Goal: Information Seeking & Learning: Learn about a topic

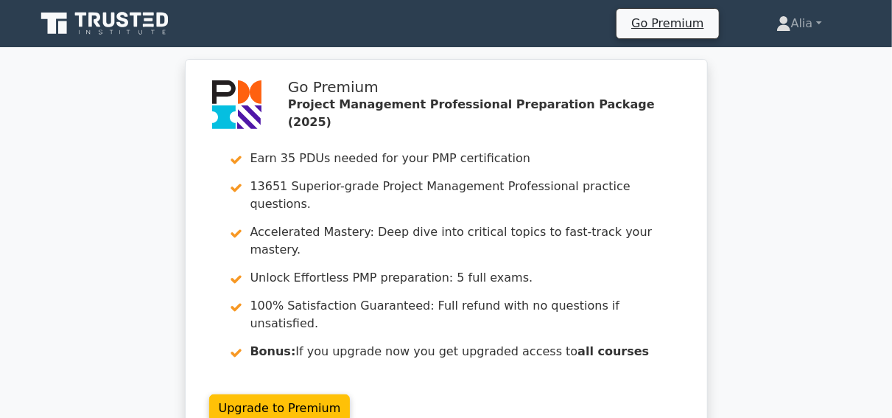
click at [85, 21] on icon at bounding box center [105, 24] width 141 height 28
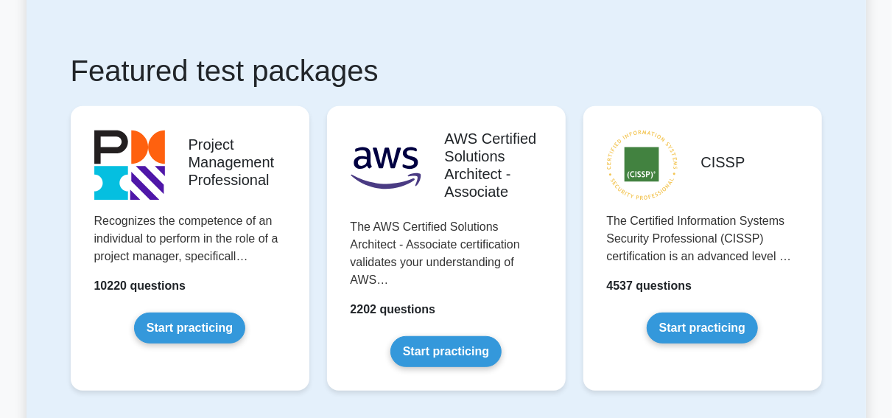
scroll to position [240, 0]
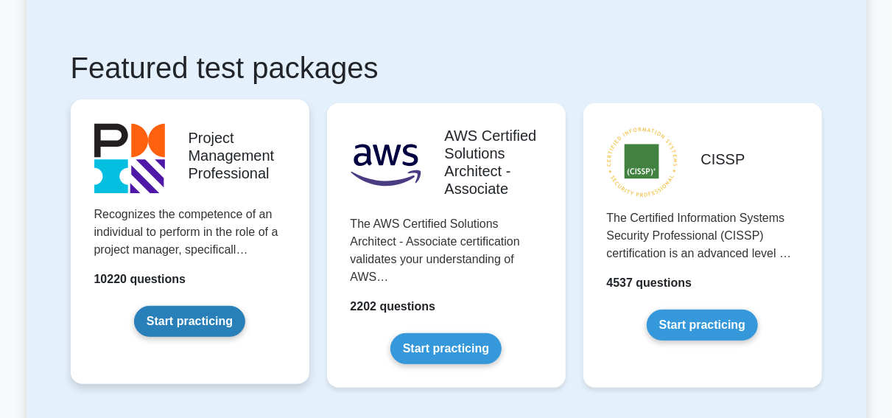
click at [177, 326] on link "Start practicing" at bounding box center [189, 321] width 111 height 31
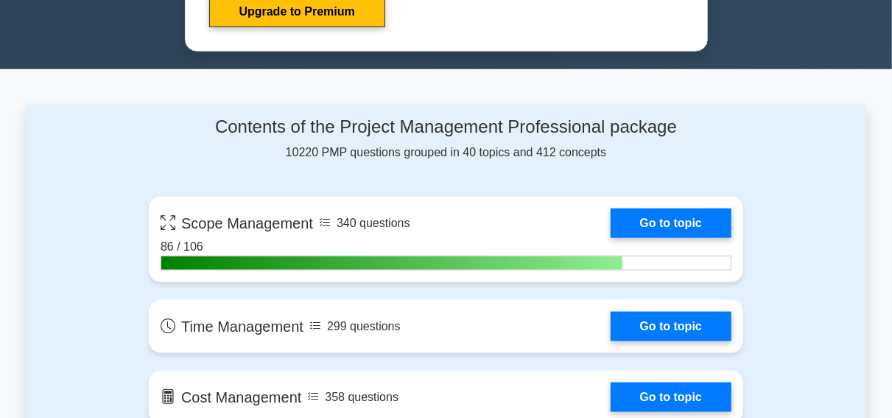
scroll to position [873, 0]
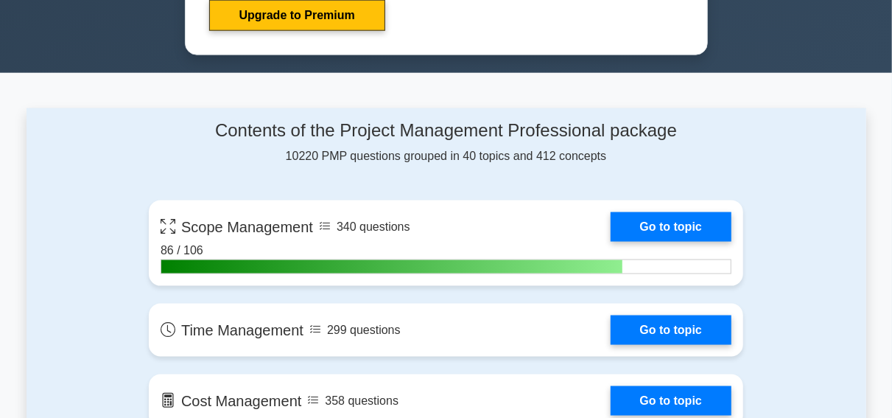
click at [611, 234] on link "Go to topic" at bounding box center [671, 226] width 121 height 29
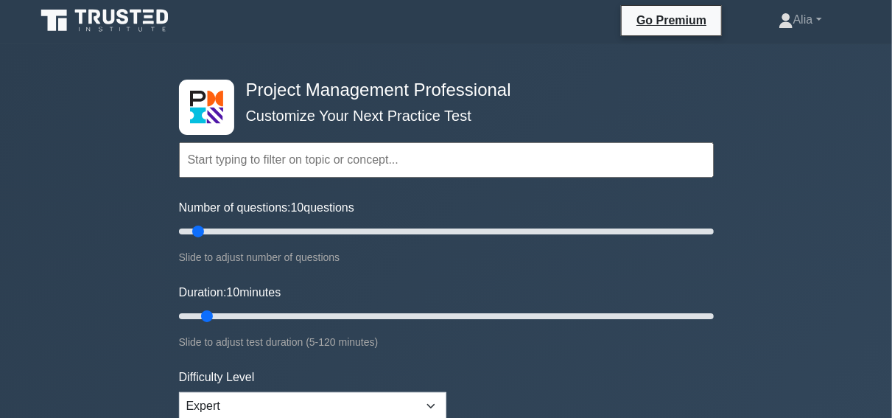
scroll to position [0, 0]
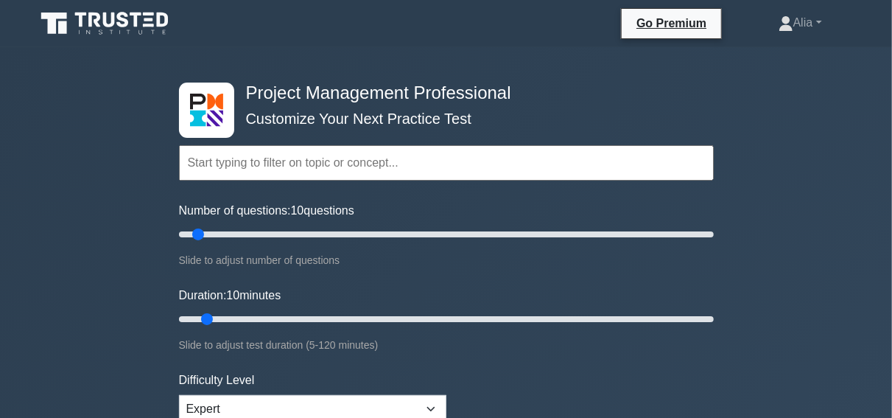
click at [343, 271] on form "Topics Scope Management Time Management Cost Management Quality Management Risk…" at bounding box center [446, 327] width 535 height 455
click at [322, 158] on input "text" at bounding box center [446, 162] width 535 height 35
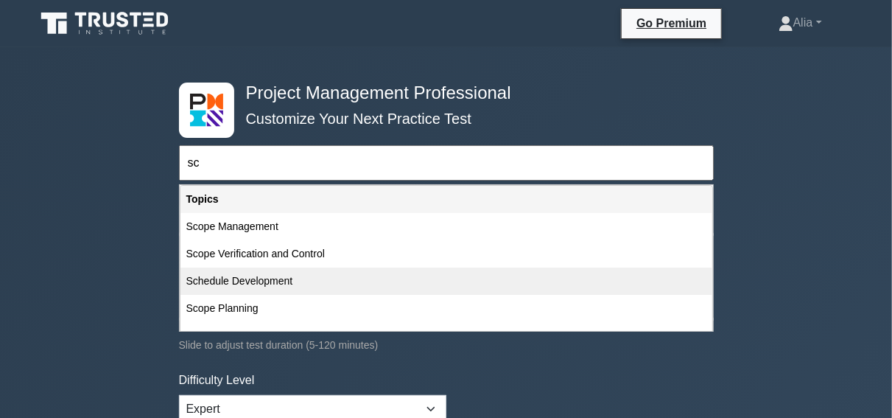
click at [234, 279] on div "Schedule Development" at bounding box center [447, 280] width 532 height 27
type input "Schedule Development"
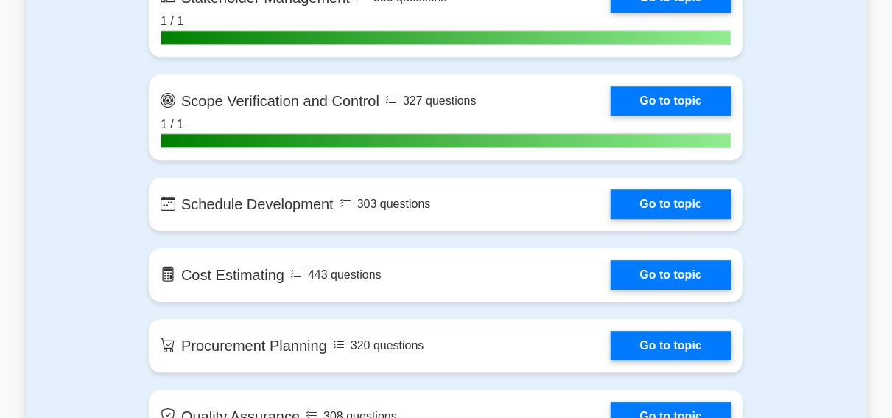
scroll to position [1936, 0]
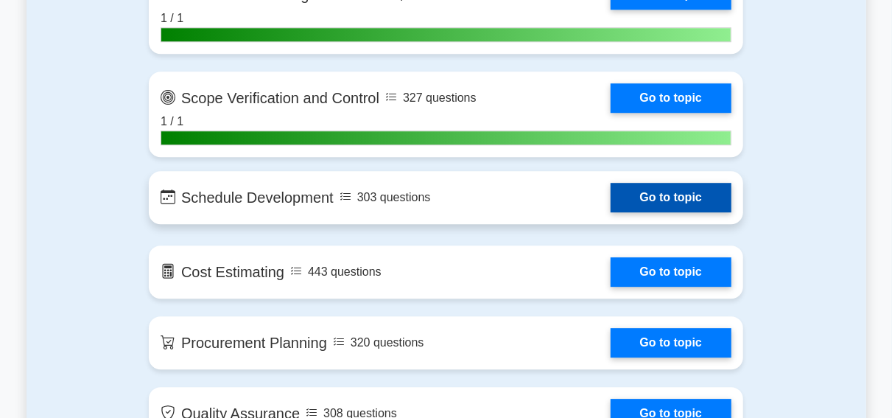
click at [611, 200] on link "Go to topic" at bounding box center [671, 197] width 121 height 29
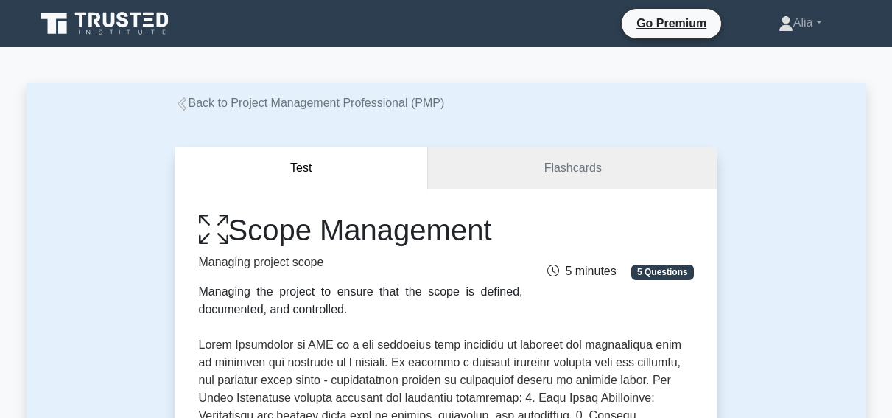
scroll to position [117, 0]
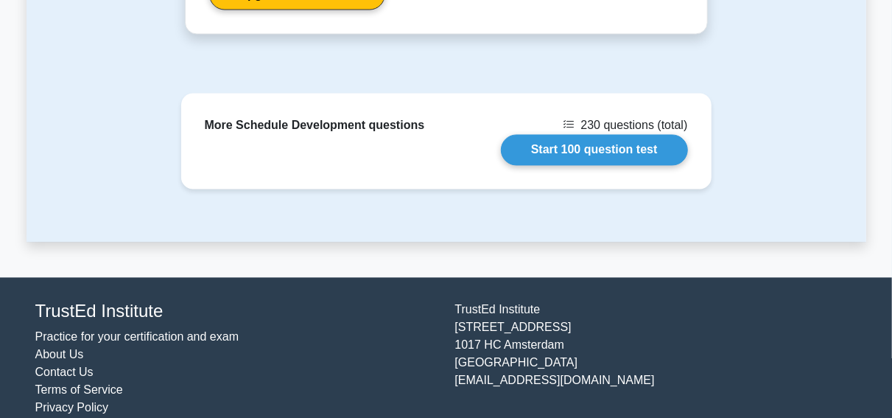
scroll to position [1329, 0]
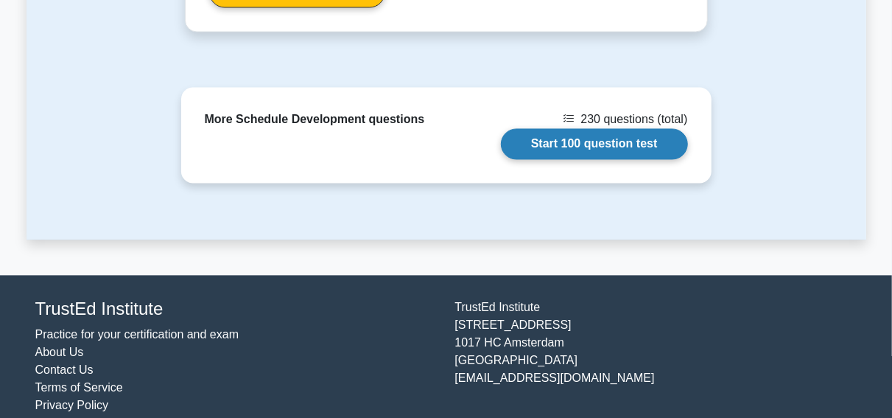
click at [592, 132] on link "Start 100 question test" at bounding box center [594, 144] width 187 height 31
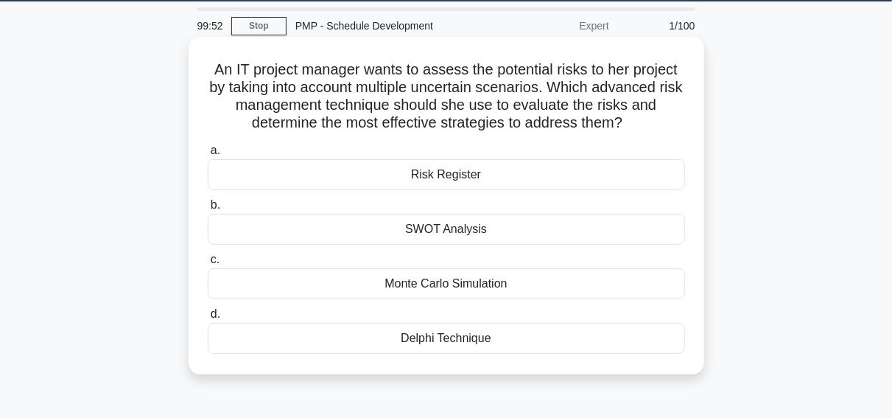
scroll to position [46, 0]
click at [472, 327] on div "Delphi Technique" at bounding box center [446, 338] width 477 height 31
click at [208, 319] on input "d. Delphi Technique" at bounding box center [208, 314] width 0 height 10
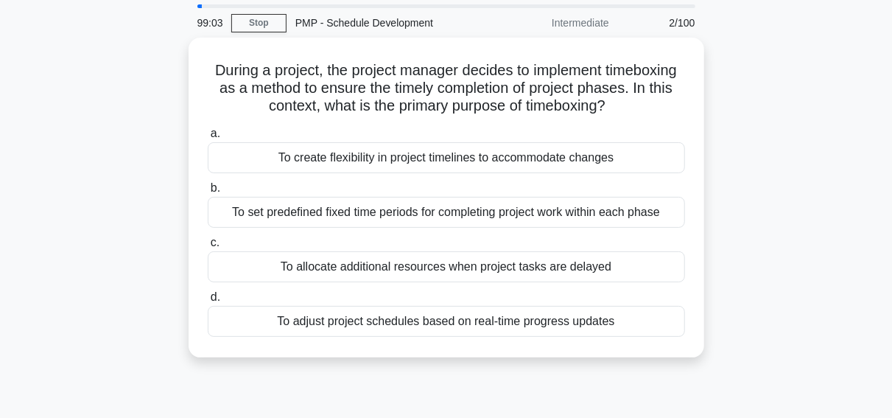
scroll to position [51, 0]
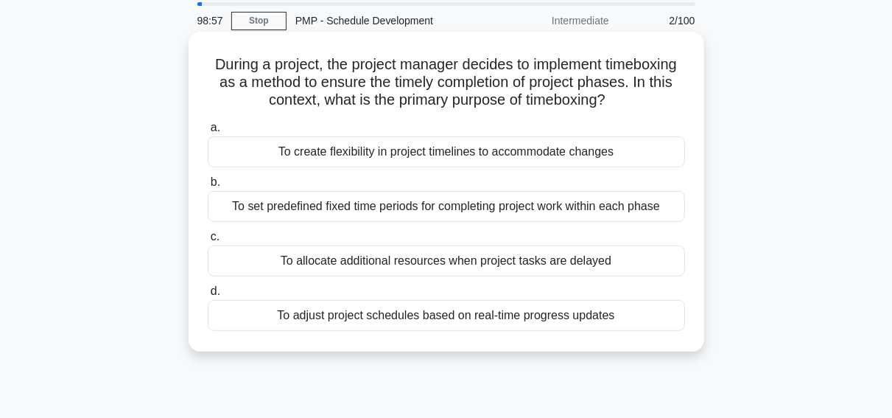
click at [437, 214] on div "To set predefined fixed time periods for completing project work within each ph…" at bounding box center [446, 206] width 477 height 31
click at [208, 187] on input "b. To set predefined fixed time periods for completing project work within each…" at bounding box center [208, 183] width 0 height 10
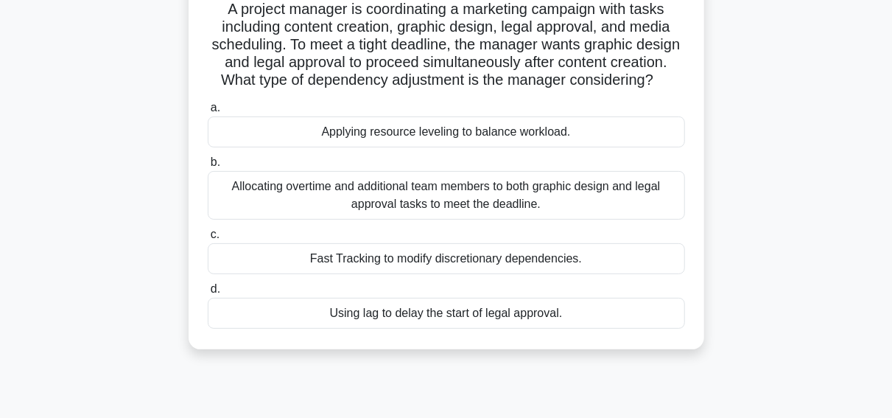
scroll to position [107, 0]
click at [406, 264] on div "Fast Tracking to modify discretionary dependencies." at bounding box center [446, 257] width 477 height 31
click at [208, 239] on input "c. Fast Tracking to modify discretionary dependencies." at bounding box center [208, 234] width 0 height 10
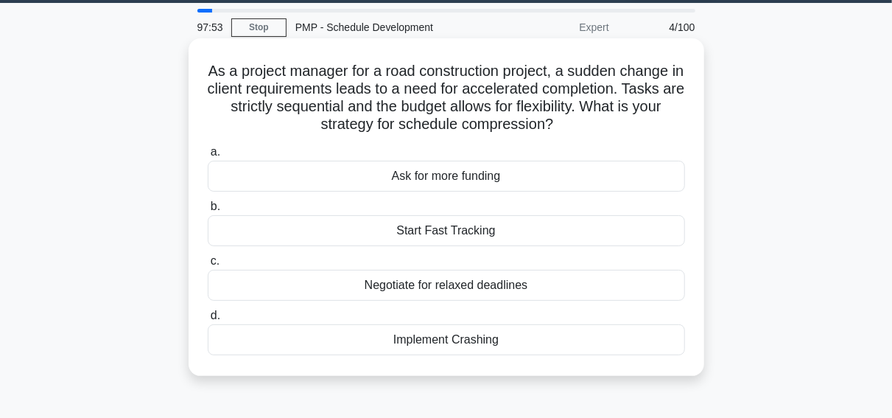
scroll to position [46, 0]
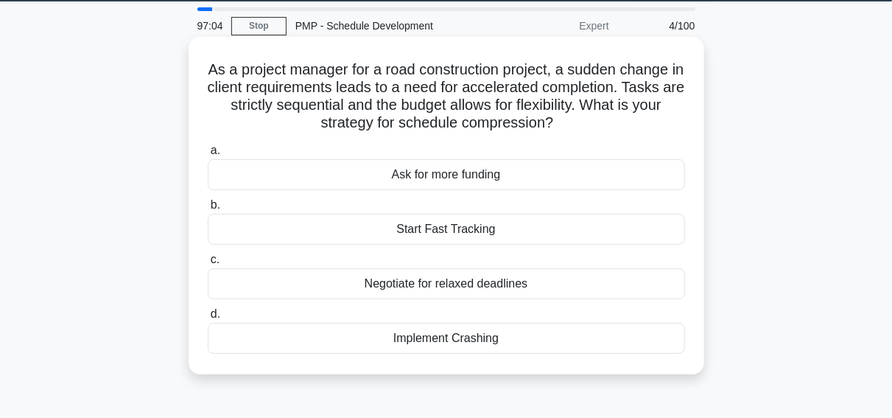
click at [457, 337] on div "Implement Crashing" at bounding box center [446, 338] width 477 height 31
click at [208, 319] on input "d. Implement Crashing" at bounding box center [208, 314] width 0 height 10
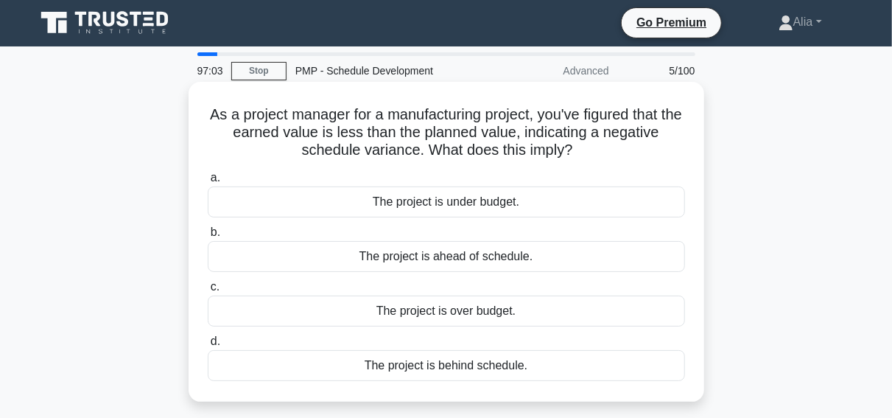
scroll to position [0, 0]
click at [471, 366] on div "The project is behind schedule." at bounding box center [446, 366] width 477 height 31
click at [208, 347] on input "d. The project is behind schedule." at bounding box center [208, 342] width 0 height 10
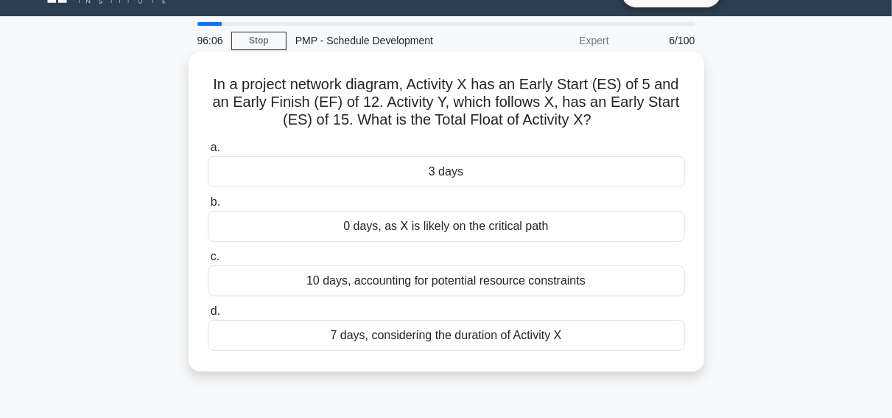
scroll to position [30, 0]
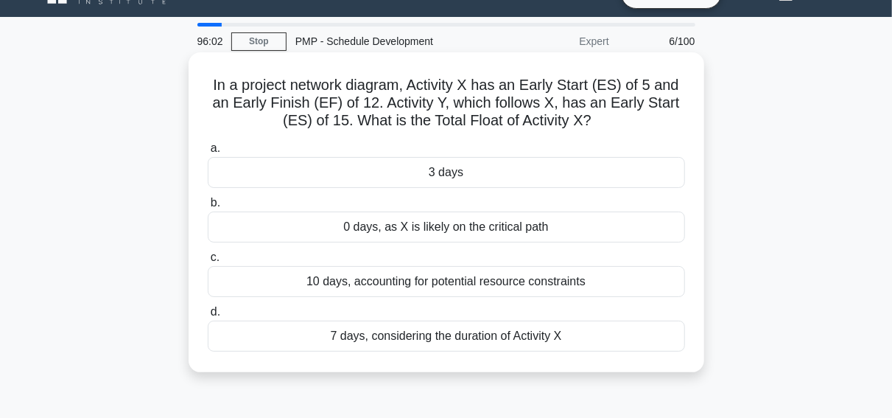
click at [486, 173] on div "3 days" at bounding box center [446, 172] width 477 height 31
click at [208, 153] on input "a. 3 days" at bounding box center [208, 149] width 0 height 10
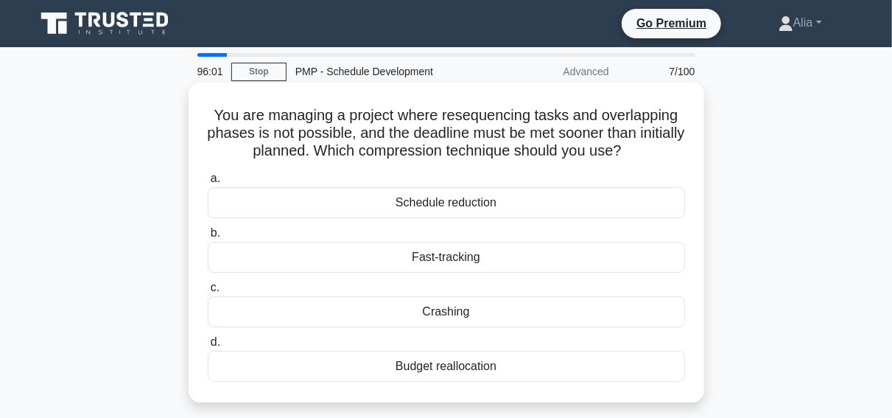
scroll to position [0, 0]
click at [270, 169] on div "a. Schedule reduction b. Fast-tracking c. d." at bounding box center [446, 276] width 495 height 218
click at [441, 313] on div "Crashing" at bounding box center [446, 311] width 477 height 31
click at [208, 293] on input "c. Crashing" at bounding box center [208, 288] width 0 height 10
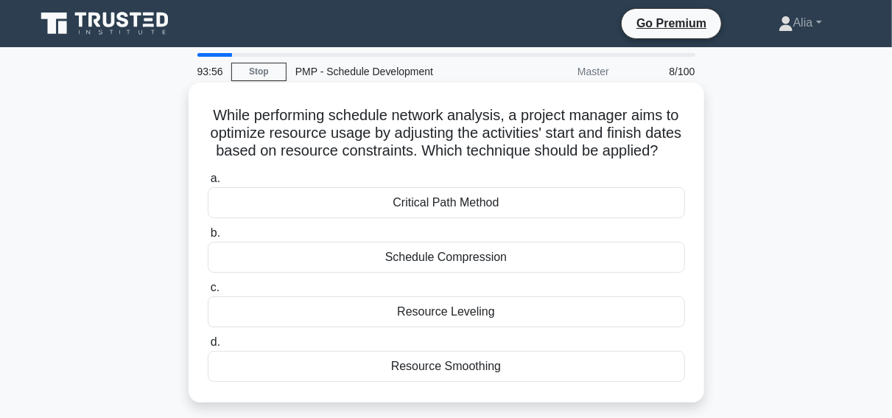
click at [403, 198] on div "Critical Path Method" at bounding box center [446, 202] width 477 height 31
click at [208, 183] on input "a. Critical Path Method" at bounding box center [208, 179] width 0 height 10
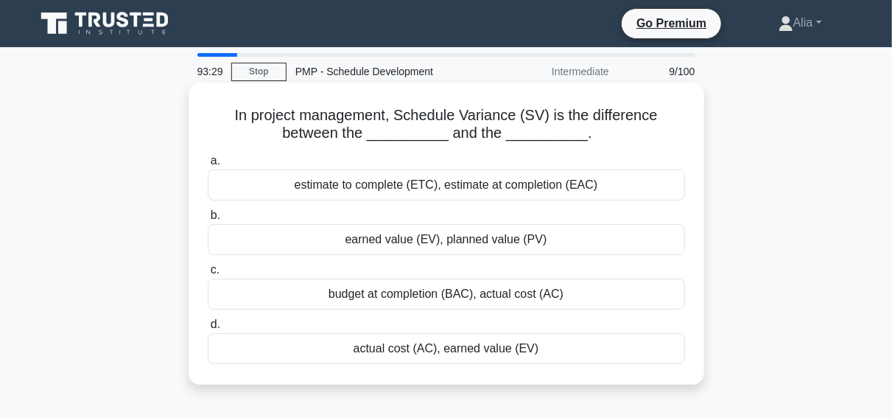
click at [358, 185] on div "estimate to complete (ETC), estimate at completion (EAC)" at bounding box center [446, 184] width 477 height 31
click at [208, 166] on input "a. estimate to complete (ETC), estimate at completion (EAC)" at bounding box center [208, 161] width 0 height 10
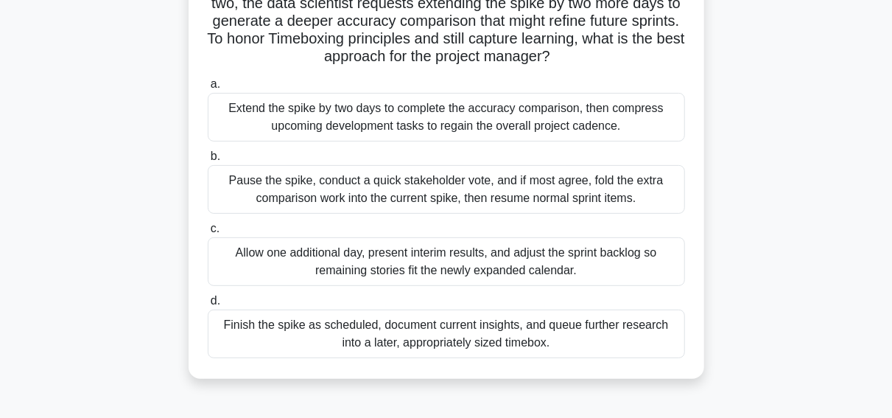
scroll to position [153, 0]
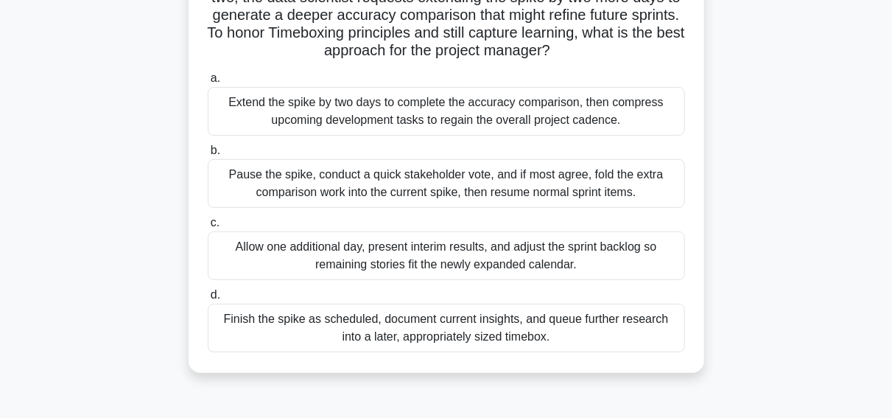
click at [355, 321] on div "Finish the spike as scheduled, document current insights, and queue further res…" at bounding box center [446, 328] width 477 height 49
click at [208, 300] on input "d. Finish the spike as scheduled, document current insights, and queue further …" at bounding box center [208, 295] width 0 height 10
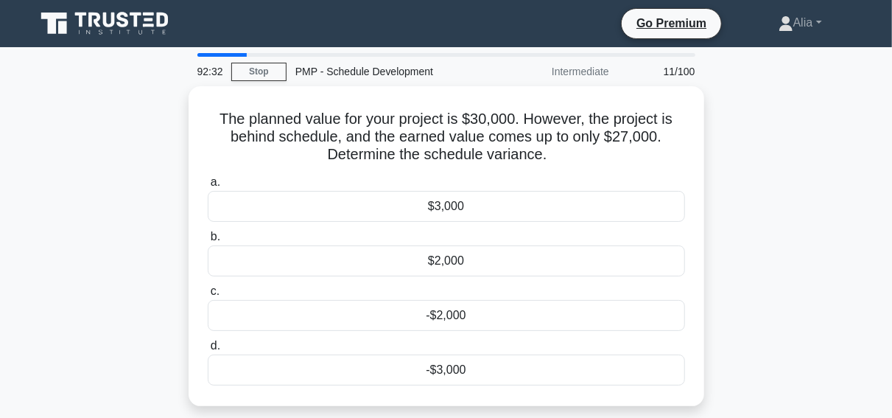
scroll to position [0, 0]
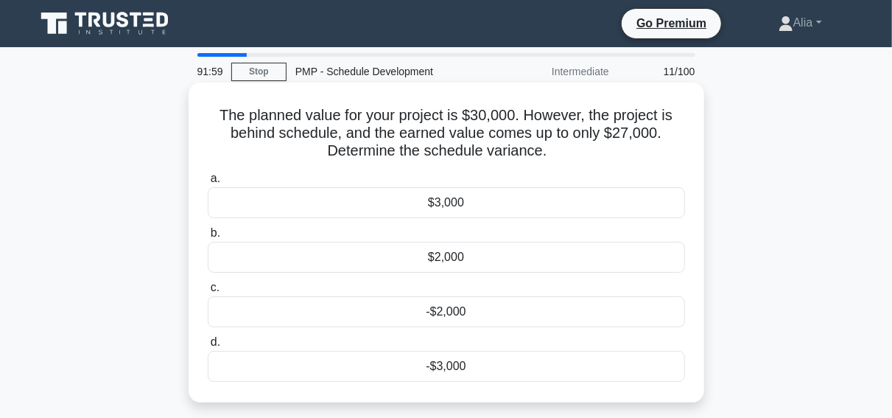
click at [436, 372] on div "-$3,000" at bounding box center [446, 366] width 477 height 31
click at [208, 347] on input "d. -$3,000" at bounding box center [208, 342] width 0 height 10
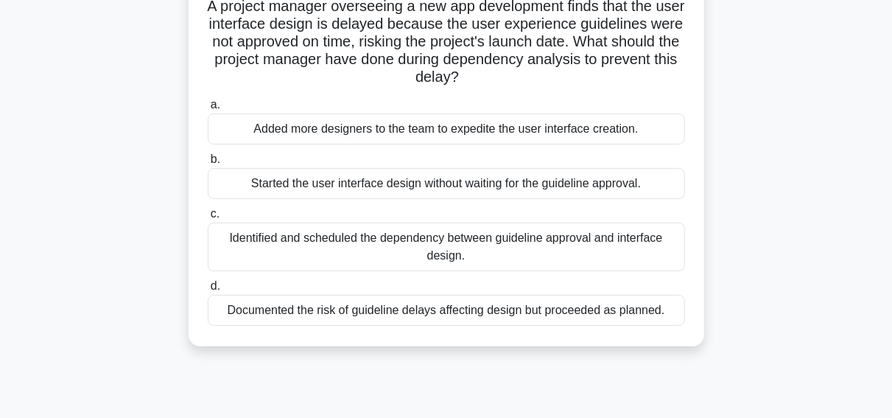
scroll to position [117, 0]
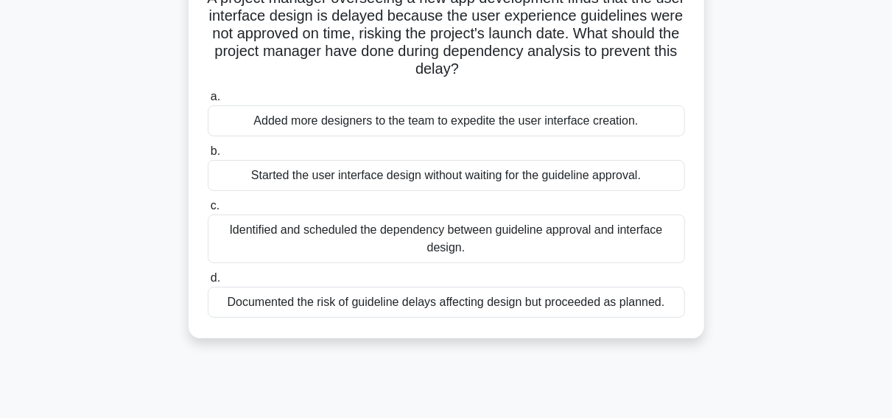
click at [351, 230] on div "Identified and scheduled the dependency between guideline approval and interfac…" at bounding box center [446, 238] width 477 height 49
click at [208, 211] on input "c. Identified and scheduled the dependency between guideline approval and inter…" at bounding box center [208, 206] width 0 height 10
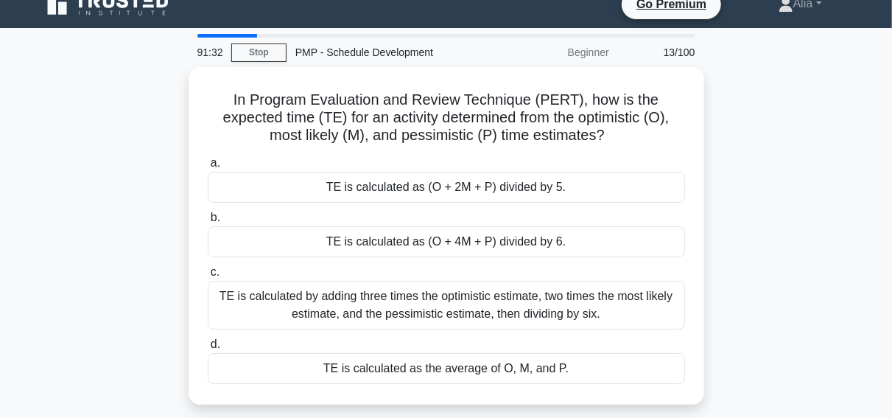
scroll to position [30, 0]
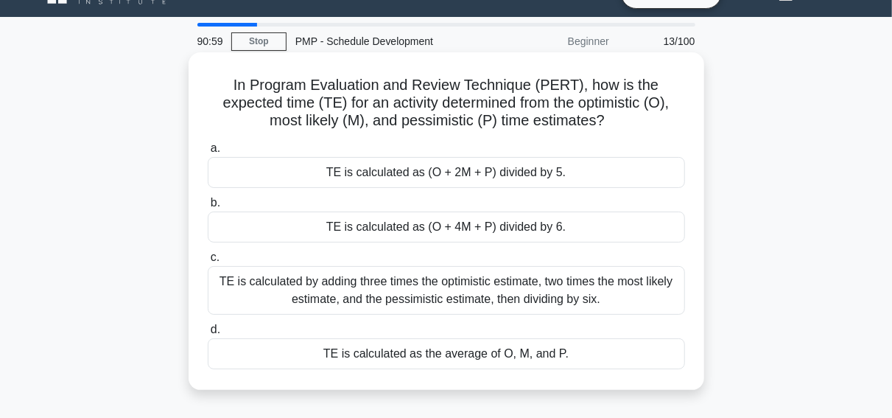
click at [429, 221] on div "TE is calculated as (O + 4M + P) divided by 6." at bounding box center [446, 226] width 477 height 31
click at [208, 208] on input "b. TE is calculated as (O + 4M + P) divided by 6." at bounding box center [208, 203] width 0 height 10
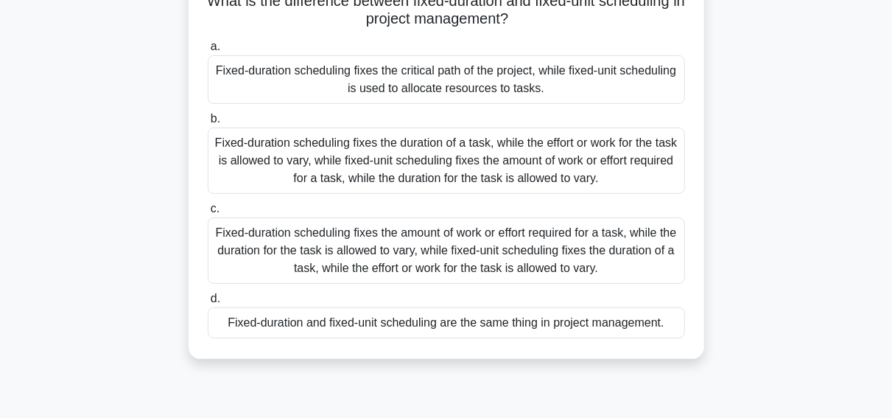
scroll to position [97, 0]
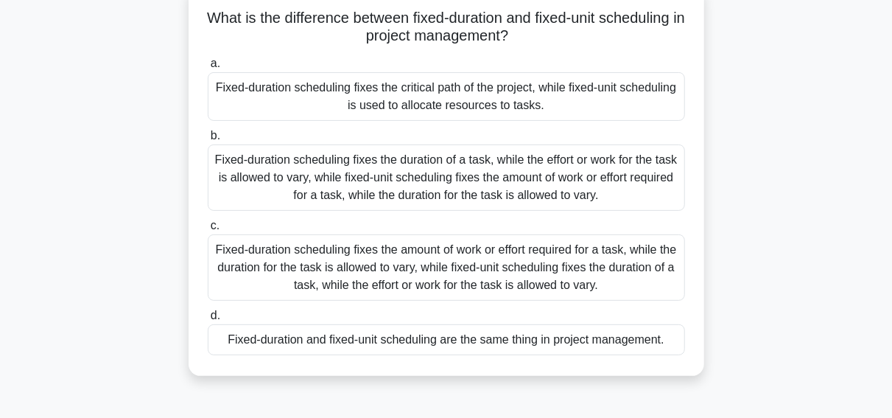
click at [430, 178] on div "Fixed-duration scheduling fixes the duration of a task, while the effort or wor…" at bounding box center [446, 177] width 477 height 66
click at [208, 141] on input "b. Fixed-duration scheduling fixes the duration of a task, while the effort or …" at bounding box center [208, 136] width 0 height 10
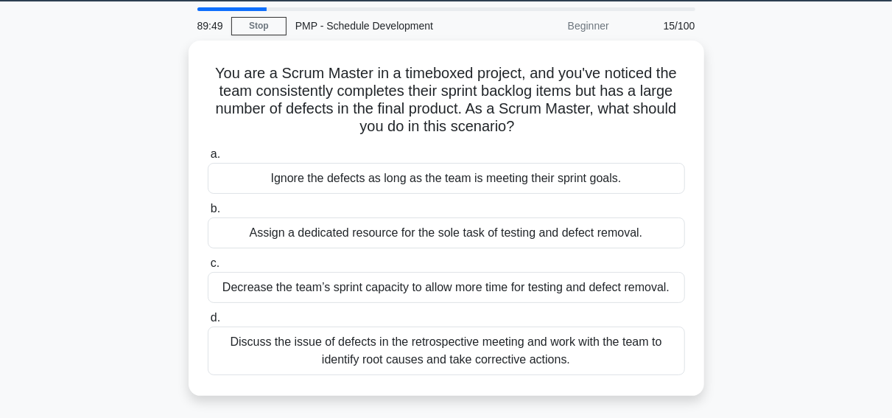
scroll to position [51, 0]
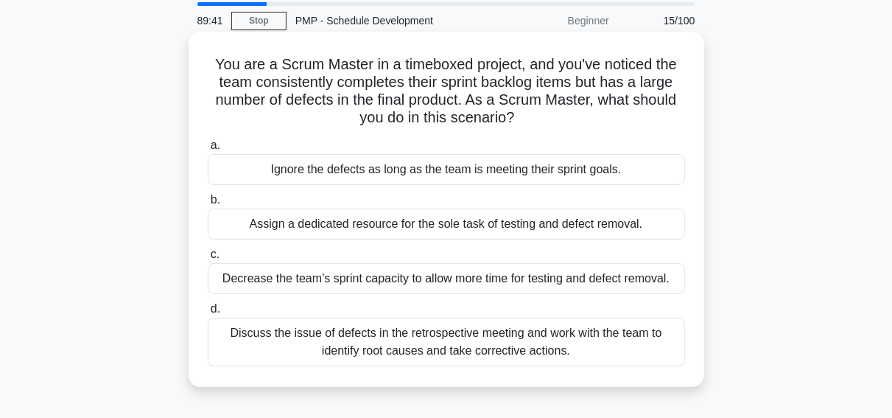
click at [495, 340] on div "Discuss the issue of defects in the retrospective meeting and work with the tea…" at bounding box center [446, 342] width 477 height 49
click at [208, 314] on input "d. Discuss the issue of defects in the retrospective meeting and work with the …" at bounding box center [208, 309] width 0 height 10
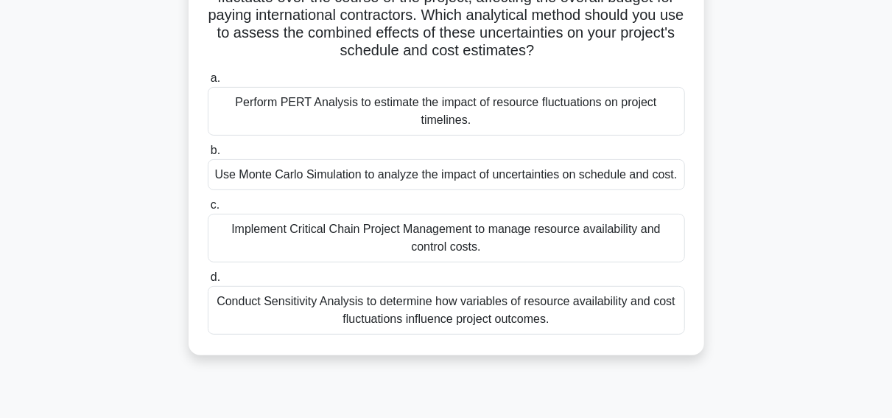
scroll to position [189, 0]
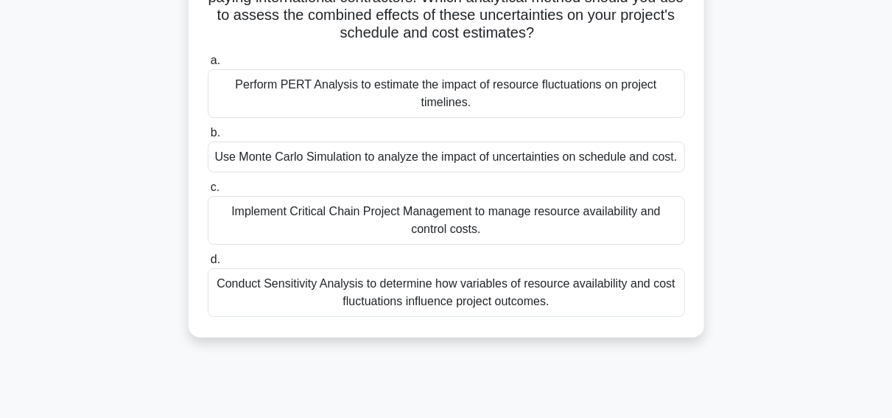
click at [396, 302] on div "Conduct Sensitivity Analysis to determine how variables of resource availabilit…" at bounding box center [446, 292] width 477 height 49
click at [208, 265] on input "d. Conduct Sensitivity Analysis to determine how variables of resource availabi…" at bounding box center [208, 260] width 0 height 10
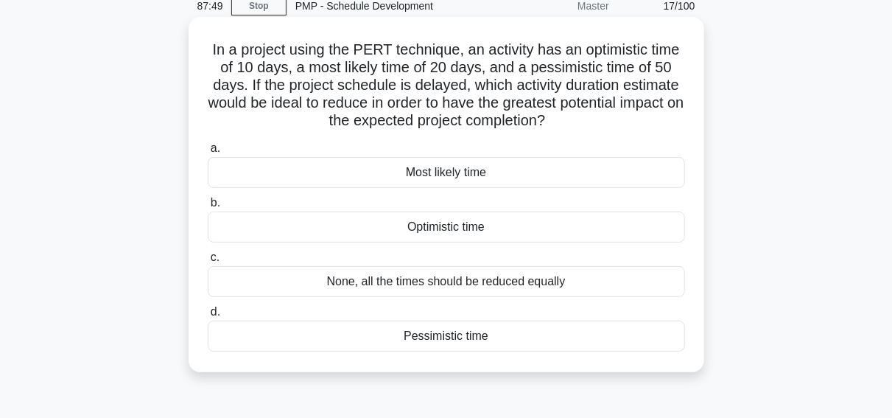
scroll to position [0, 0]
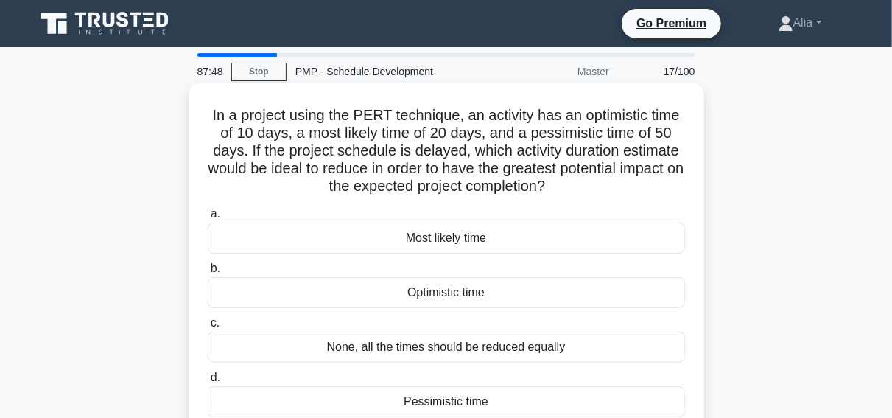
click at [447, 340] on div "None, all the times should be reduced equally" at bounding box center [446, 347] width 477 height 31
click at [208, 328] on input "c. None, all the times should be reduced equally" at bounding box center [208, 323] width 0 height 10
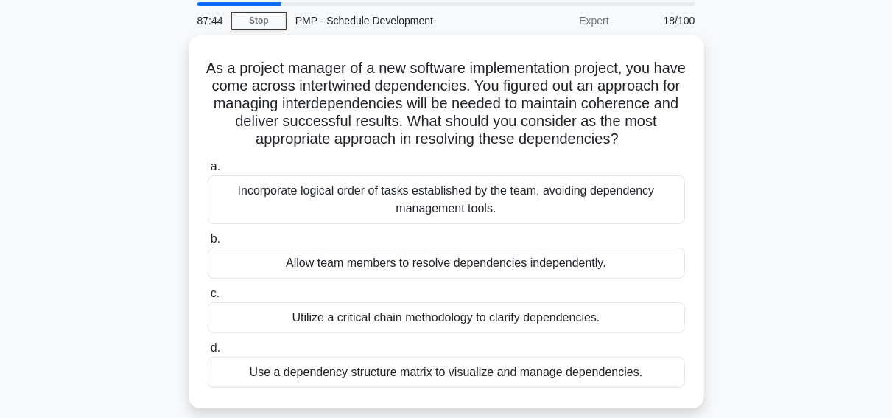
scroll to position [56, 0]
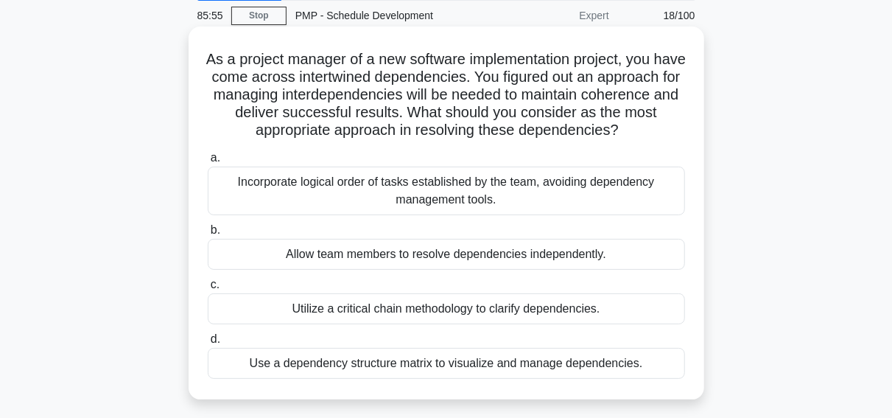
click at [438, 364] on div "Use a dependency structure matrix to visualize and manage dependencies." at bounding box center [446, 363] width 477 height 31
click at [208, 344] on input "d. Use a dependency structure matrix to visualize and manage dependencies." at bounding box center [208, 340] width 0 height 10
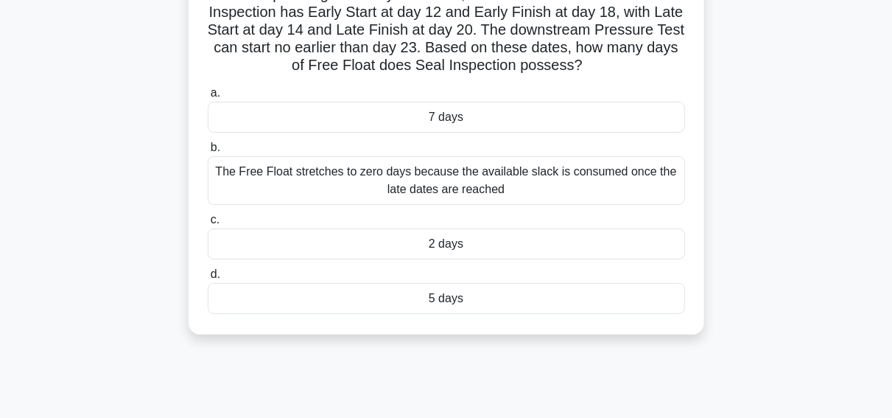
scroll to position [117, 0]
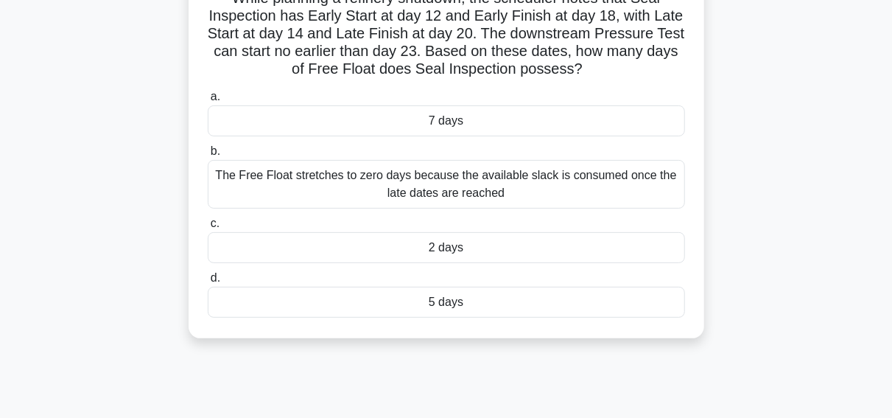
click at [445, 295] on div "5 days" at bounding box center [446, 302] width 477 height 31
click at [208, 283] on input "d. 5 days" at bounding box center [208, 278] width 0 height 10
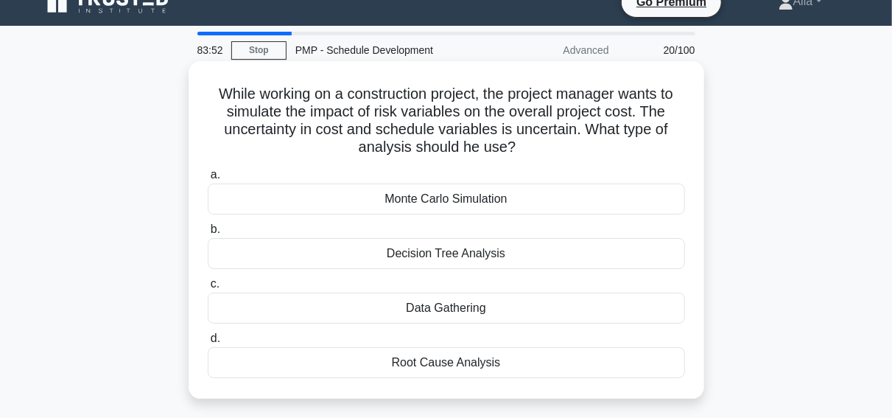
scroll to position [0, 0]
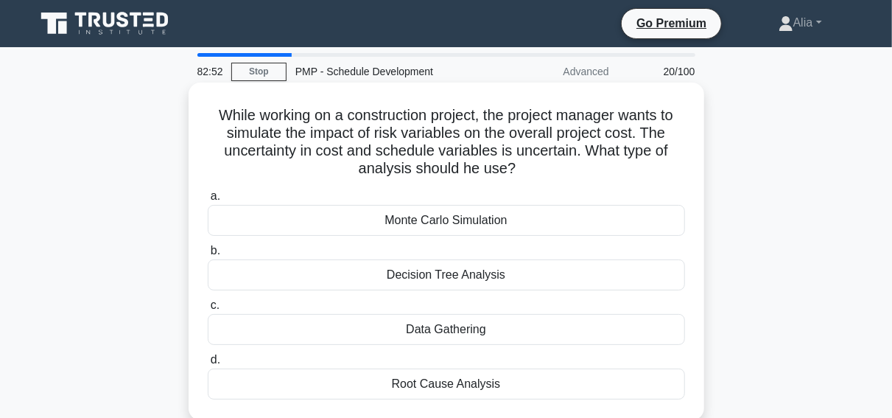
click at [403, 221] on div "Monte Carlo Simulation" at bounding box center [446, 220] width 477 height 31
click at [208, 201] on input "a. Monte Carlo Simulation" at bounding box center [208, 197] width 0 height 10
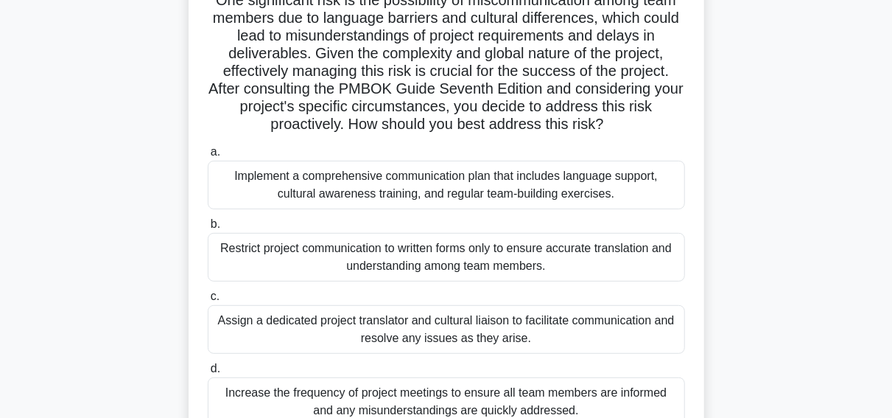
scroll to position [194, 0]
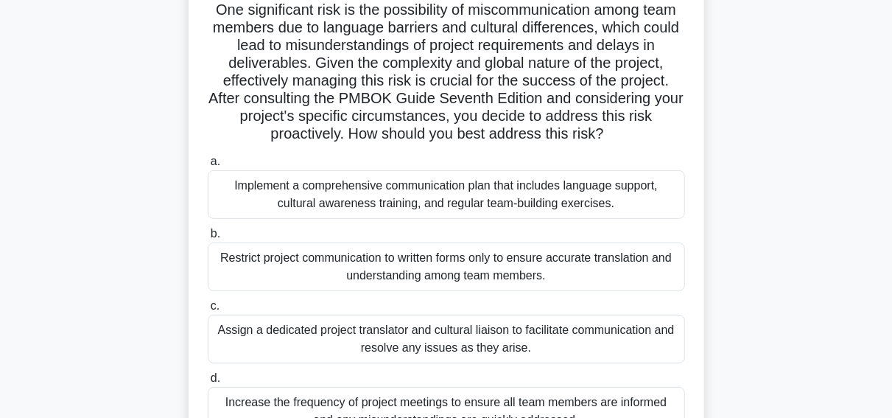
click at [377, 200] on div "Implement a comprehensive communication plan that includes language support, cu…" at bounding box center [446, 194] width 477 height 49
click at [208, 167] on input "a. Implement a comprehensive communication plan that includes language support,…" at bounding box center [208, 162] width 0 height 10
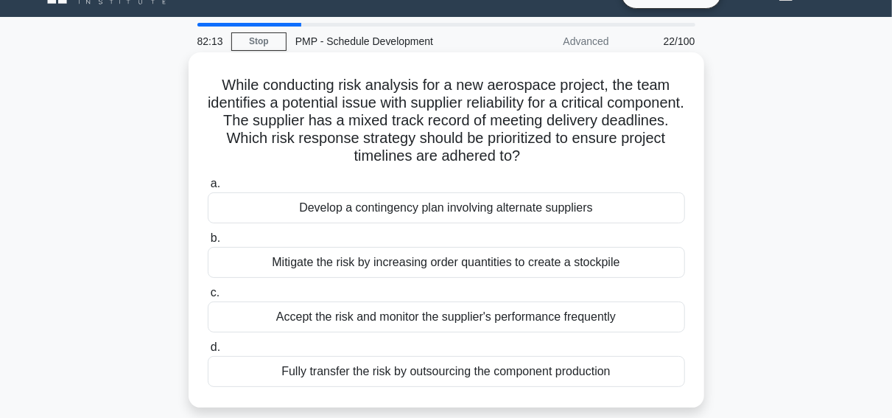
scroll to position [35, 0]
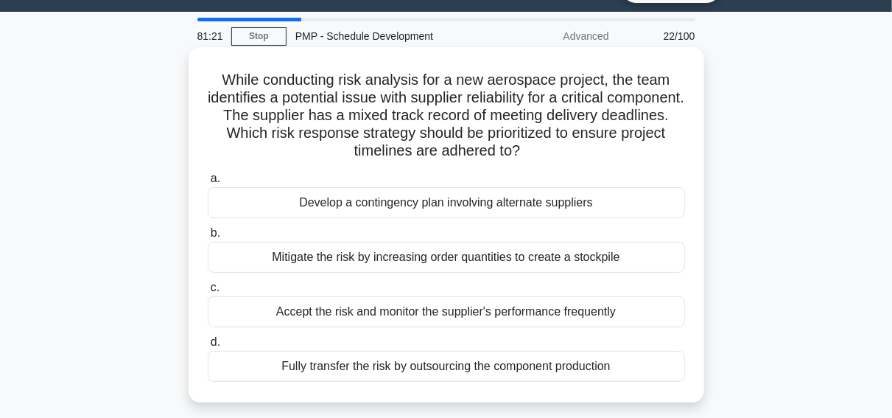
click at [349, 317] on div "Accept the risk and monitor the supplier's performance frequently" at bounding box center [446, 311] width 477 height 31
click at [208, 293] on input "c. Accept the risk and monitor the supplier's performance frequently" at bounding box center [208, 288] width 0 height 10
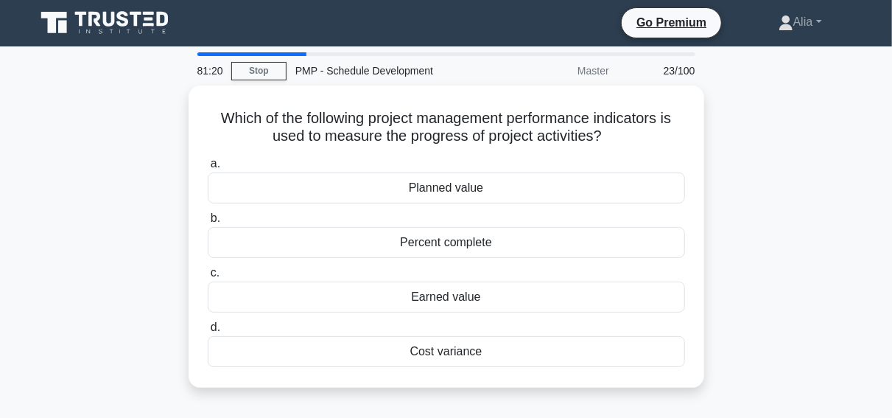
scroll to position [0, 0]
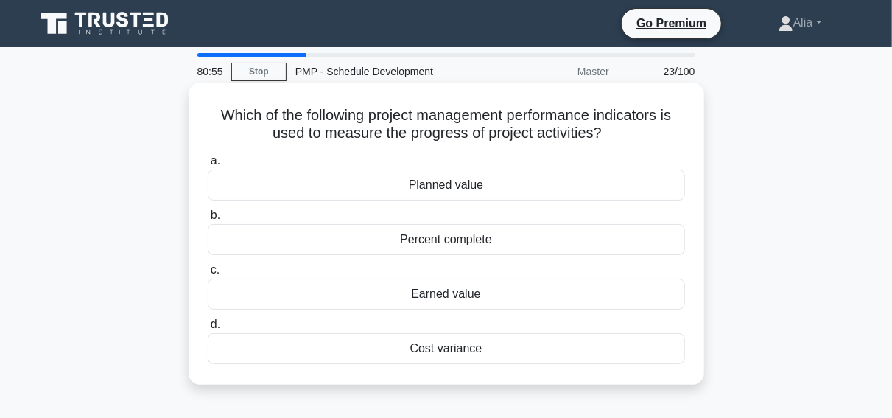
click at [461, 248] on div "Percent complete" at bounding box center [446, 239] width 477 height 31
click at [208, 220] on input "b. Percent complete" at bounding box center [208, 216] width 0 height 10
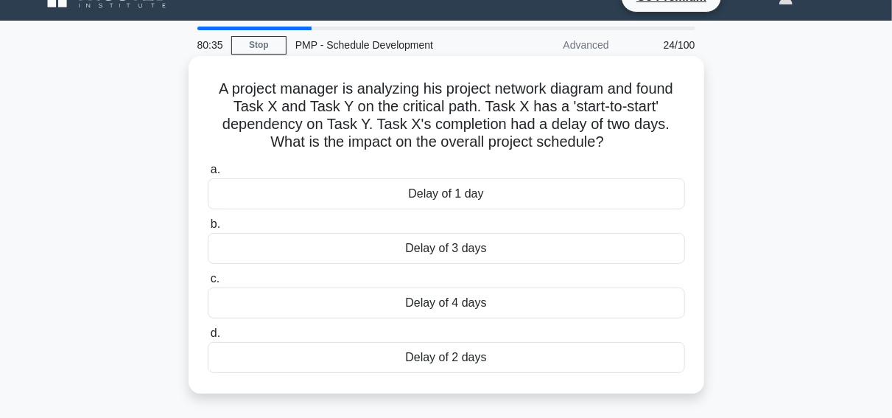
scroll to position [25, 0]
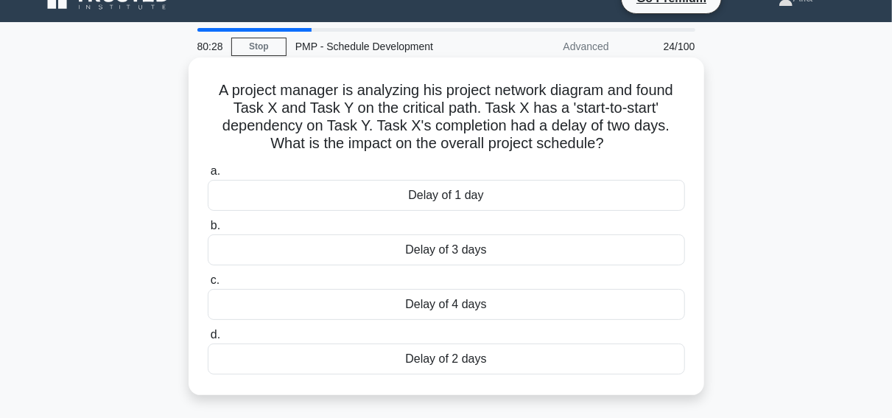
click at [459, 245] on div "Delay of 3 days" at bounding box center [446, 249] width 477 height 31
click at [208, 231] on input "b. Delay of 3 days" at bounding box center [208, 226] width 0 height 10
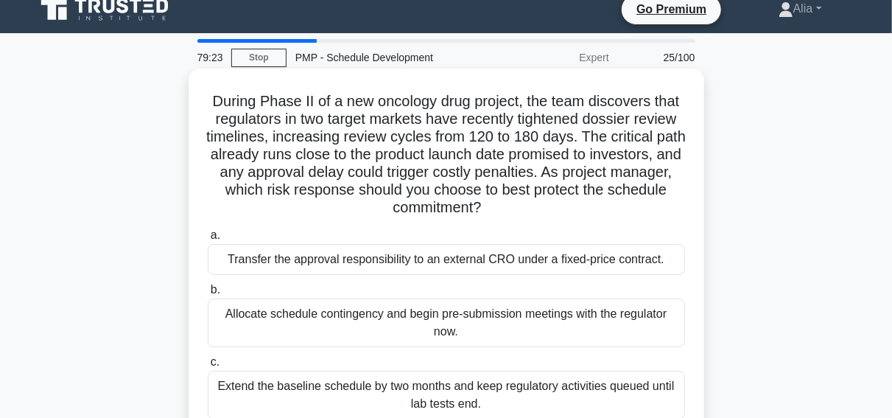
scroll to position [4, 0]
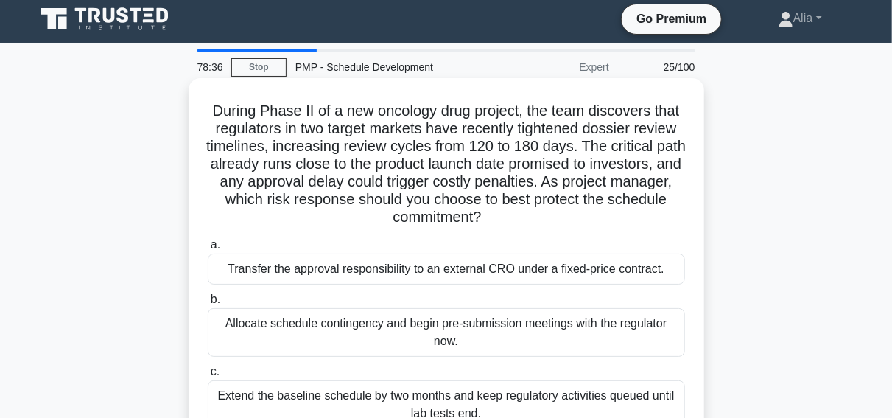
click at [488, 296] on label "b. Allocate schedule contingency and begin pre-submission meetings with the reg…" at bounding box center [446, 323] width 477 height 66
click at [208, 296] on input "b. Allocate schedule contingency and begin pre-submission meetings with the reg…" at bounding box center [208, 300] width 0 height 10
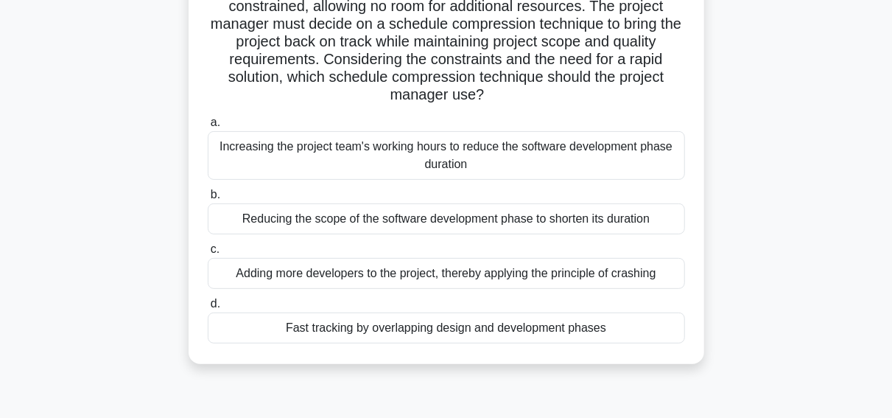
scroll to position [199, 0]
click at [447, 336] on div "Fast tracking by overlapping design and development phases" at bounding box center [446, 326] width 477 height 31
click at [208, 307] on input "d. Fast tracking by overlapping design and development phases" at bounding box center [208, 303] width 0 height 10
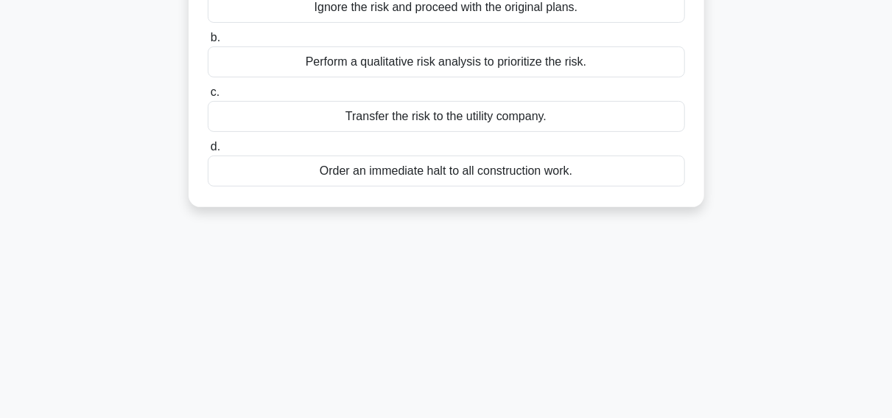
click at [447, 336] on div "77:26 Stop PMP - Schedule Development Beginner 26/100 While working on a constr…" at bounding box center [447, 222] width 840 height 737
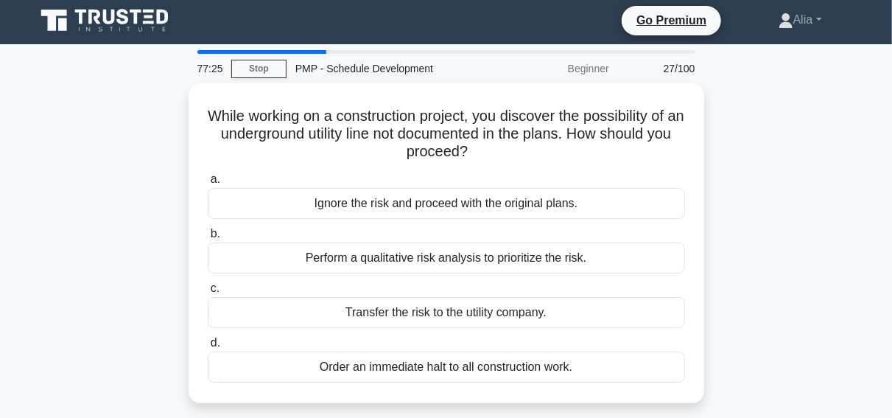
scroll to position [0, 0]
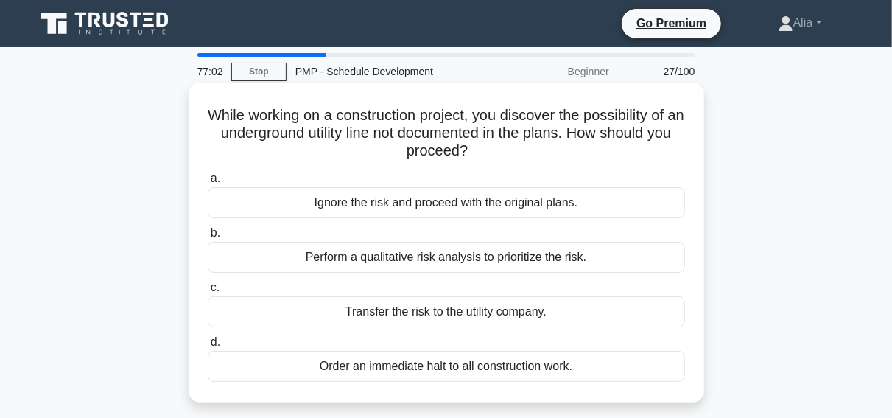
click at [466, 263] on div "Perform a qualitative risk analysis to prioritize the risk." at bounding box center [446, 257] width 477 height 31
click at [208, 238] on input "b. Perform a qualitative risk analysis to prioritize the risk." at bounding box center [208, 233] width 0 height 10
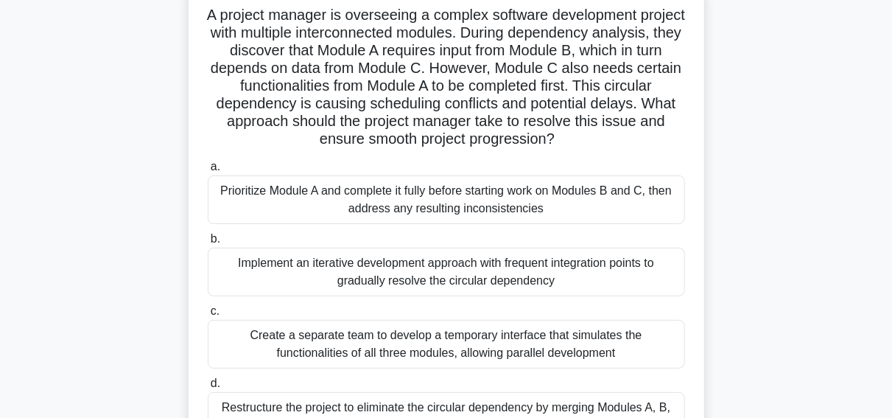
scroll to position [97, 0]
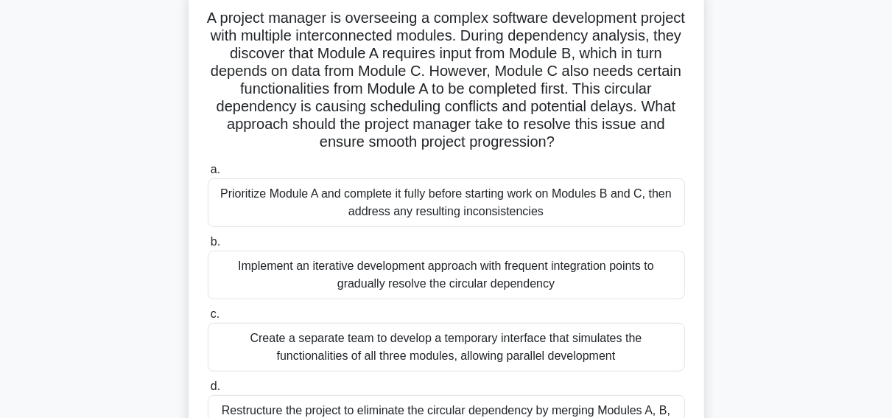
click at [340, 278] on div "Implement an iterative development approach with frequent integration points to…" at bounding box center [446, 275] width 477 height 49
click at [208, 247] on input "b. Implement an iterative development approach with frequent integration points…" at bounding box center [208, 242] width 0 height 10
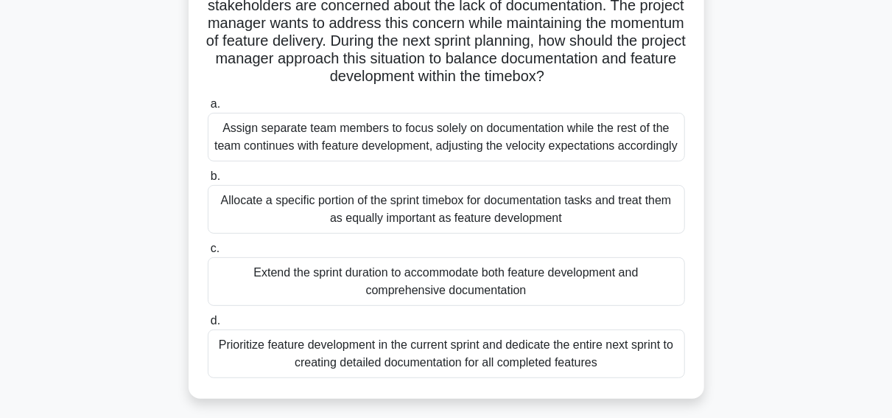
scroll to position [153, 0]
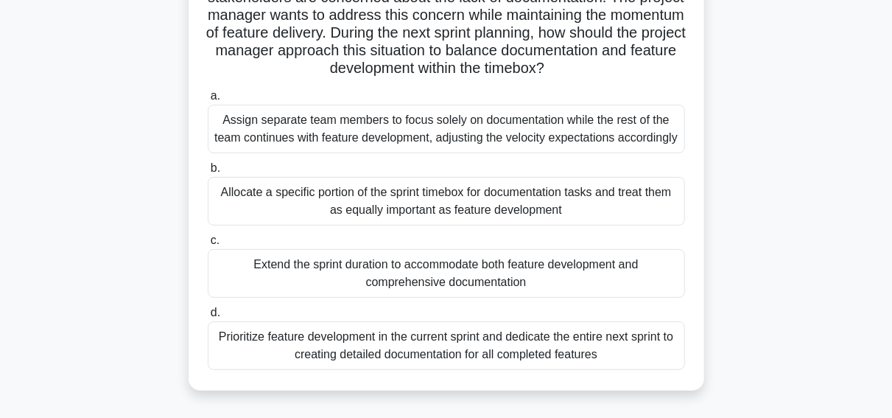
click at [319, 362] on div "Prioritize feature development in the current sprint and dedicate the entire ne…" at bounding box center [446, 345] width 477 height 49
click at [208, 318] on input "d. Prioritize feature development in the current sprint and dedicate the entire…" at bounding box center [208, 313] width 0 height 10
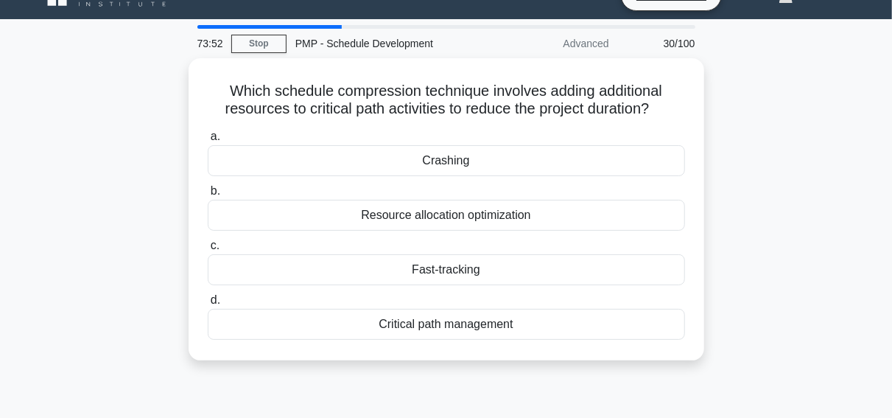
scroll to position [0, 0]
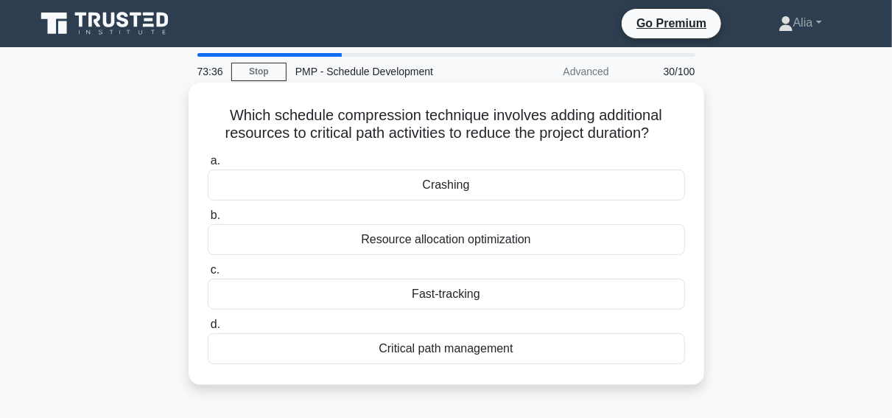
click at [428, 194] on div "Crashing" at bounding box center [446, 184] width 477 height 31
click at [208, 166] on input "a. Crashing" at bounding box center [208, 161] width 0 height 10
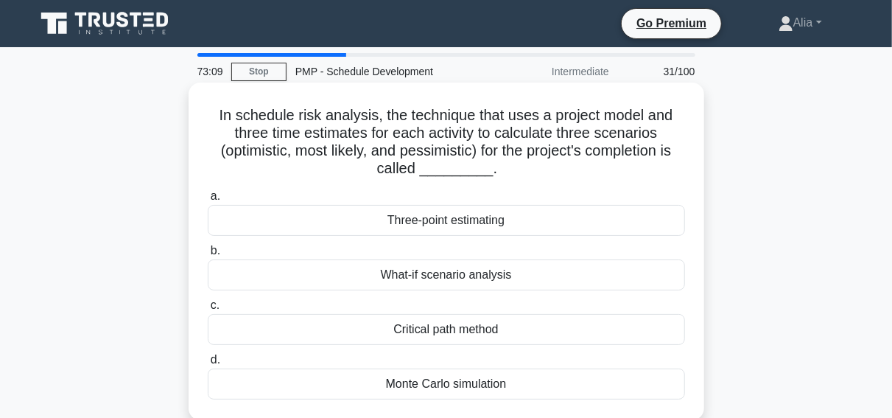
click at [455, 225] on div "Three-point estimating" at bounding box center [446, 220] width 477 height 31
click at [208, 201] on input "a. Three-point estimating" at bounding box center [208, 197] width 0 height 10
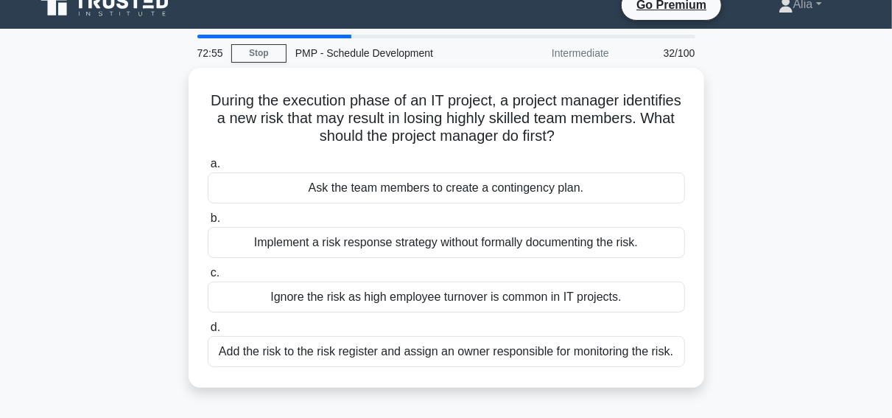
scroll to position [21, 0]
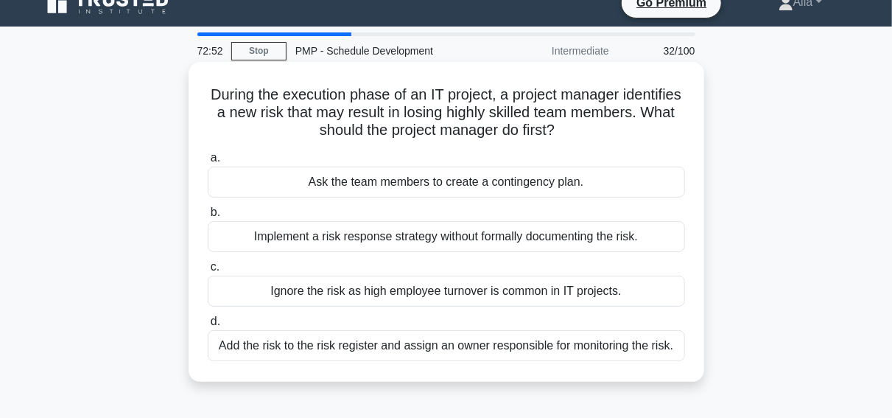
click at [427, 349] on div "Add the risk to the risk register and assign an owner responsible for monitorin…" at bounding box center [446, 345] width 477 height 31
click at [208, 326] on input "d. Add the risk to the risk register and assign an owner responsible for monito…" at bounding box center [208, 322] width 0 height 10
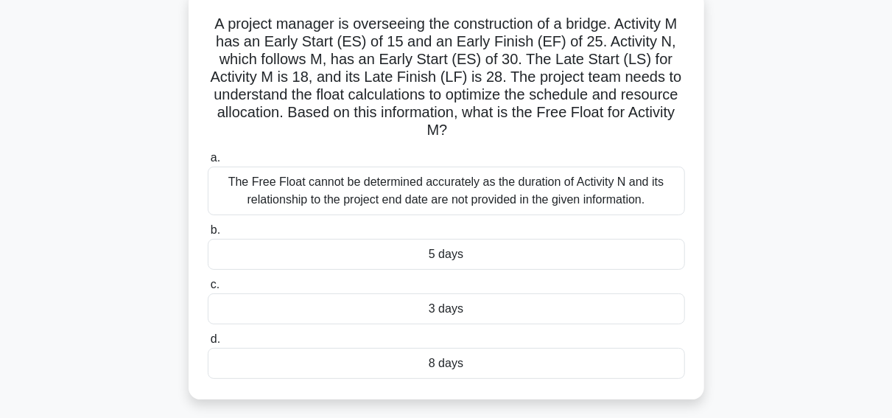
scroll to position [97, 0]
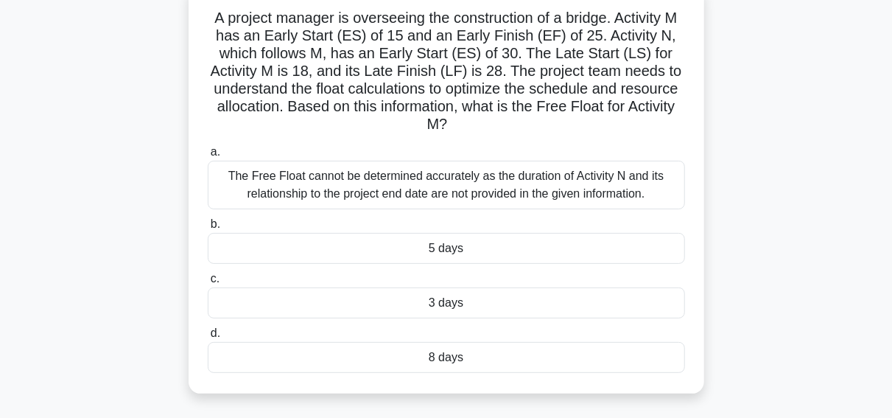
click at [470, 343] on div "8 days" at bounding box center [446, 357] width 477 height 31
click at [208, 338] on input "d. 8 days" at bounding box center [208, 334] width 0 height 10
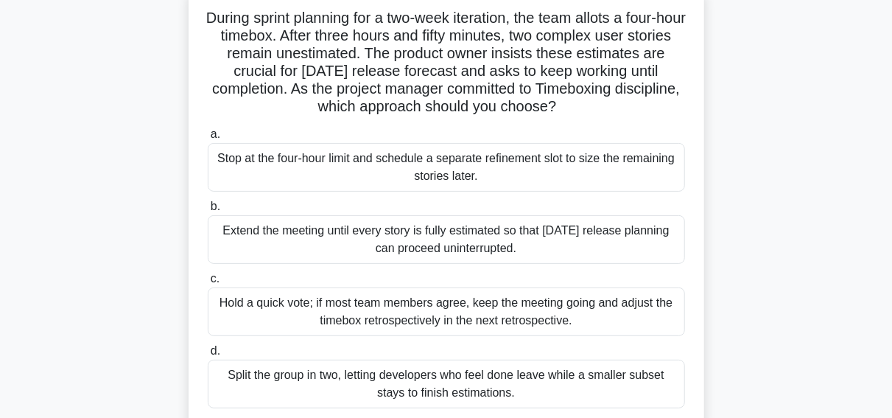
click at [363, 167] on div "Stop at the four-hour limit and schedule a separate refinement slot to size the…" at bounding box center [446, 167] width 477 height 49
click at [208, 139] on input "a. Stop at the four-hour limit and schedule a separate refinement slot to size …" at bounding box center [208, 135] width 0 height 10
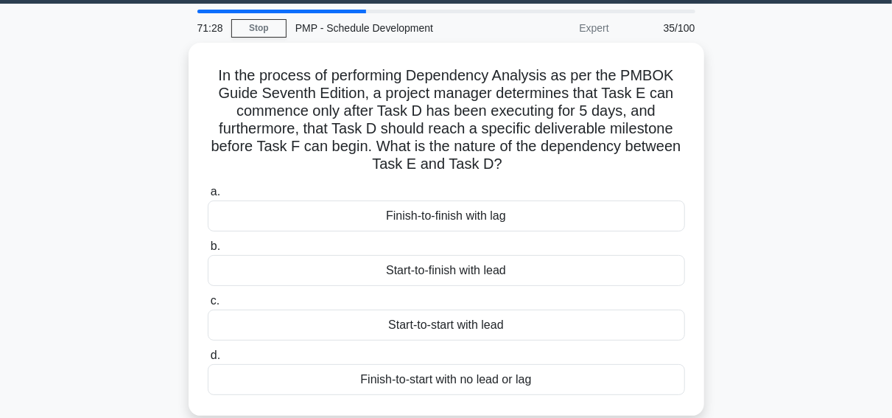
scroll to position [41, 0]
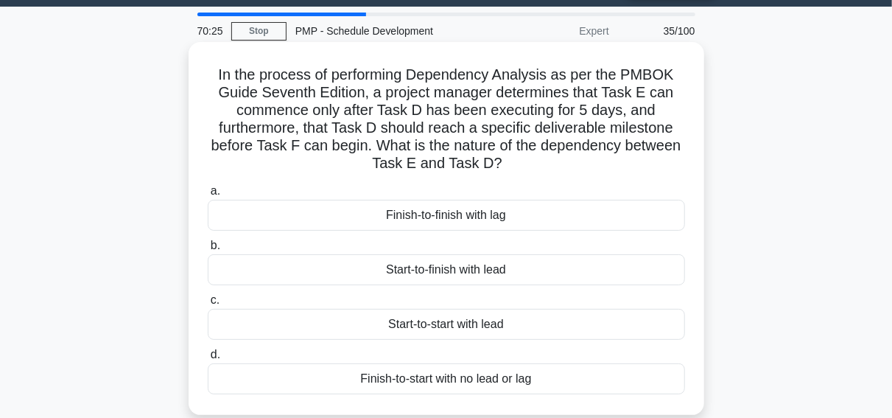
click at [443, 328] on div "Start-to-start with lead" at bounding box center [446, 324] width 477 height 31
click at [208, 305] on input "c. Start-to-start with lead" at bounding box center [208, 300] width 0 height 10
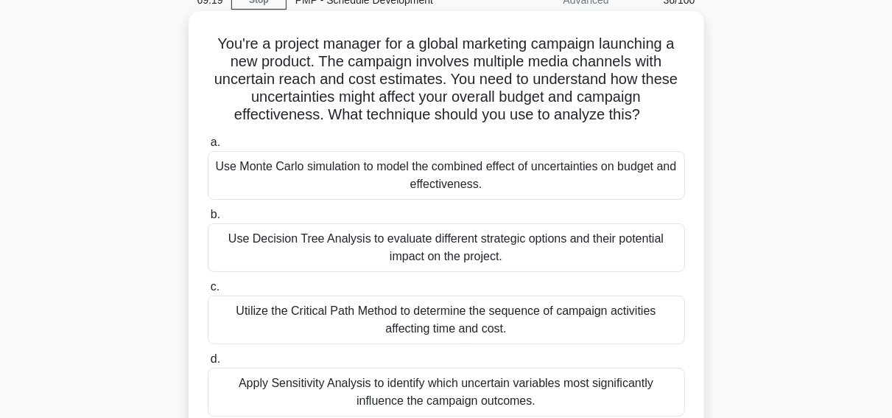
scroll to position [0, 0]
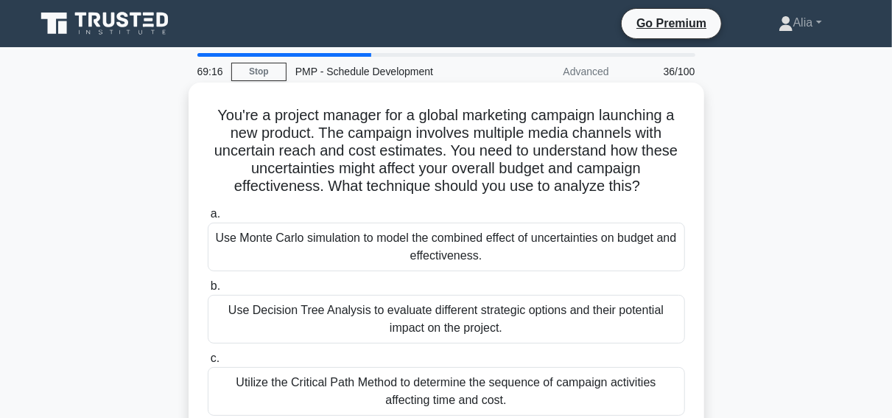
click at [458, 242] on div "Use Monte Carlo simulation to model the combined effect of uncertainties on bud…" at bounding box center [446, 247] width 477 height 49
click at [208, 219] on input "a. Use Monte Carlo simulation to model the combined effect of uncertainties on …" at bounding box center [208, 214] width 0 height 10
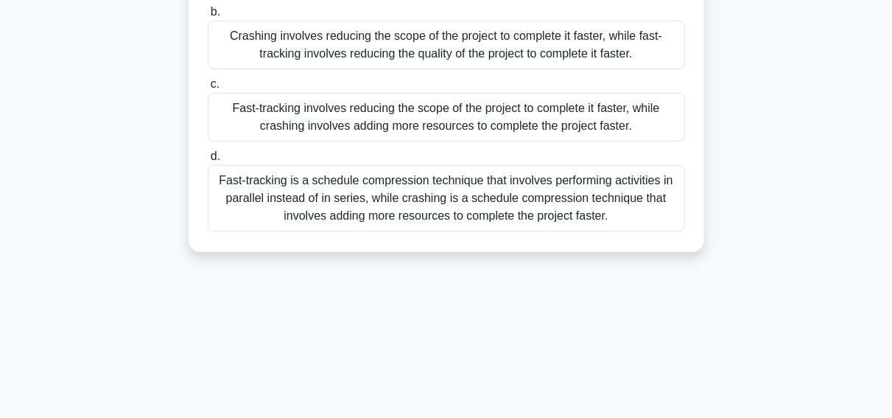
scroll to position [234, 0]
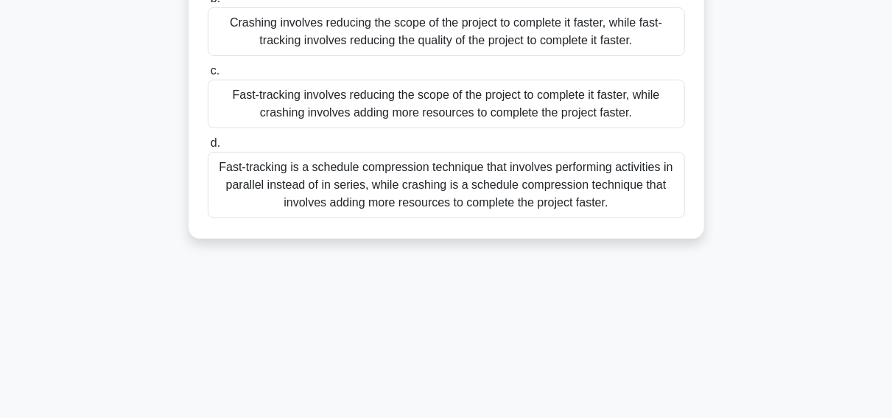
click at [456, 186] on div "Fast-tracking is a schedule compression technique that involves performing acti…" at bounding box center [446, 185] width 477 height 66
click at [208, 148] on input "d. Fast-tracking is a schedule compression technique that involves performing a…" at bounding box center [208, 144] width 0 height 10
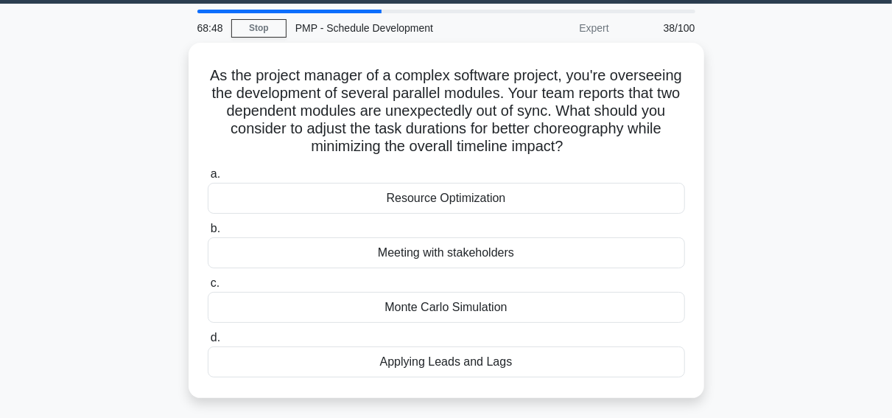
scroll to position [56, 0]
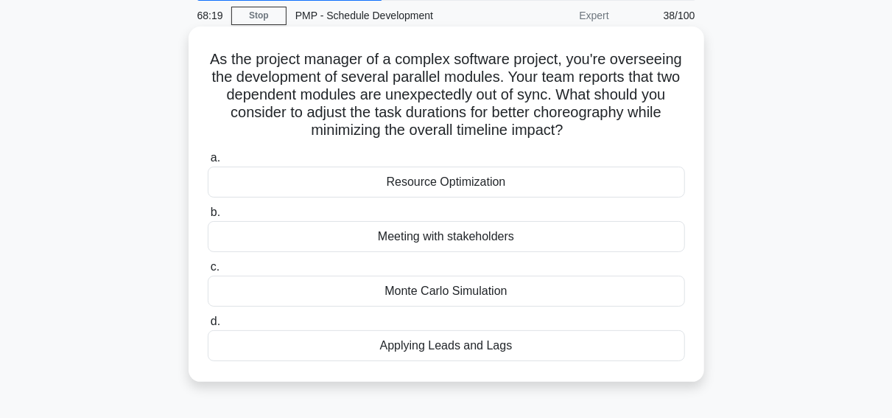
click at [423, 339] on div "Applying Leads and Lags" at bounding box center [446, 345] width 477 height 31
click at [208, 326] on input "d. Applying Leads and Lags" at bounding box center [208, 322] width 0 height 10
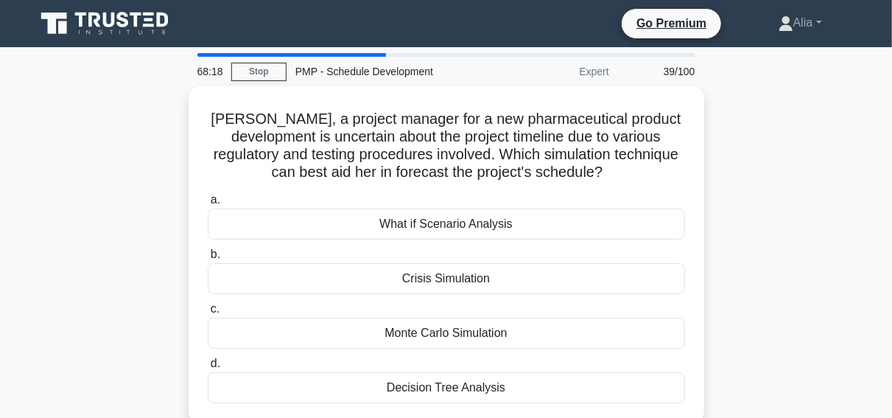
scroll to position [0, 0]
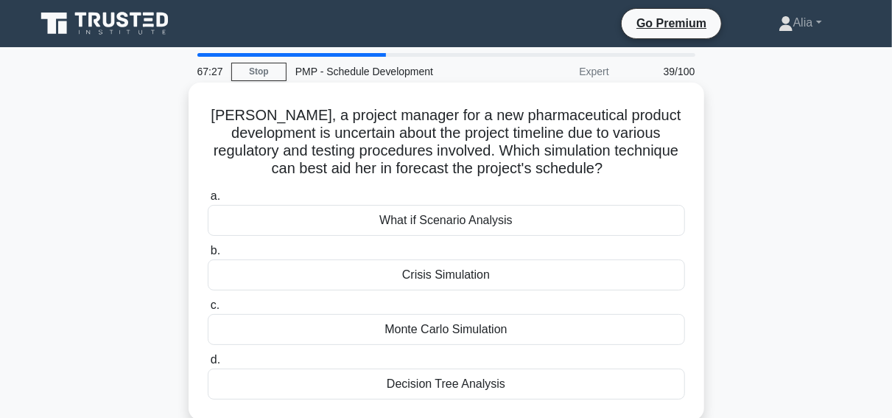
click at [434, 382] on div "Decision Tree Analysis" at bounding box center [446, 383] width 477 height 31
click at [208, 365] on input "d. Decision Tree Analysis" at bounding box center [208, 360] width 0 height 10
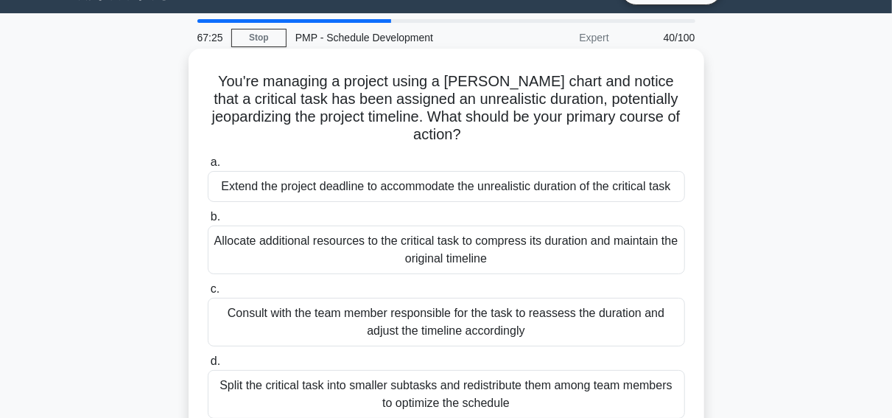
scroll to position [35, 0]
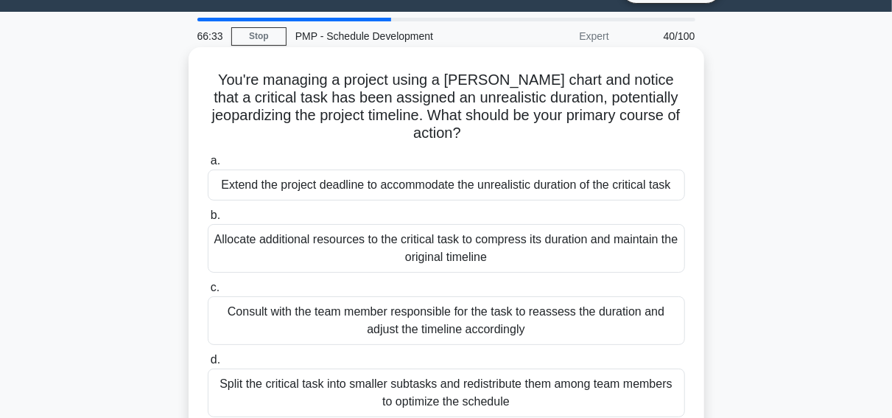
click at [342, 303] on div "Consult with the team member responsible for the task to reassess the duration …" at bounding box center [446, 320] width 477 height 49
click at [208, 293] on input "c. Consult with the team member responsible for the task to reassess the durati…" at bounding box center [208, 288] width 0 height 10
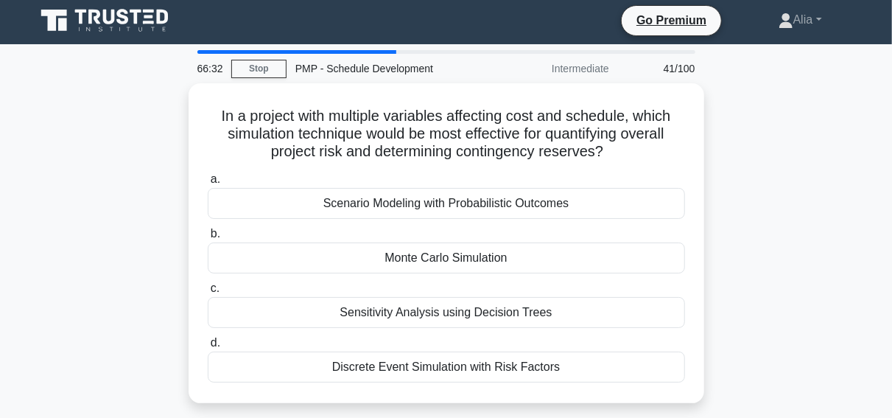
scroll to position [0, 0]
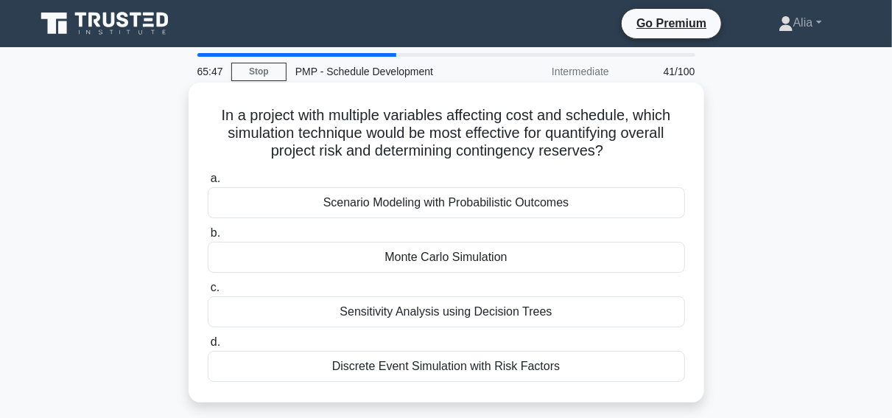
click at [440, 189] on div "Scenario Modeling with Probabilistic Outcomes" at bounding box center [446, 202] width 477 height 31
click at [208, 183] on input "a. Scenario Modeling with Probabilistic Outcomes" at bounding box center [208, 179] width 0 height 10
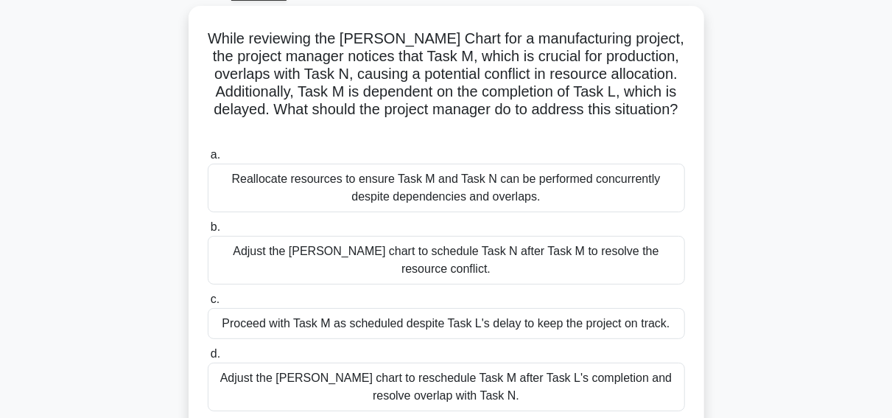
scroll to position [81, 0]
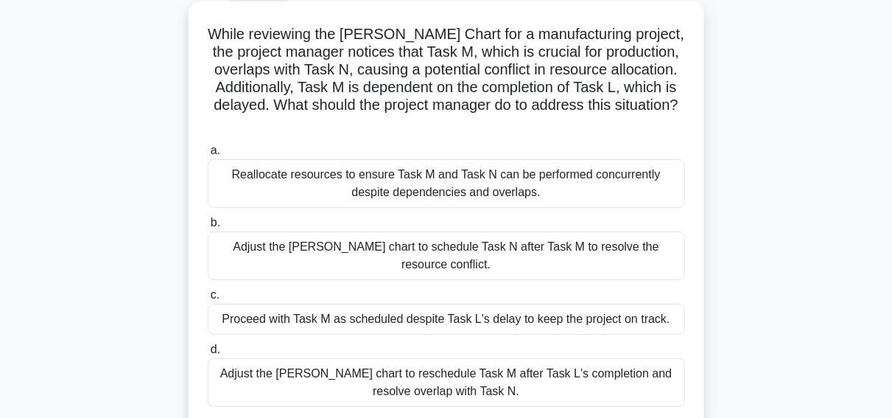
click at [441, 180] on div "Reallocate resources to ensure Task M and Task N can be performed concurrently …" at bounding box center [446, 183] width 477 height 49
click at [208, 155] on input "a. Reallocate resources to ensure Task M and Task N can be performed concurrent…" at bounding box center [208, 151] width 0 height 10
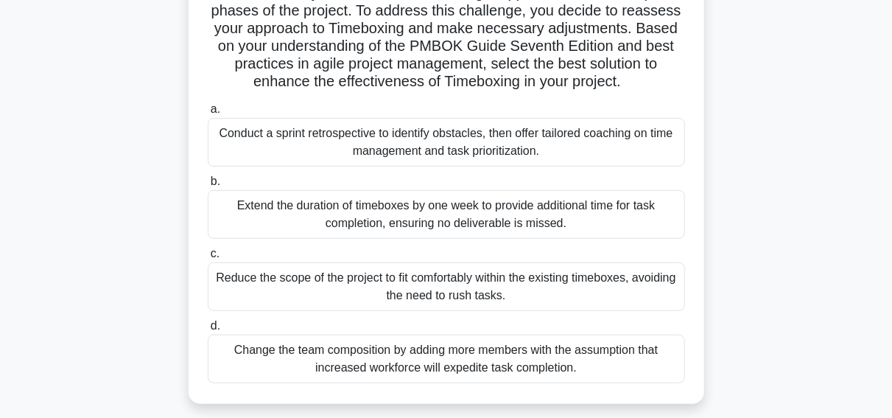
scroll to position [265, 0]
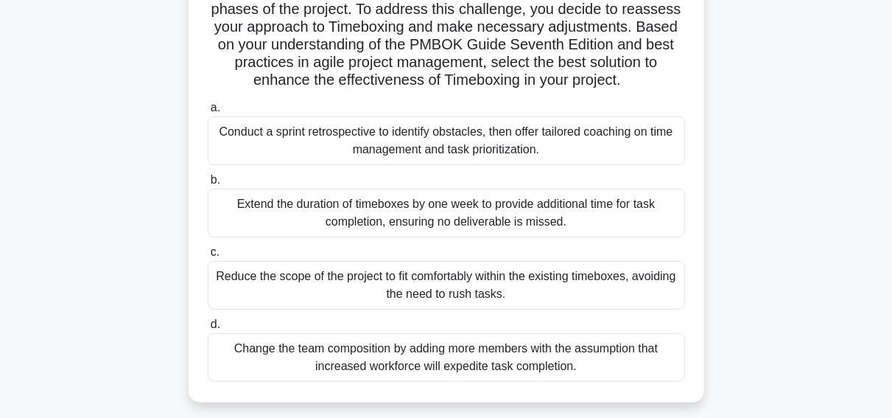
click at [335, 161] on div "Conduct a sprint retrospective to identify obstacles, then offer tailored coach…" at bounding box center [446, 140] width 477 height 49
click at [208, 113] on input "a. Conduct a sprint retrospective to identify obstacles, then offer tailored co…" at bounding box center [208, 108] width 0 height 10
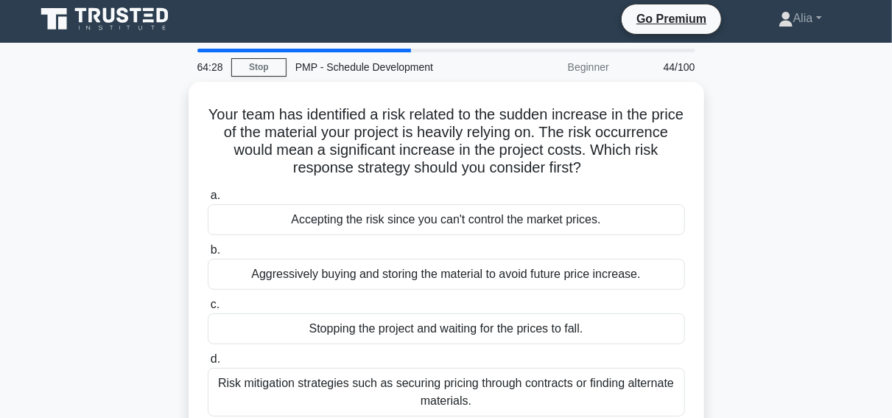
scroll to position [10, 0]
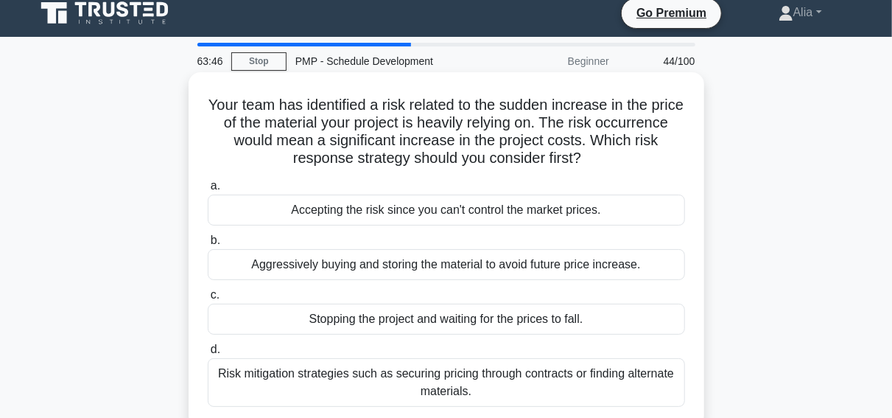
click at [377, 213] on div "Accepting the risk since you can't control the market prices." at bounding box center [446, 210] width 477 height 31
click at [208, 191] on input "a. Accepting the risk since you can't control the market prices." at bounding box center [208, 186] width 0 height 10
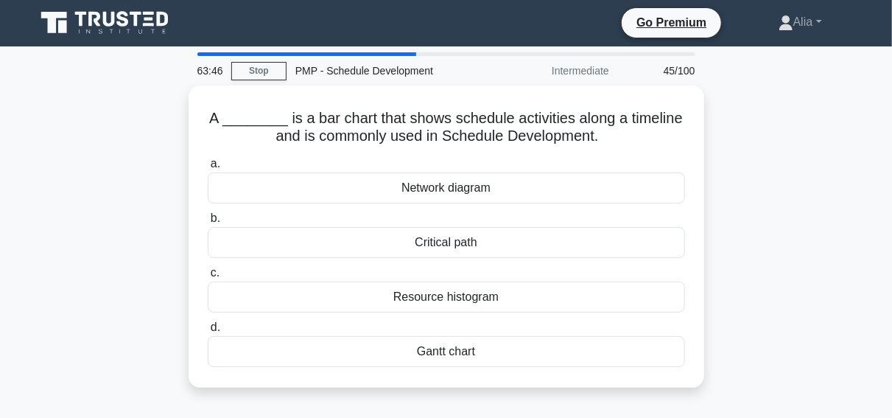
scroll to position [0, 0]
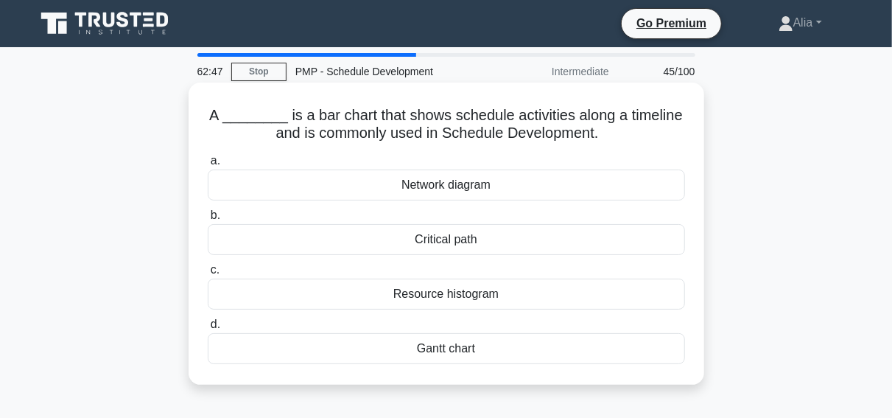
click at [457, 344] on div "Gantt chart" at bounding box center [446, 348] width 477 height 31
click at [208, 329] on input "d. Gantt chart" at bounding box center [208, 325] width 0 height 10
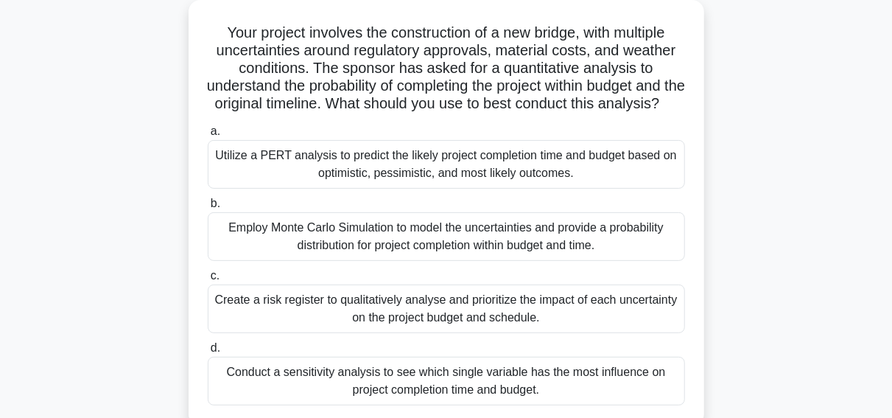
scroll to position [81, 0]
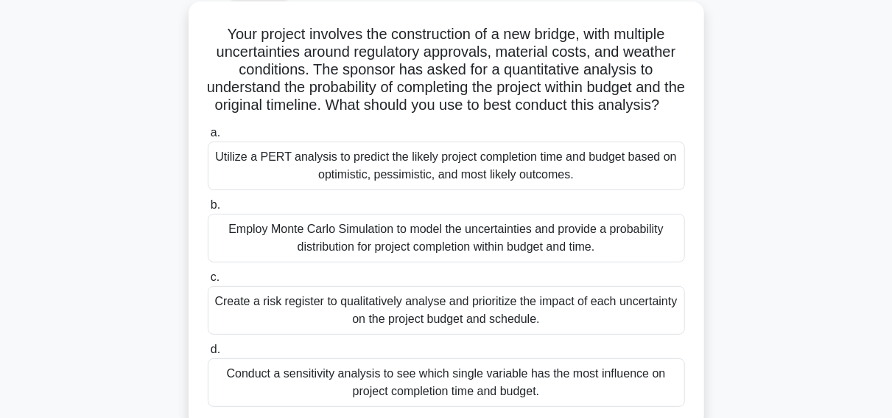
click at [337, 170] on div "Utilize a PERT analysis to predict the likely project completion time and budge…" at bounding box center [446, 165] width 477 height 49
click at [208, 138] on input "a. Utilize a PERT analysis to predict the likely project completion time and bu…" at bounding box center [208, 133] width 0 height 10
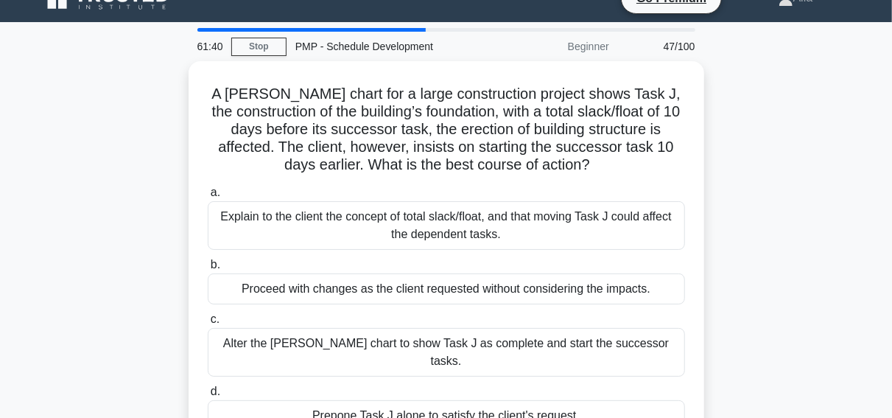
scroll to position [30, 0]
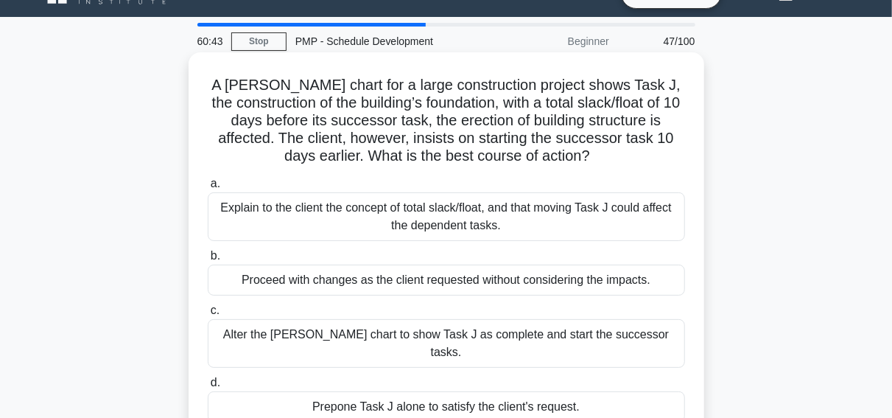
click at [391, 240] on div "Explain to the client the concept of total slack/float, and that moving Task J …" at bounding box center [446, 216] width 477 height 49
click at [208, 189] on input "a. Explain to the client the concept of total slack/float, and that moving Task…" at bounding box center [208, 184] width 0 height 10
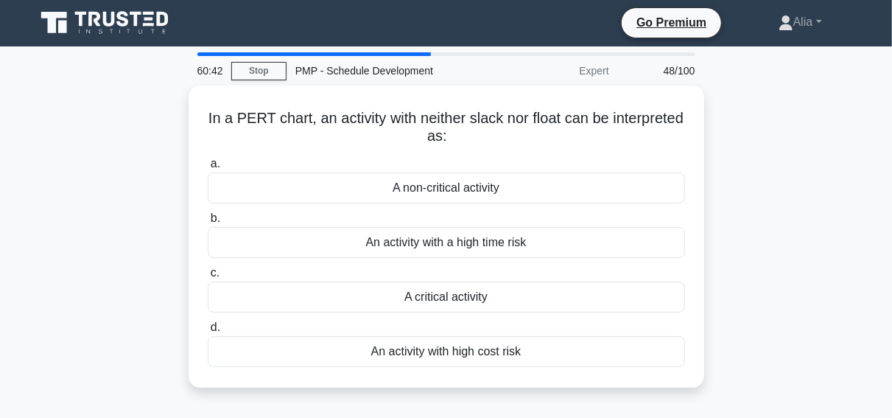
scroll to position [0, 0]
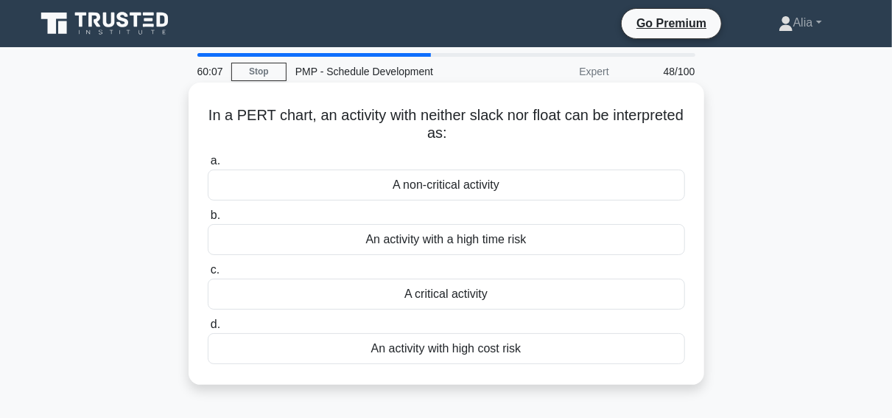
click at [443, 191] on div "A non-critical activity" at bounding box center [446, 184] width 477 height 31
click at [208, 166] on input "a. A non-critical activity" at bounding box center [208, 161] width 0 height 10
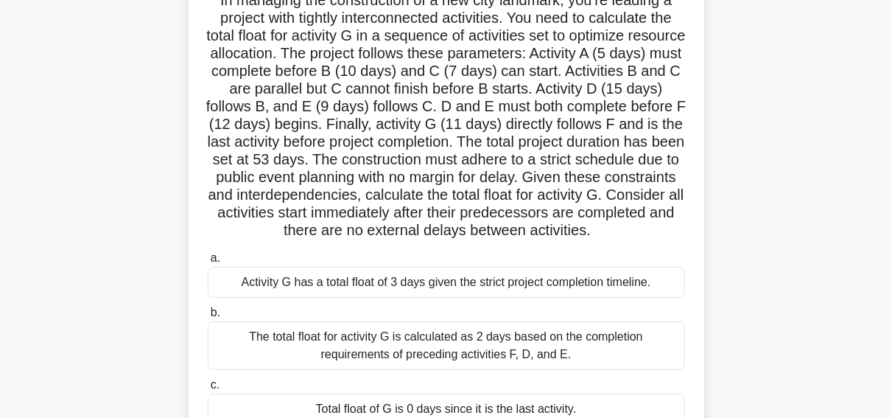
scroll to position [21, 0]
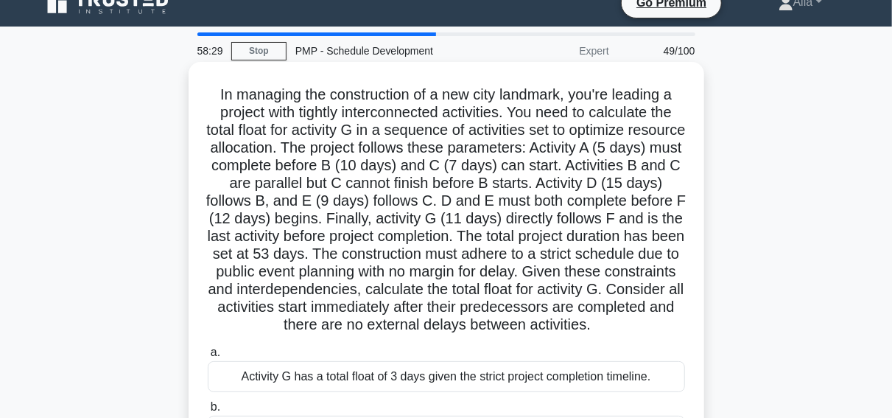
click at [370, 321] on h5 ".spinner_0XTQ{transform-origin:center;animation:spinner_y6GP .75s linear infini…" at bounding box center [446, 209] width 480 height 249
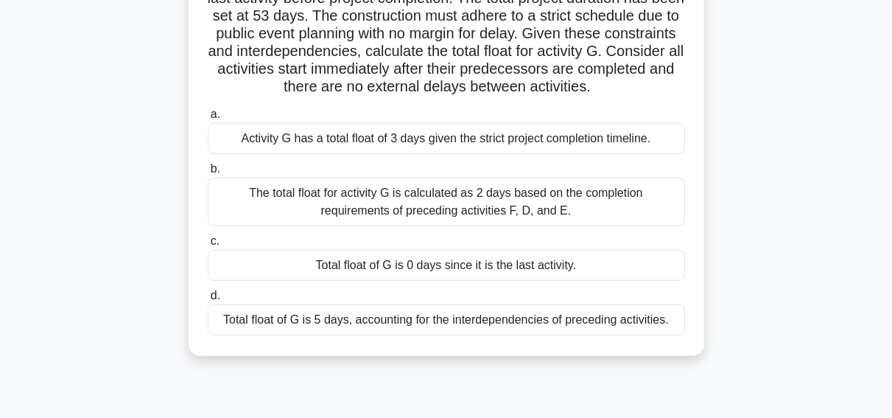
scroll to position [260, 0]
click at [415, 200] on div "The total float for activity G is calculated as 2 days based on the completion …" at bounding box center [446, 200] width 477 height 49
click at [208, 172] on input "b. The total float for activity G is calculated as 2 days based on the completi…" at bounding box center [208, 168] width 0 height 10
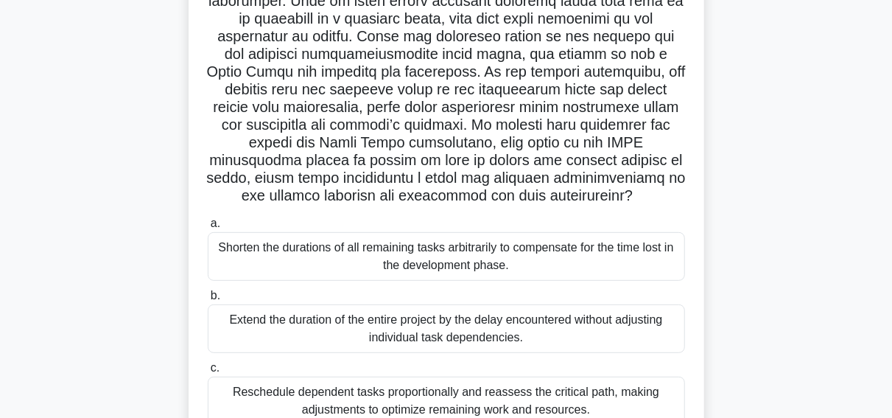
scroll to position [0, 0]
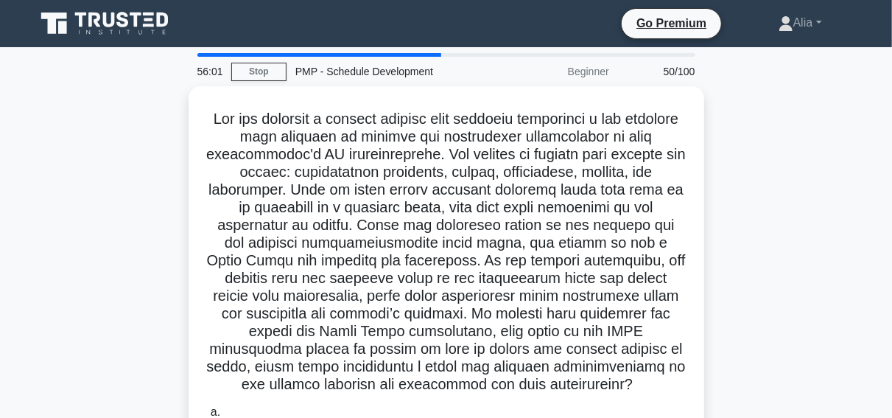
click at [415, 200] on h5 ".spinner_0XTQ{transform-origin:center;animation:spinner_y6GP .75s linear infini…" at bounding box center [446, 252] width 480 height 284
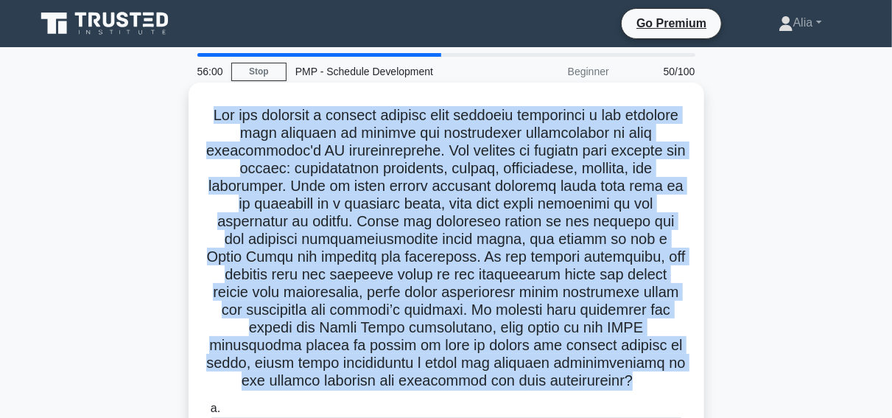
drag, startPoint x: 415, startPoint y: 200, endPoint x: 446, endPoint y: 119, distance: 87.4
click at [446, 119] on h5 ".spinner_0XTQ{transform-origin:center;animation:spinner_y6GP .75s linear infini…" at bounding box center [446, 248] width 480 height 284
click at [609, 289] on h5 ".spinner_0XTQ{transform-origin:center;animation:spinner_y6GP .75s linear infini…" at bounding box center [446, 248] width 480 height 284
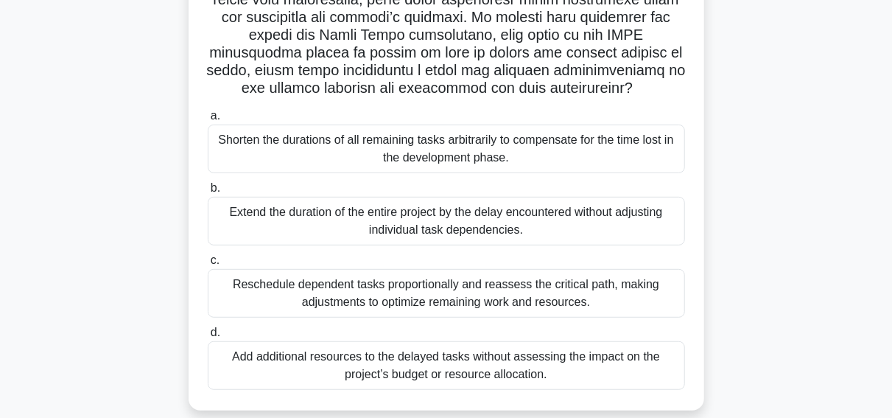
scroll to position [296, 0]
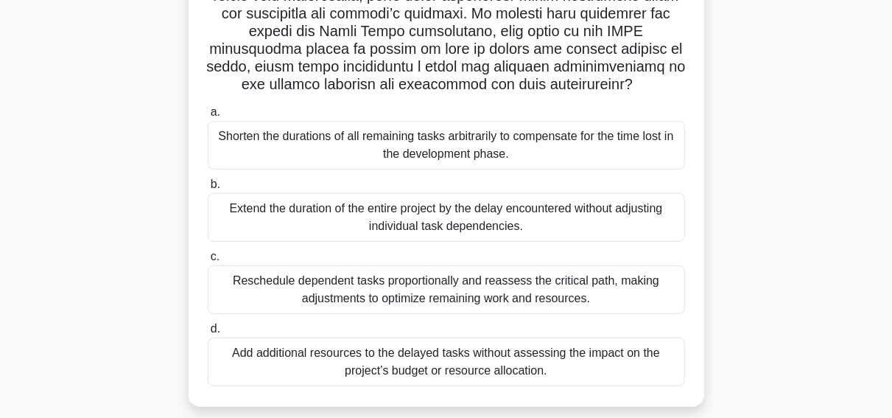
click at [273, 285] on div "Reschedule dependent tasks proportionally and reassess the critical path, makin…" at bounding box center [446, 289] width 477 height 49
click at [208, 262] on input "c. Reschedule dependent tasks proportionally and reassess the critical path, ma…" at bounding box center [208, 257] width 0 height 10
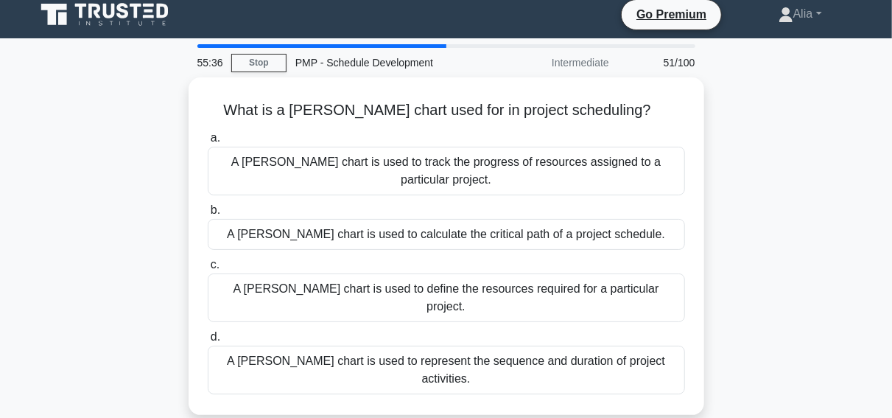
scroll to position [0, 0]
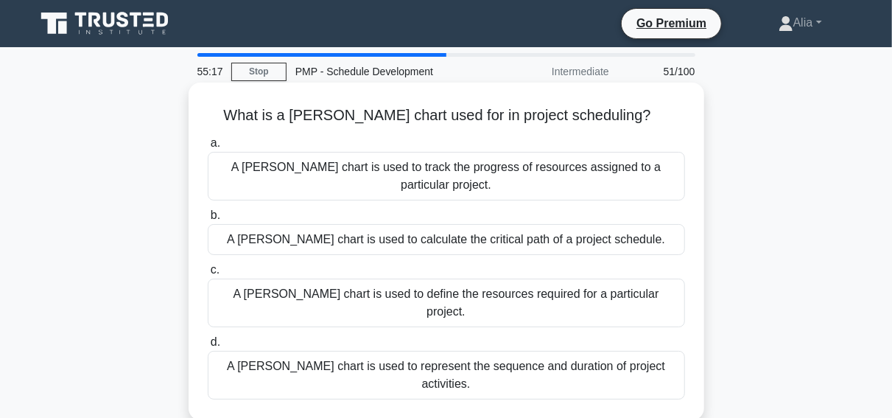
click at [439, 351] on div "A Gantt chart is used to represent the sequence and duration of project activit…" at bounding box center [446, 375] width 477 height 49
click at [208, 337] on input "d. A Gantt chart is used to represent the sequence and duration of project acti…" at bounding box center [208, 342] width 0 height 10
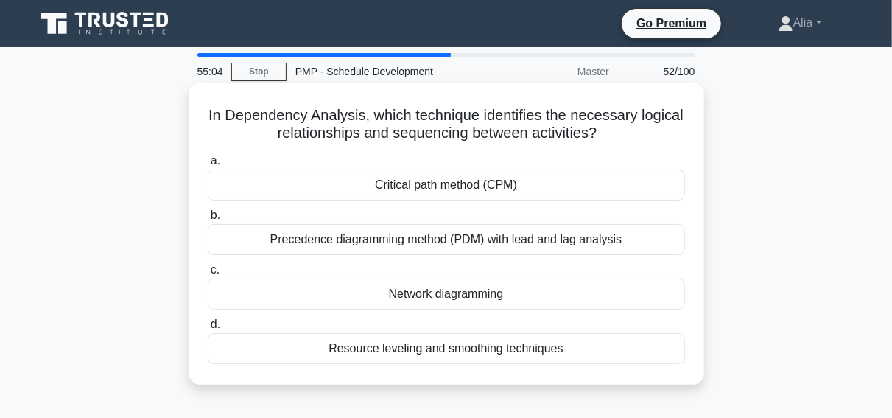
click at [458, 231] on div "Precedence diagramming method (PDM) with lead and lag analysis" at bounding box center [446, 239] width 477 height 31
click at [208, 220] on input "b. Precedence diagramming method (PDM) with lead and lag analysis" at bounding box center [208, 216] width 0 height 10
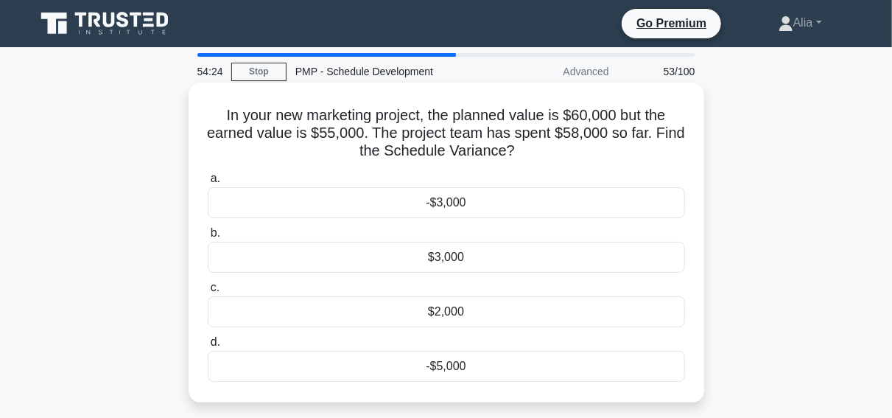
click at [418, 383] on div "a. -$3,000 b. $3,000 c. d." at bounding box center [446, 276] width 495 height 218
click at [435, 374] on div "-$5,000" at bounding box center [446, 366] width 477 height 31
click at [208, 347] on input "d. -$5,000" at bounding box center [208, 342] width 0 height 10
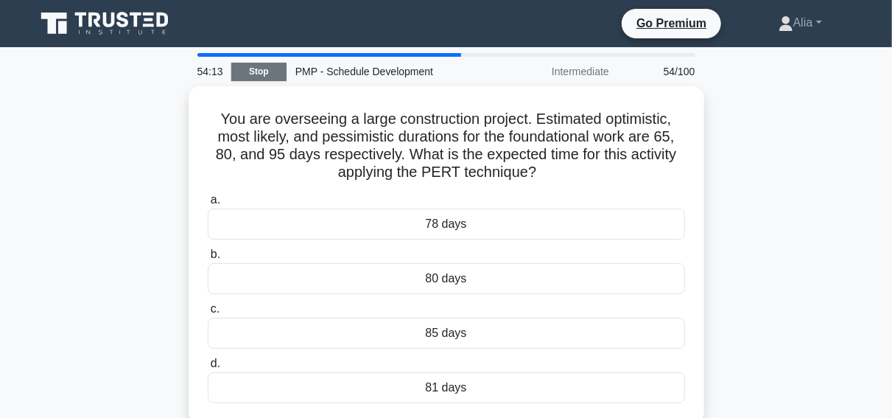
click at [268, 73] on link "Stop" at bounding box center [258, 72] width 55 height 18
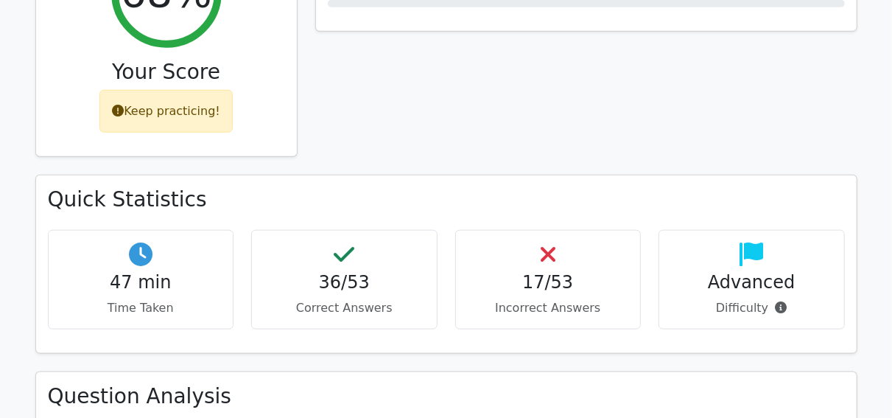
scroll to position [679, 0]
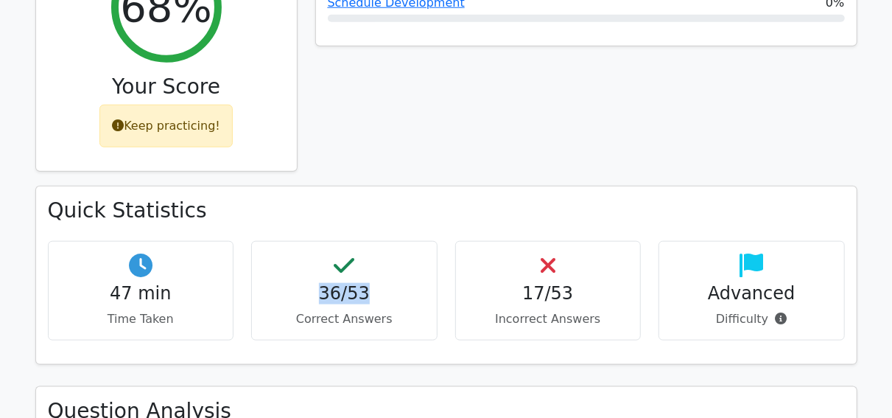
drag, startPoint x: 326, startPoint y: 239, endPoint x: 385, endPoint y: 243, distance: 58.4
click at [385, 283] on h4 "36/53" at bounding box center [344, 293] width 161 height 21
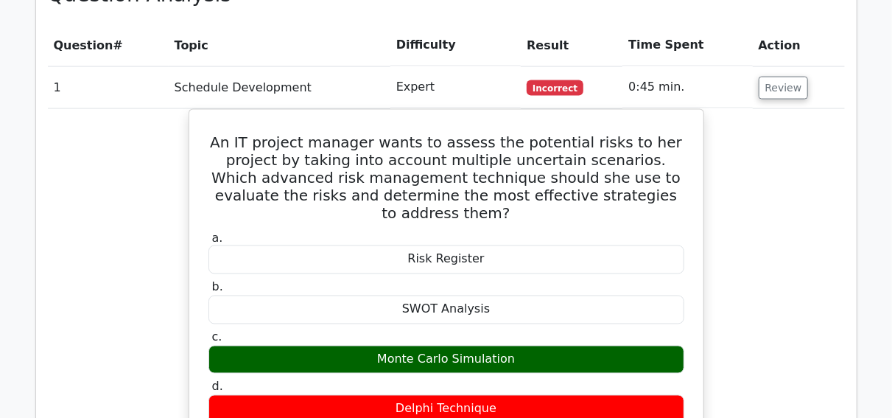
scroll to position [1098, 0]
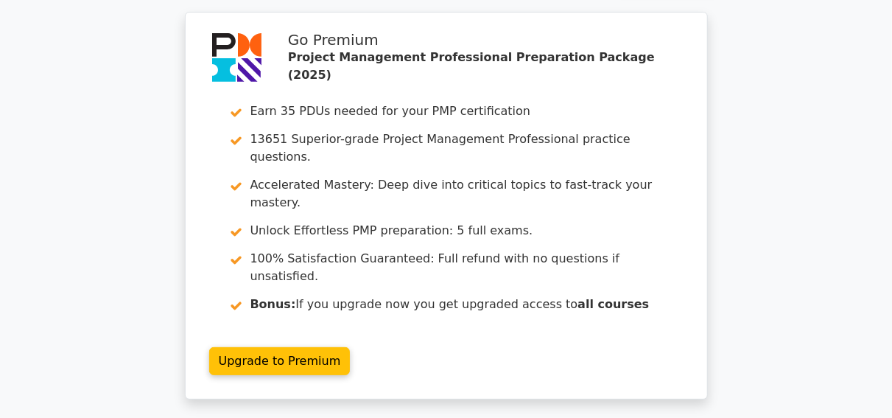
scroll to position [0, 0]
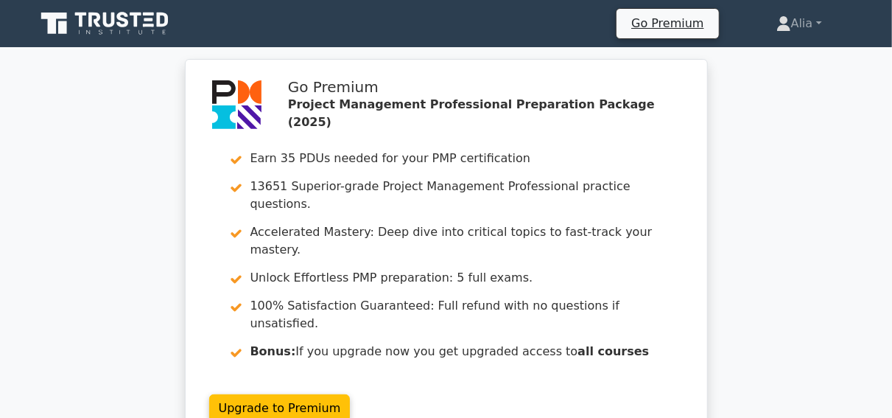
click at [91, 21] on icon at bounding box center [94, 20] width 12 height 15
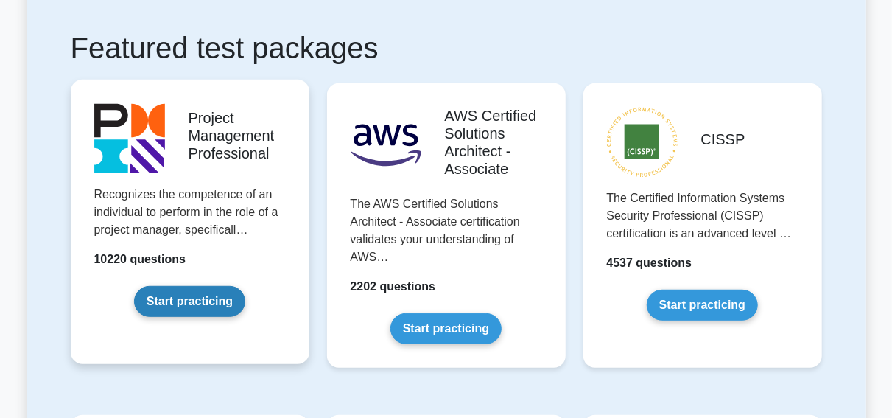
scroll to position [260, 0]
click at [192, 295] on link "Start practicing" at bounding box center [189, 301] width 111 height 31
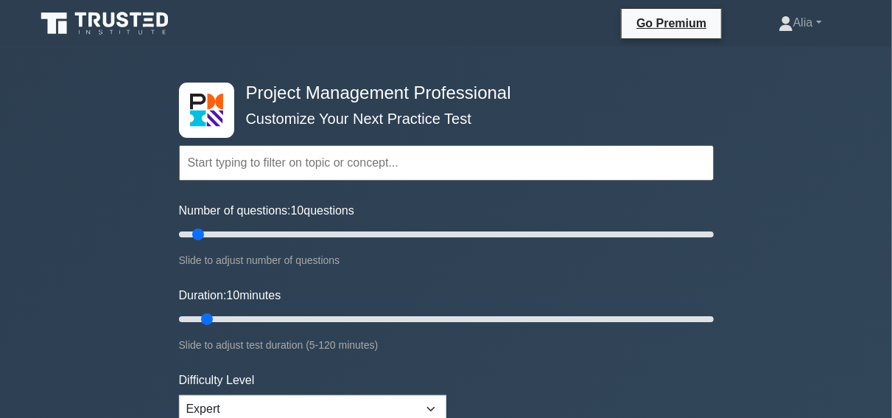
click at [354, 165] on input "text" at bounding box center [446, 162] width 535 height 35
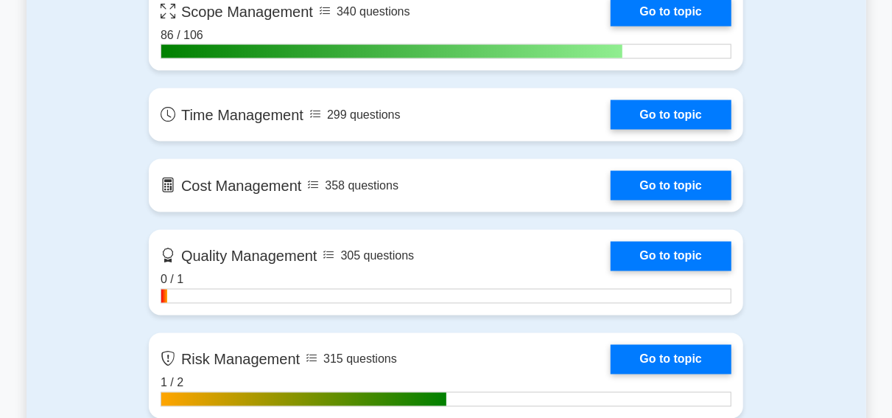
scroll to position [1083, 0]
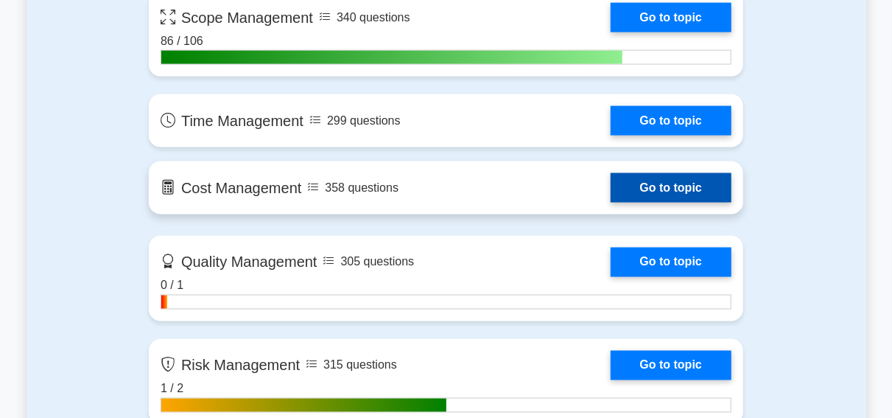
click at [611, 181] on link "Go to topic" at bounding box center [671, 186] width 121 height 29
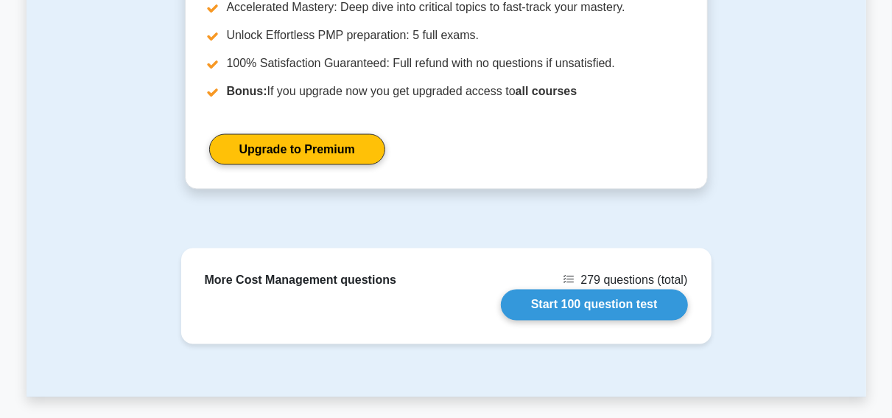
scroll to position [1144, 0]
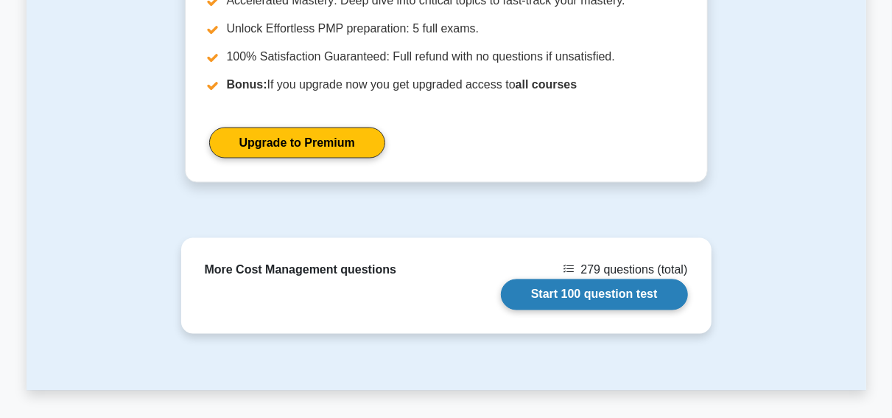
click at [573, 279] on link "Start 100 question test" at bounding box center [594, 294] width 187 height 31
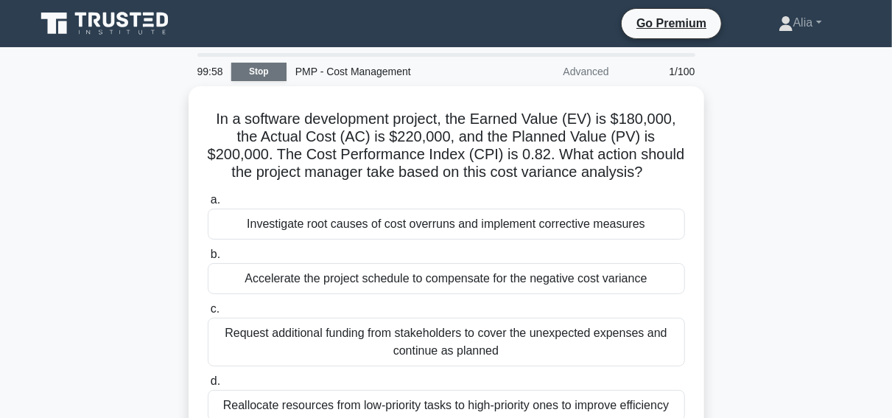
click at [263, 75] on link "Stop" at bounding box center [258, 72] width 55 height 18
click at [257, 73] on link "Stop" at bounding box center [258, 72] width 55 height 18
click at [265, 67] on link "Stop" at bounding box center [258, 72] width 55 height 18
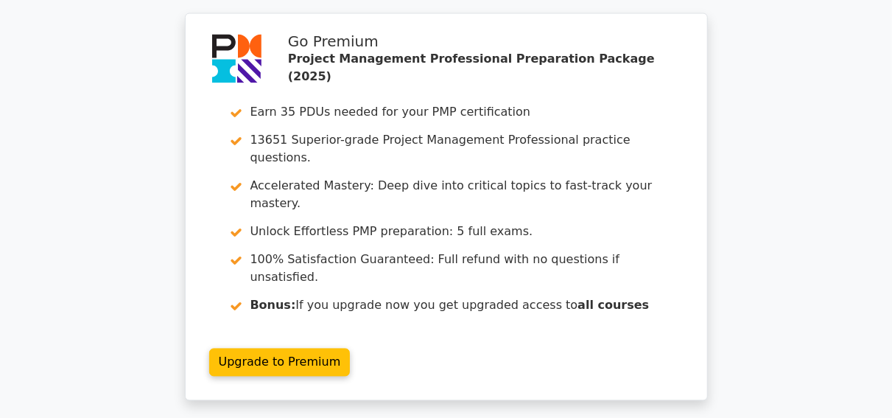
scroll to position [1225, 0]
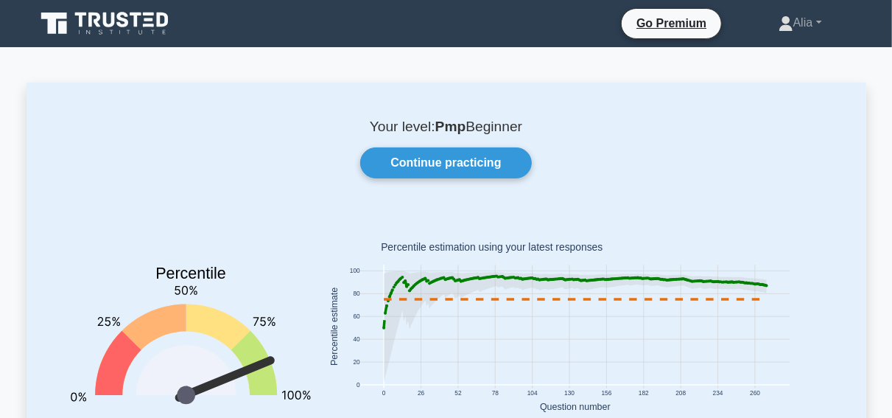
click at [63, 27] on icon at bounding box center [62, 27] width 9 height 13
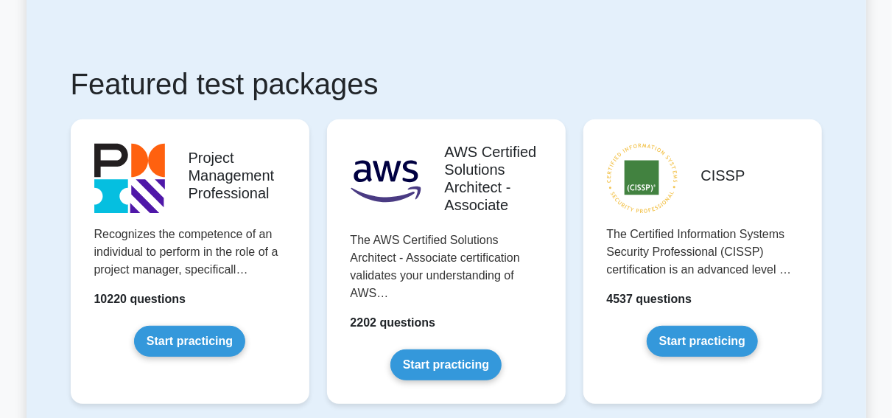
scroll to position [317, 0]
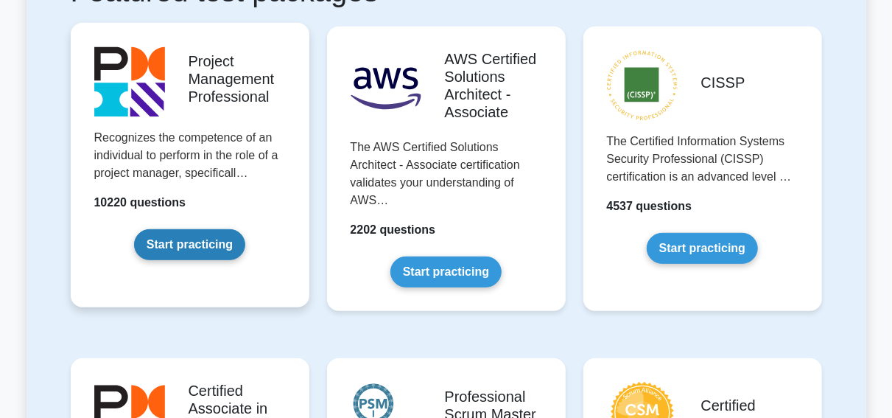
click at [180, 244] on link "Start practicing" at bounding box center [189, 244] width 111 height 31
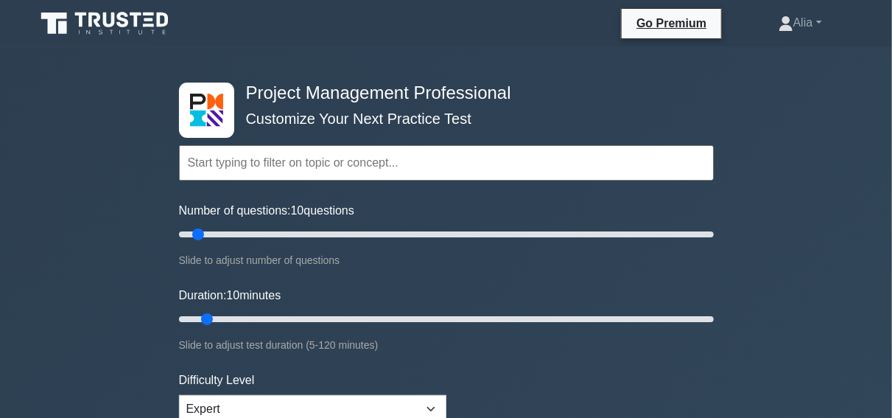
click at [357, 157] on input "text" at bounding box center [446, 162] width 535 height 35
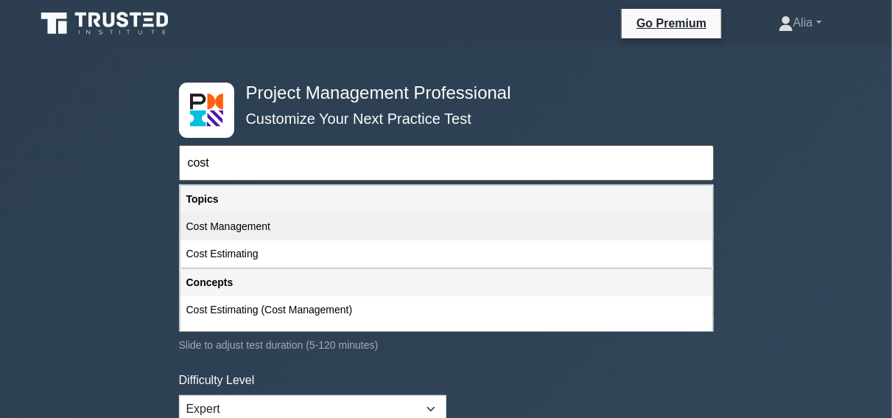
click at [228, 226] on div "Cost Management" at bounding box center [447, 226] width 532 height 27
type input "Cost Management"
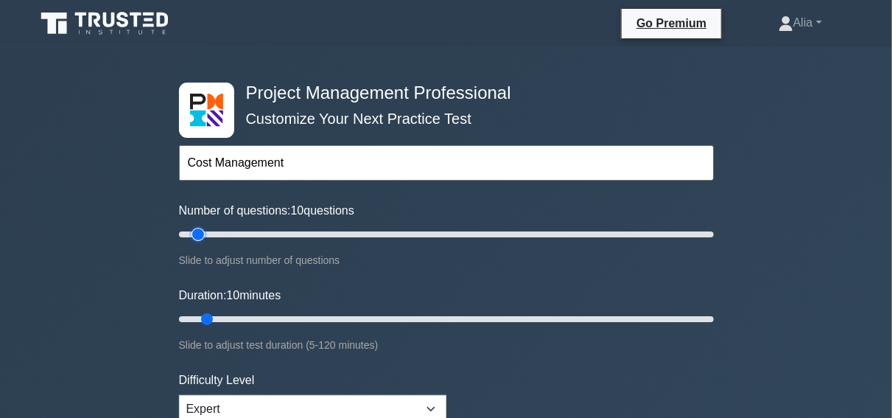
click at [200, 235] on input "Number of questions: 10 questions" at bounding box center [446, 234] width 535 height 18
drag, startPoint x: 200, startPoint y: 235, endPoint x: 248, endPoint y: 237, distance: 47.2
type input "30"
click at [248, 237] on input "Number of questions: 30 questions" at bounding box center [446, 234] width 535 height 18
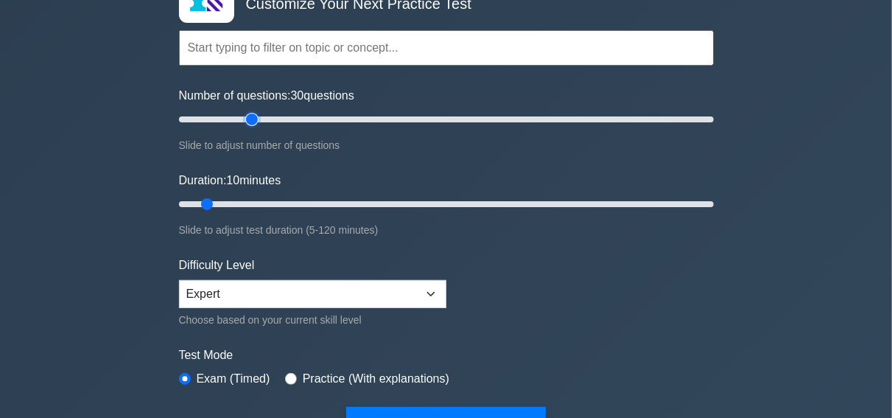
scroll to position [122, 0]
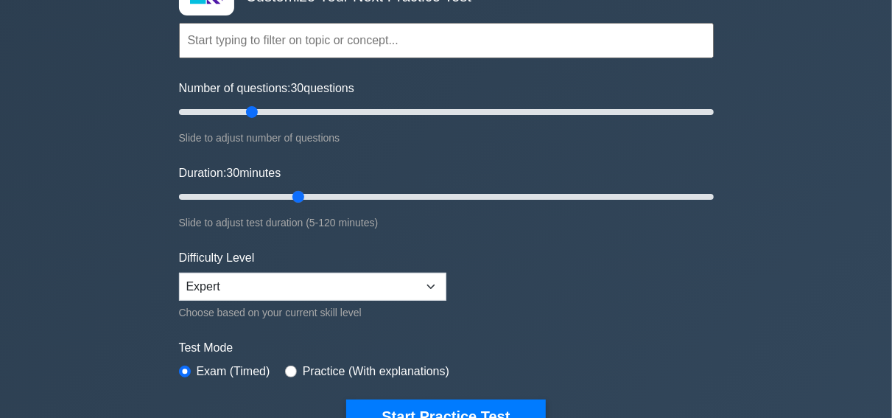
drag, startPoint x: 210, startPoint y: 192, endPoint x: 288, endPoint y: 196, distance: 78.2
type input "30"
click at [288, 196] on input "Duration: 30 minutes" at bounding box center [446, 197] width 535 height 18
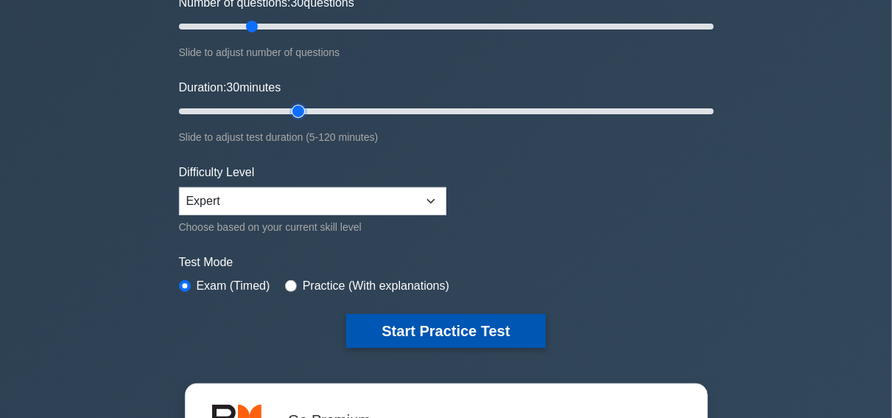
scroll to position [209, 0]
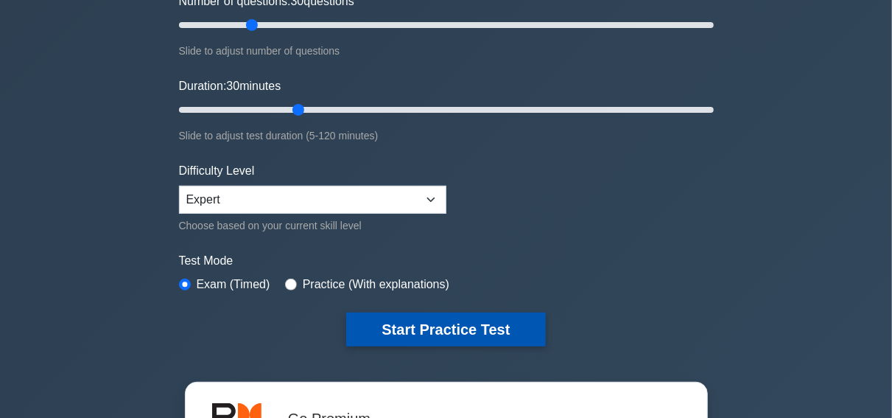
click at [427, 327] on button "Start Practice Test" at bounding box center [445, 329] width 199 height 34
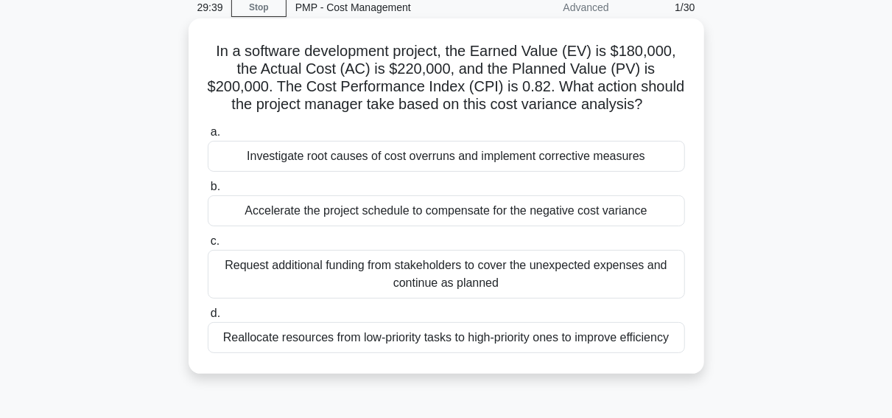
scroll to position [71, 0]
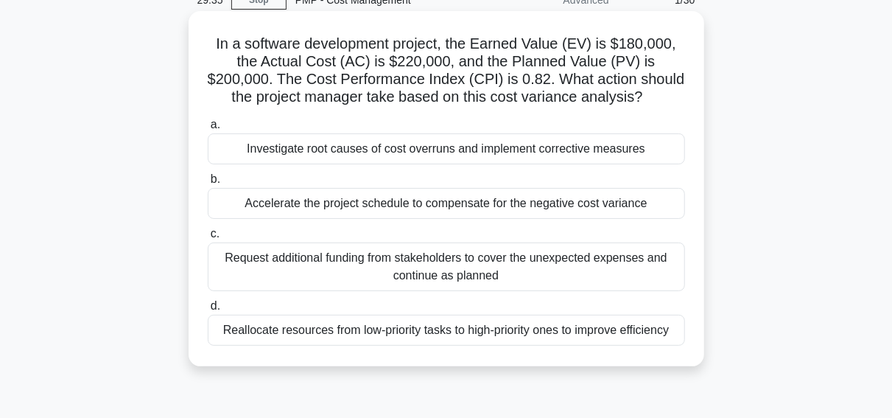
drag, startPoint x: 521, startPoint y: 216, endPoint x: 355, endPoint y: 149, distance: 178.8
click at [355, 149] on div "a. Investigate root causes of cost overruns and implement corrective measures b…" at bounding box center [446, 231] width 495 height 236
click at [355, 149] on div "Investigate root causes of cost overruns and implement corrective measures" at bounding box center [446, 148] width 477 height 31
click at [208, 130] on input "a. Investigate root causes of cost overruns and implement corrective measures" at bounding box center [208, 125] width 0 height 10
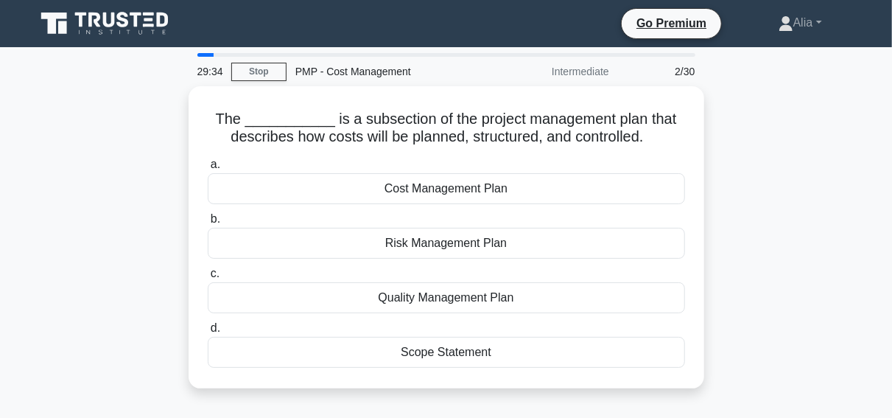
scroll to position [0, 0]
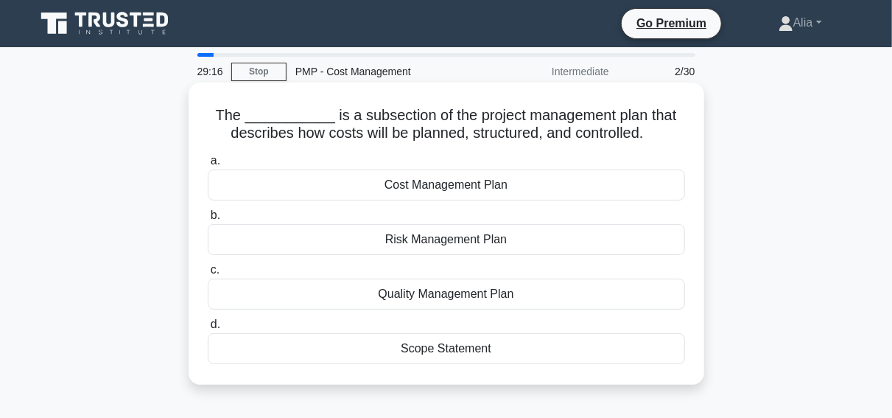
click at [389, 186] on div "Cost Management Plan" at bounding box center [446, 184] width 477 height 31
click at [208, 166] on input "a. Cost Management Plan" at bounding box center [208, 161] width 0 height 10
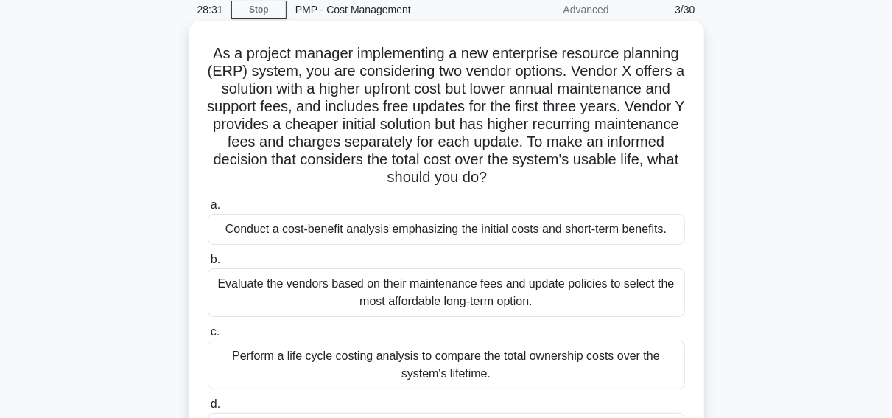
scroll to position [15, 0]
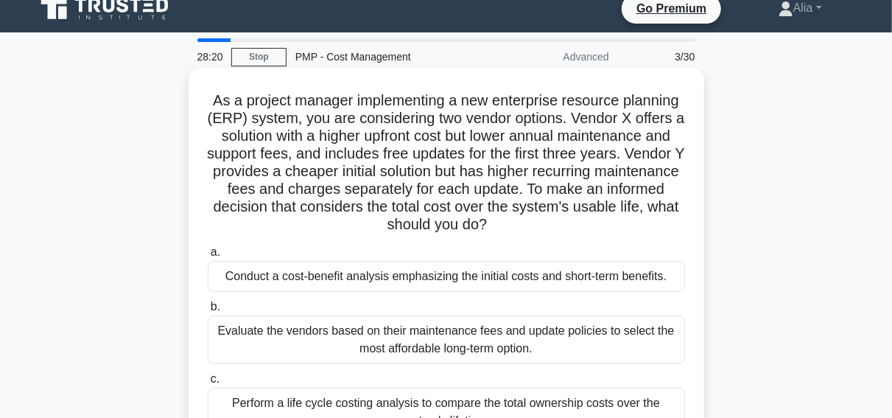
click at [317, 337] on div "Evaluate the vendors based on their maintenance fees and update policies to sel…" at bounding box center [446, 339] width 477 height 49
click at [208, 312] on input "b. Evaluate the vendors based on their maintenance fees and update policies to …" at bounding box center [208, 307] width 0 height 10
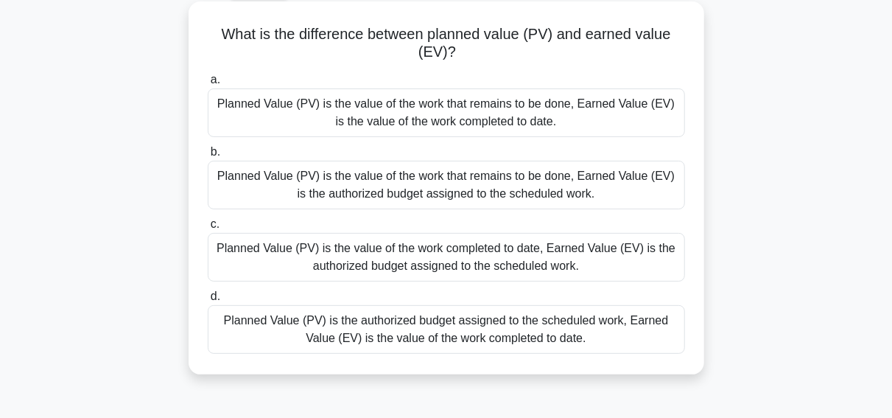
scroll to position [87, 0]
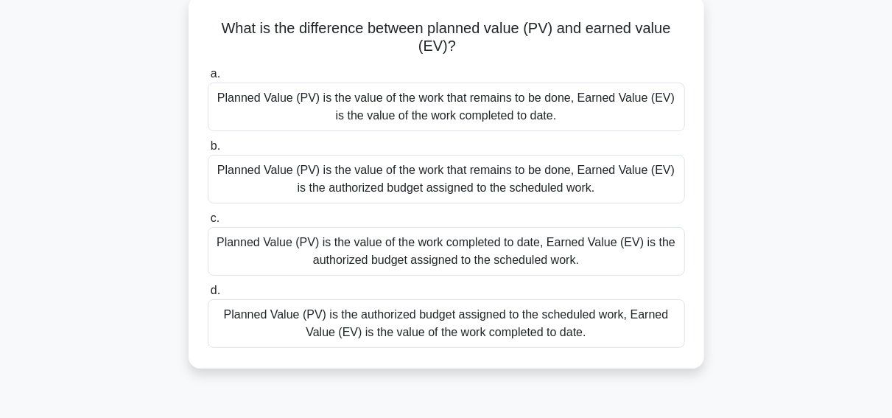
click at [432, 107] on div "Planned Value (PV) is the value of the work that remains to be done, Earned Val…" at bounding box center [446, 107] width 477 height 49
click at [208, 79] on input "a. Planned Value (PV) is the value of the work that remains to be done, Earned …" at bounding box center [208, 74] width 0 height 10
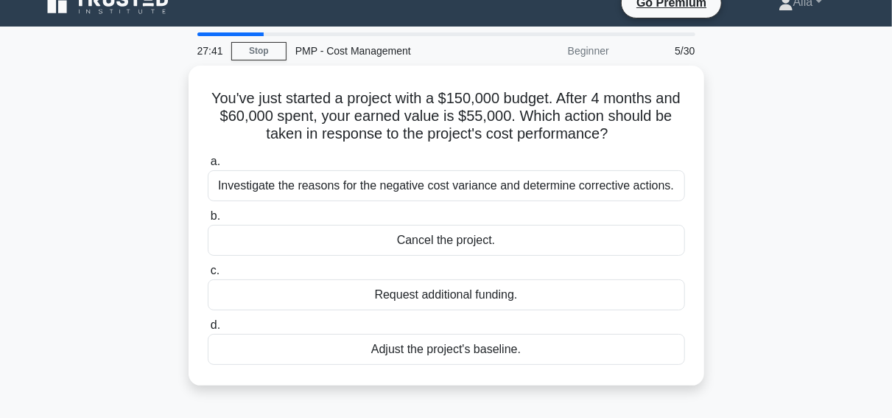
scroll to position [25, 0]
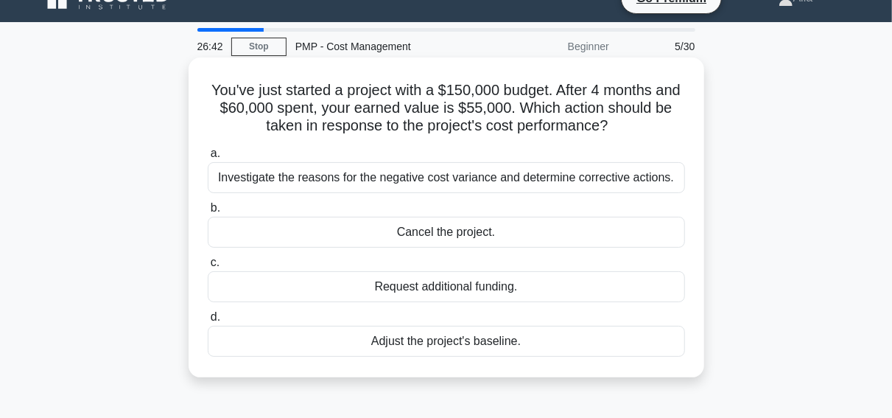
click at [419, 182] on div "Investigate the reasons for the negative cost variance and determine corrective…" at bounding box center [446, 177] width 477 height 31
click at [208, 158] on input "a. Investigate the reasons for the negative cost variance and determine correct…" at bounding box center [208, 154] width 0 height 10
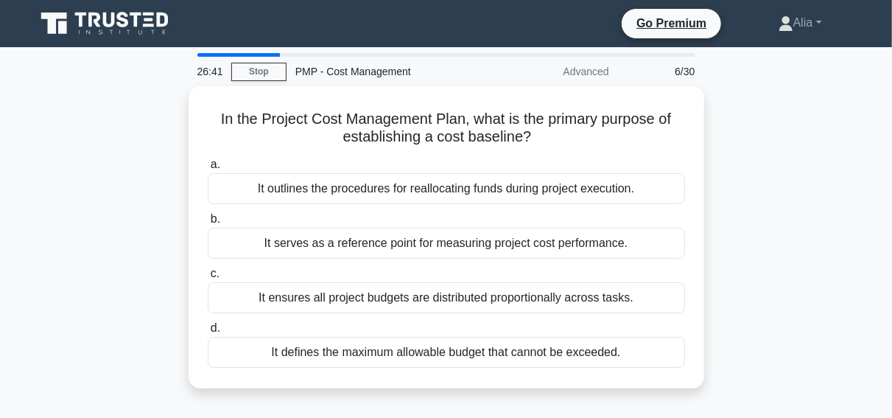
scroll to position [0, 0]
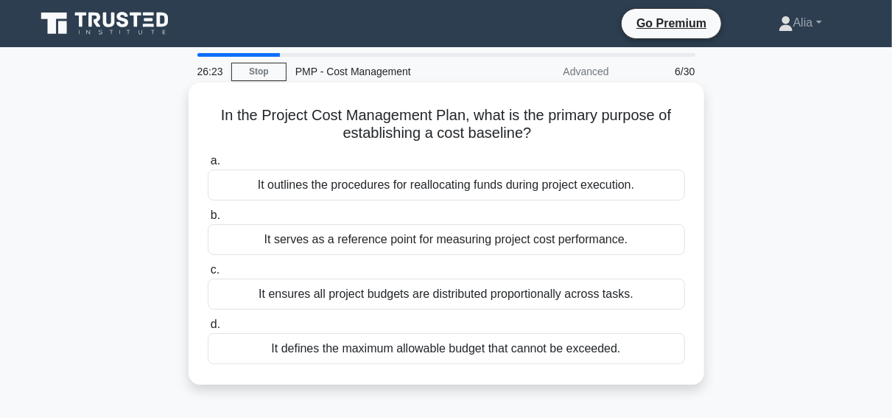
click at [422, 242] on div "It serves as a reference point for measuring project cost performance." at bounding box center [446, 239] width 477 height 31
click at [208, 220] on input "b. It serves as a reference point for measuring project cost performance." at bounding box center [208, 216] width 0 height 10
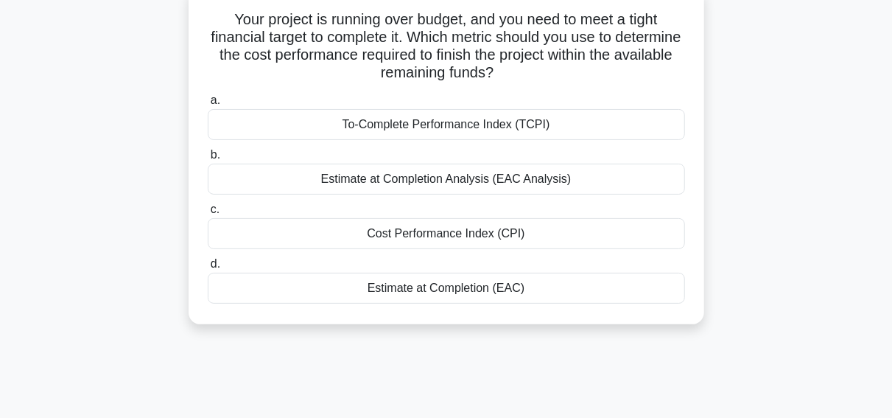
scroll to position [97, 0]
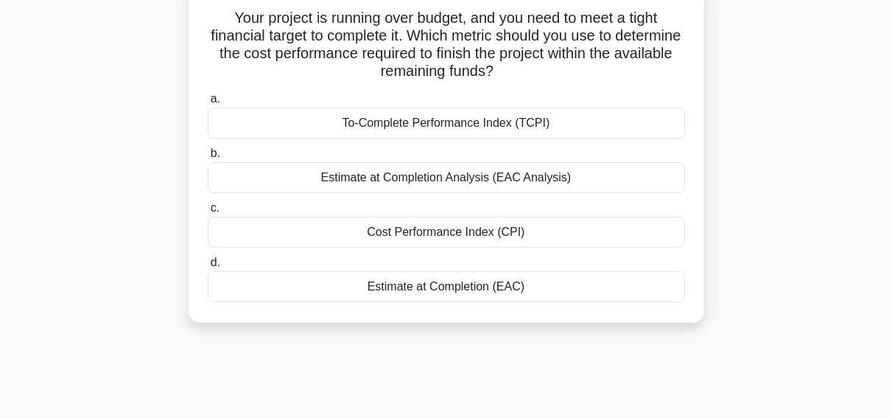
click at [399, 183] on div "Estimate at Completion Analysis (EAC Analysis)" at bounding box center [446, 177] width 477 height 31
click at [208, 158] on input "b. Estimate at Completion Analysis (EAC Analysis)" at bounding box center [208, 154] width 0 height 10
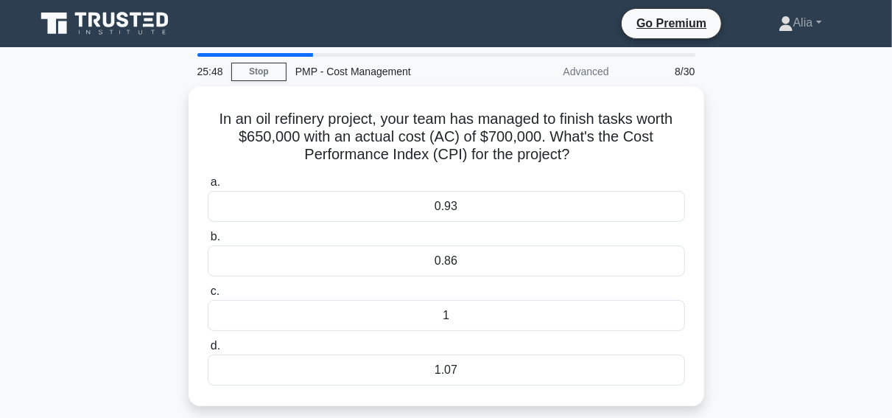
scroll to position [0, 0]
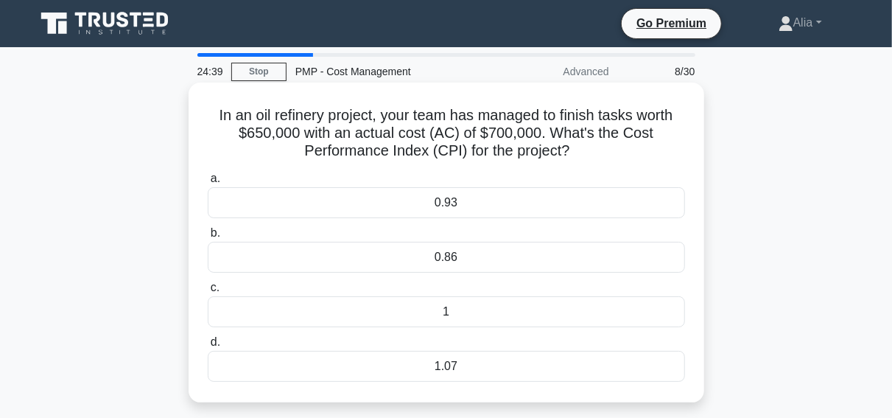
click at [497, 376] on div "1.07" at bounding box center [446, 366] width 477 height 31
click at [208, 347] on input "d. 1.07" at bounding box center [208, 342] width 0 height 10
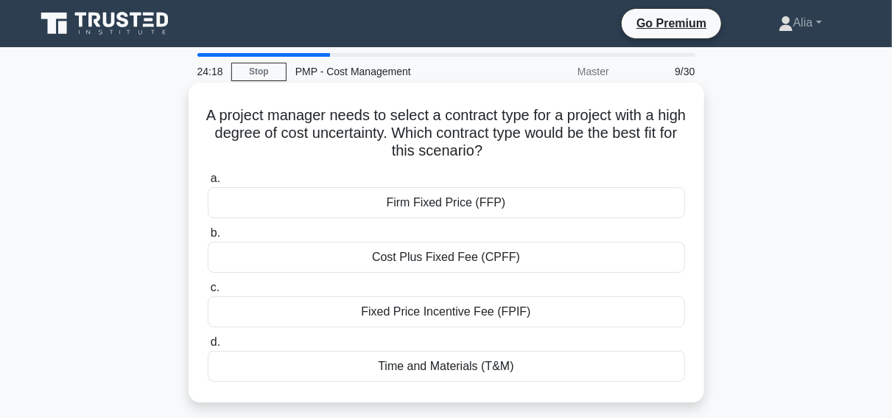
drag, startPoint x: 225, startPoint y: 115, endPoint x: 553, endPoint y: 364, distance: 411.7
click at [553, 364] on div "A project manager needs to select a contract type for a project with a high deg…" at bounding box center [447, 242] width 504 height 308
copy div "a. Firm Fixed Price (FFP) b. Cost Plus Fixed Fee (CPFF) c. Fixed Price Incentiv…"
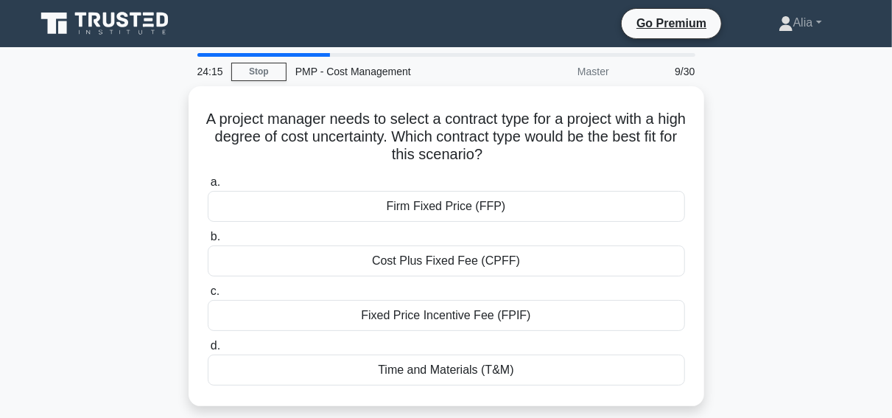
click at [748, 275] on div "A project manager needs to select a contract type for a project with a high deg…" at bounding box center [447, 254] width 840 height 337
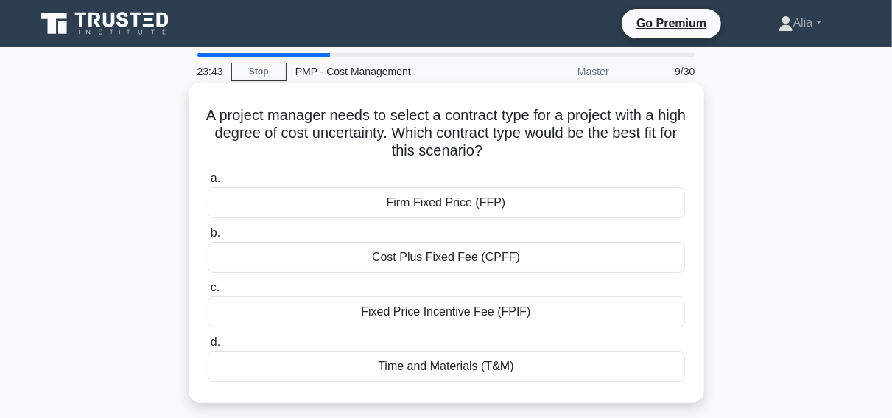
click at [463, 252] on div "Cost Plus Fixed Fee (CPFF)" at bounding box center [446, 257] width 477 height 31
click at [208, 238] on input "b. Cost Plus Fixed Fee (CPFF)" at bounding box center [208, 233] width 0 height 10
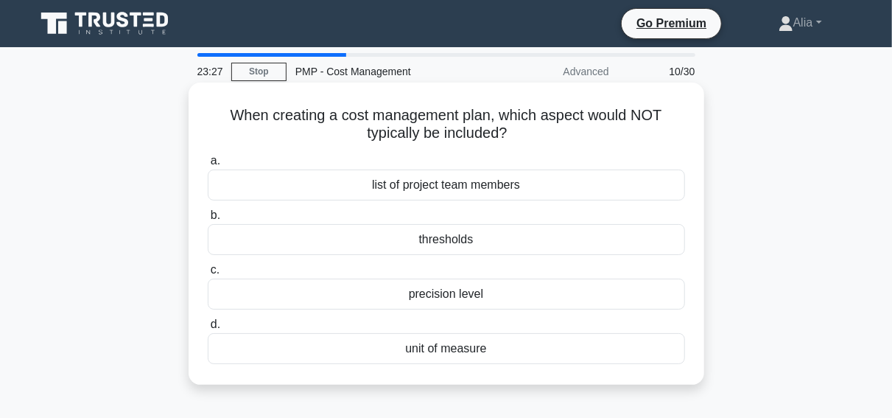
click at [458, 184] on div "list of project team members" at bounding box center [446, 184] width 477 height 31
click at [208, 166] on input "a. list of project team members" at bounding box center [208, 161] width 0 height 10
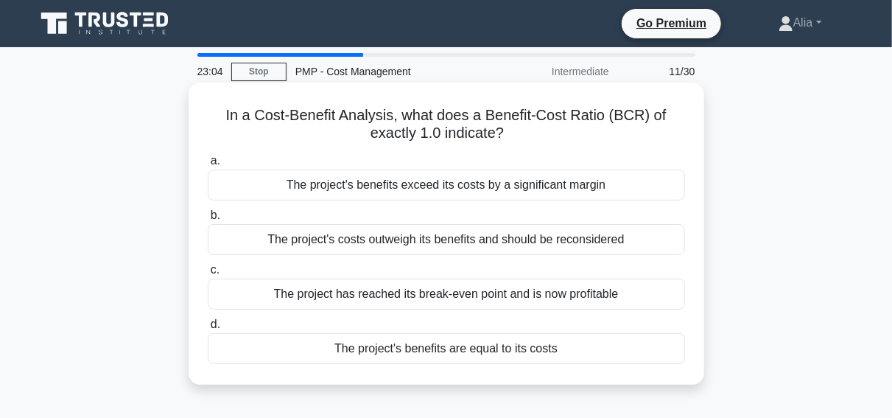
click at [407, 291] on div "The project has reached its break-even point and is now profitable" at bounding box center [446, 294] width 477 height 31
click at [208, 275] on input "c. The project has reached its break-even point and is now profitable" at bounding box center [208, 270] width 0 height 10
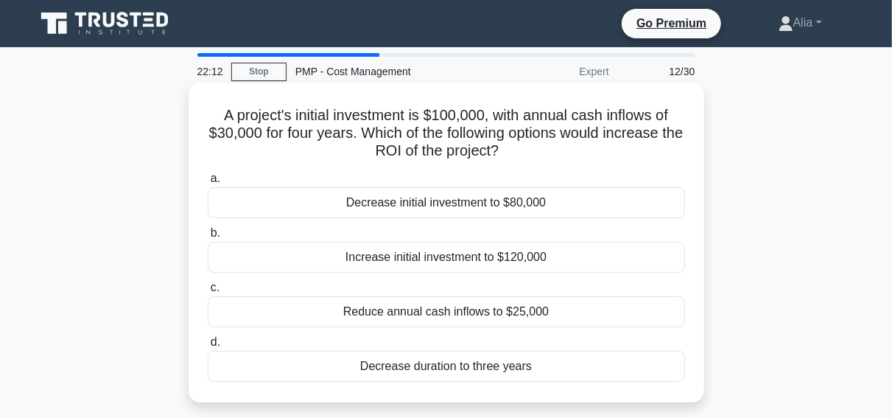
click at [396, 315] on div "Reduce annual cash inflows to $25,000" at bounding box center [446, 311] width 477 height 31
click at [208, 293] on input "c. Reduce annual cash inflows to $25,000" at bounding box center [208, 288] width 0 height 10
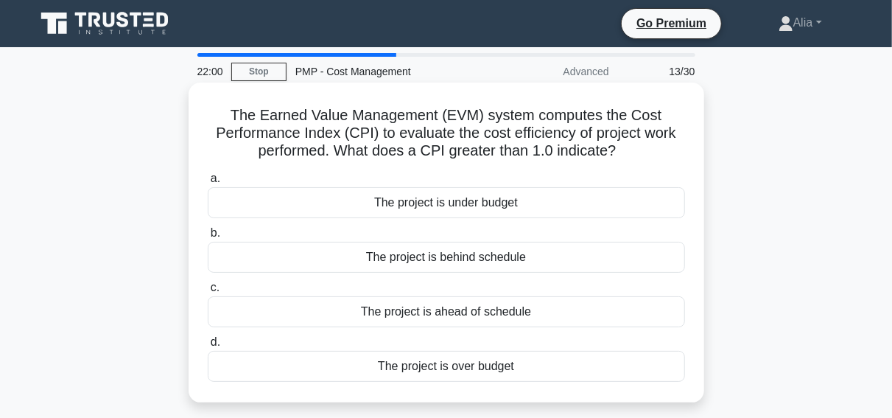
click at [472, 210] on div "The project is under budget" at bounding box center [446, 202] width 477 height 31
click at [208, 183] on input "a. The project is under budget" at bounding box center [208, 179] width 0 height 10
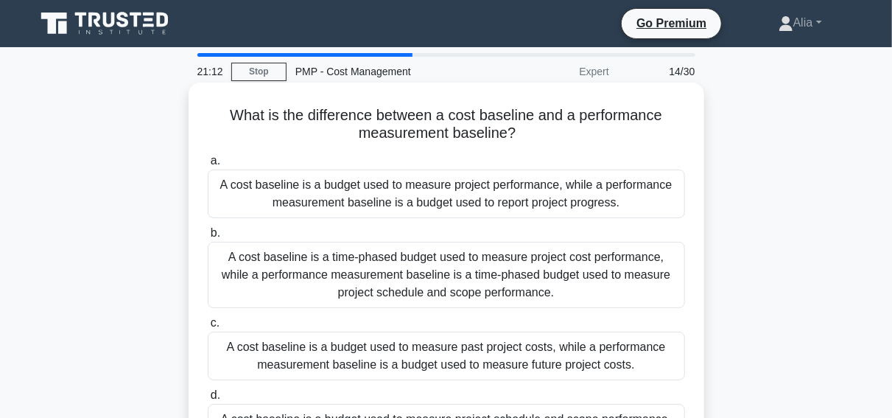
click at [455, 198] on div "A cost baseline is a budget used to measure project performance, while a perfor…" at bounding box center [446, 193] width 477 height 49
click at [208, 166] on input "a. A cost baseline is a budget used to measure project performance, while a per…" at bounding box center [208, 161] width 0 height 10
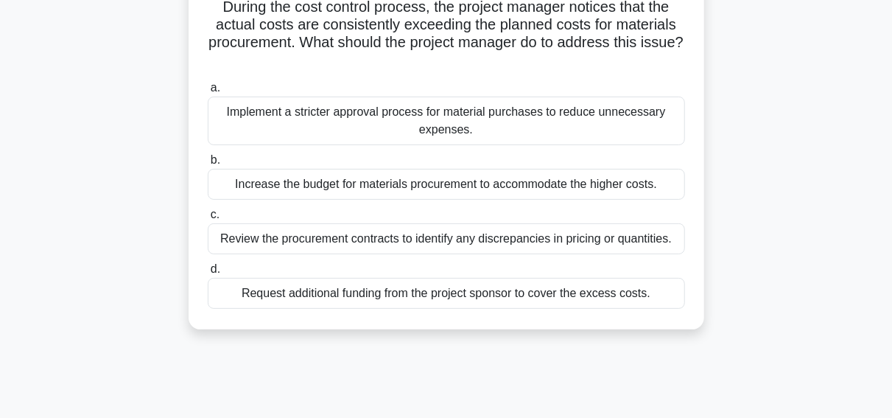
scroll to position [117, 0]
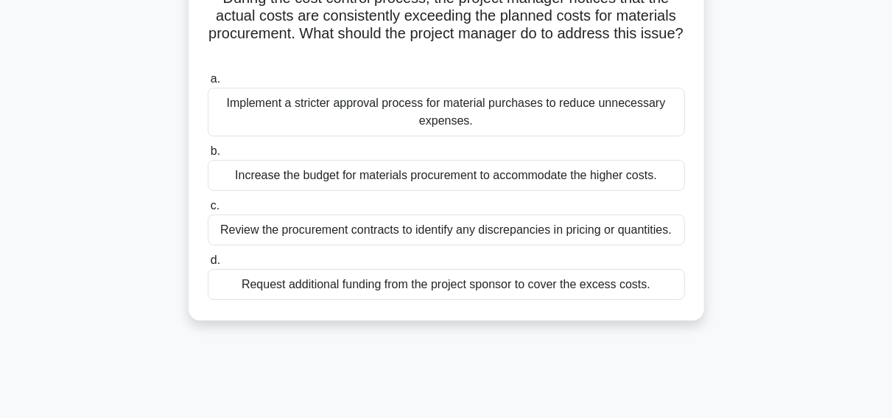
click at [375, 222] on div "Review the procurement contracts to identify any discrepancies in pricing or qu…" at bounding box center [446, 229] width 477 height 31
click at [208, 211] on input "c. Review the procurement contracts to identify any discrepancies in pricing or…" at bounding box center [208, 206] width 0 height 10
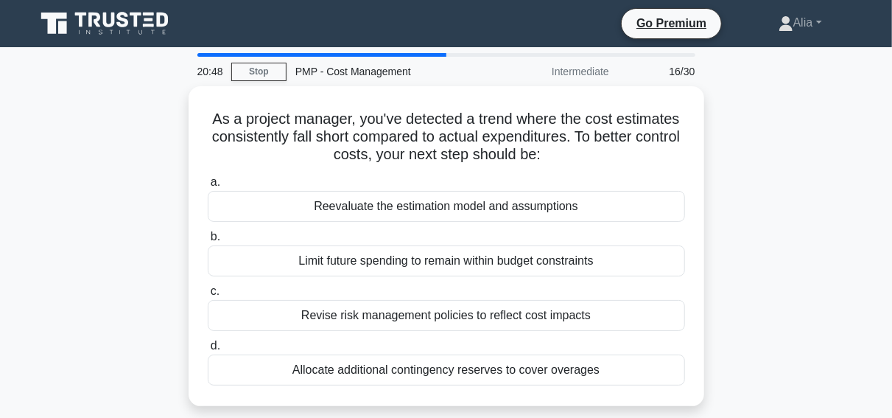
scroll to position [0, 0]
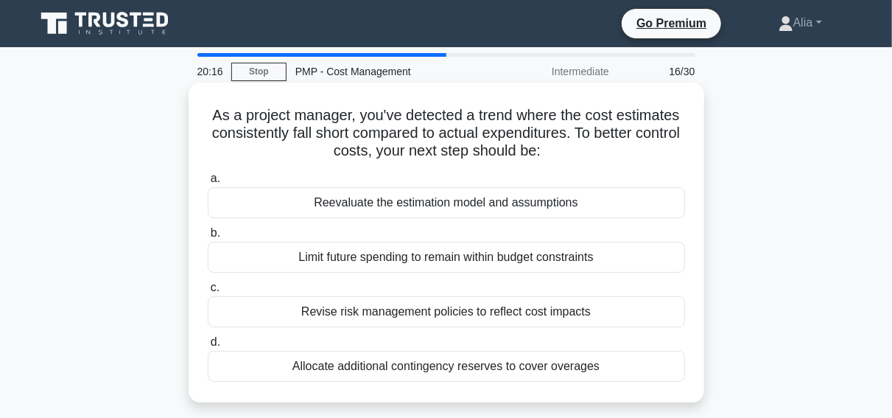
click at [396, 200] on div "Reevaluate the estimation model and assumptions" at bounding box center [446, 202] width 477 height 31
click at [208, 183] on input "a. Reevaluate the estimation model and assumptions" at bounding box center [208, 179] width 0 height 10
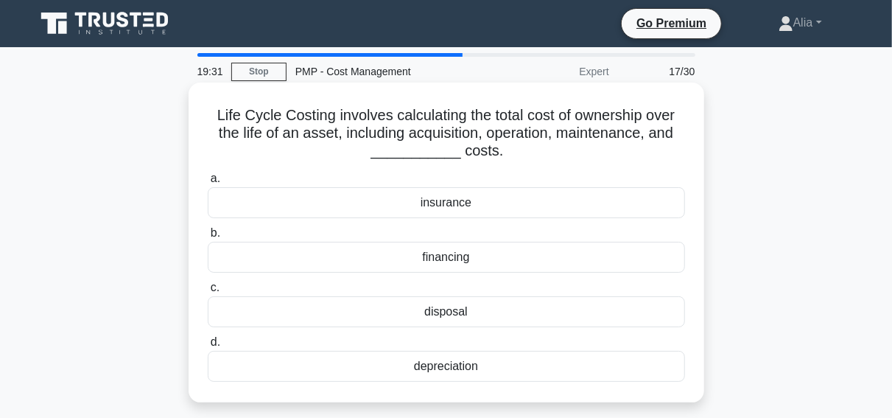
click at [458, 356] on div "depreciation" at bounding box center [446, 366] width 477 height 31
click at [208, 347] on input "d. depreciation" at bounding box center [208, 342] width 0 height 10
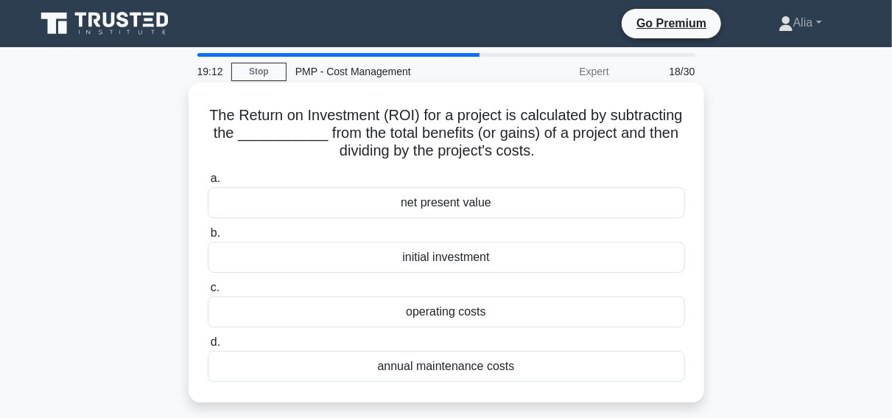
click at [461, 262] on div "initial investment" at bounding box center [446, 257] width 477 height 31
click at [208, 238] on input "b. initial investment" at bounding box center [208, 233] width 0 height 10
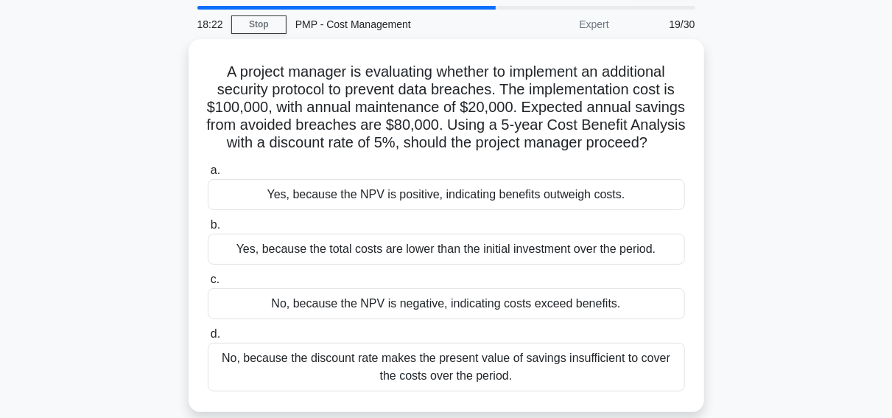
scroll to position [46, 0]
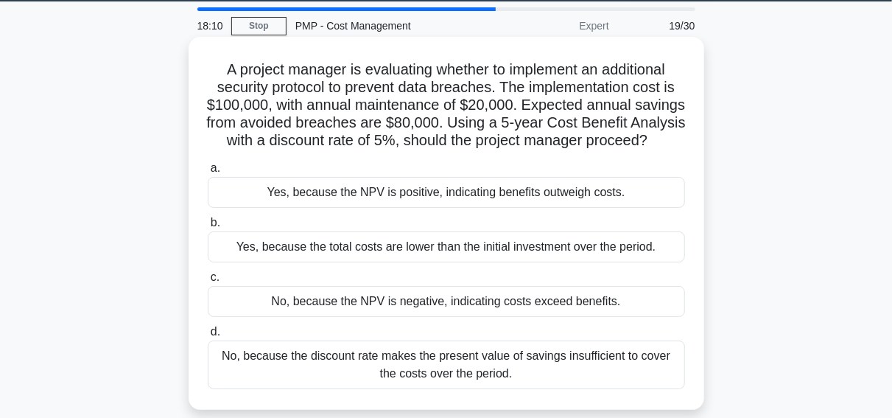
click at [452, 255] on div "Yes, because the total costs are lower than the initial investment over the per…" at bounding box center [446, 246] width 477 height 31
click at [208, 228] on input "b. Yes, because the total costs are lower than the initial investment over the …" at bounding box center [208, 223] width 0 height 10
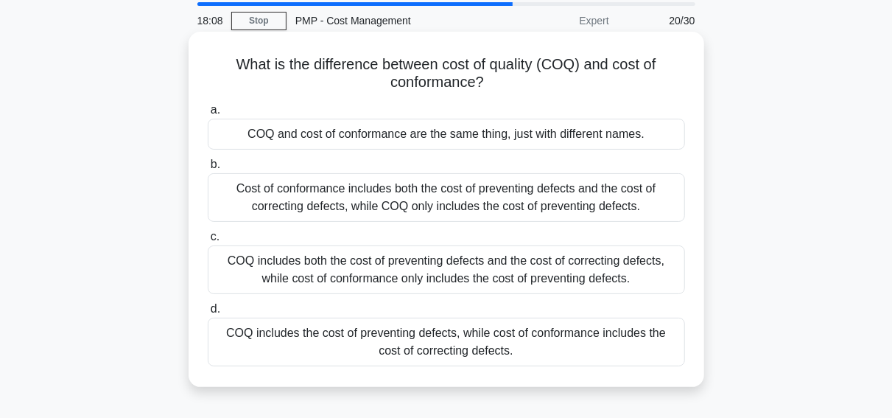
scroll to position [56, 0]
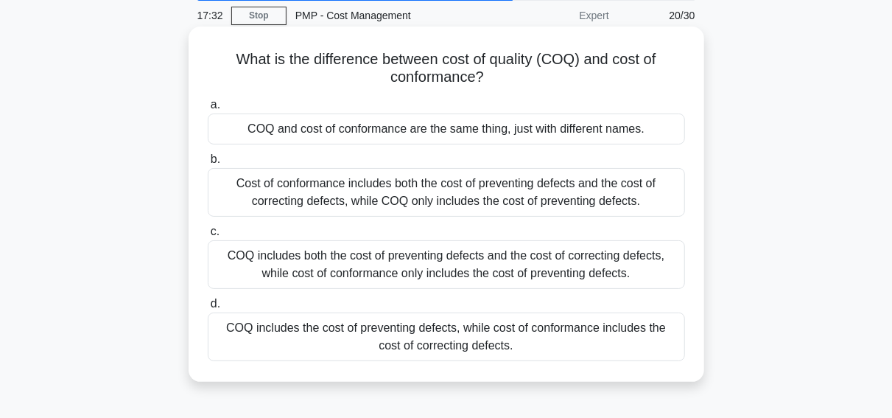
click at [440, 334] on div "COQ includes the cost of preventing defects, while cost of conformance includes…" at bounding box center [446, 336] width 477 height 49
click at [208, 309] on input "d. COQ includes the cost of preventing defects, while cost of conformance inclu…" at bounding box center [208, 304] width 0 height 10
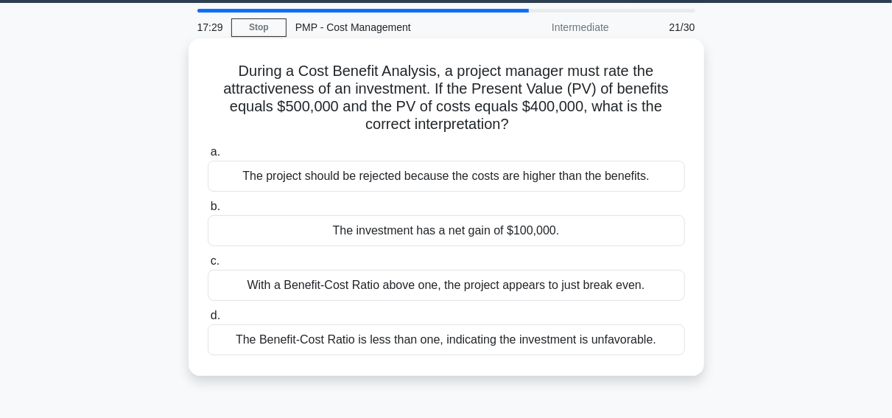
scroll to position [46, 0]
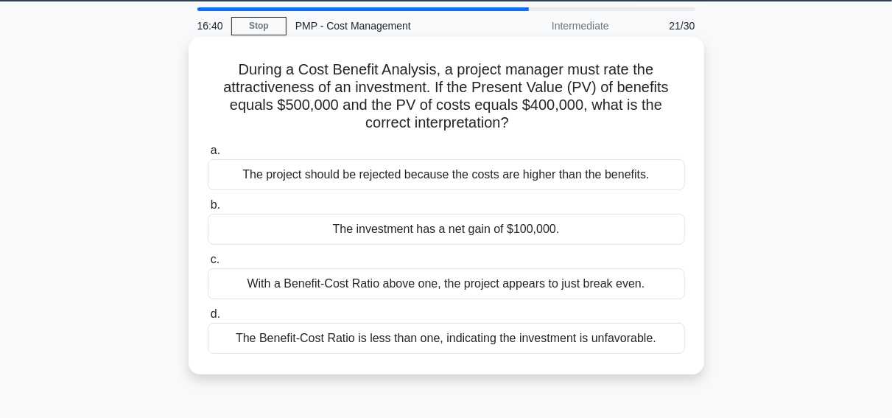
click at [458, 231] on div "The investment has a net gain of $100,000." at bounding box center [446, 229] width 477 height 31
click at [208, 210] on input "b. The investment has a net gain of $100,000." at bounding box center [208, 205] width 0 height 10
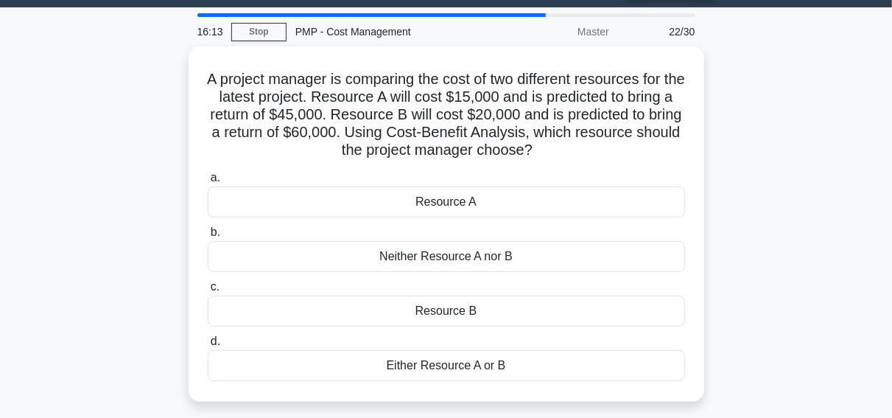
scroll to position [41, 0]
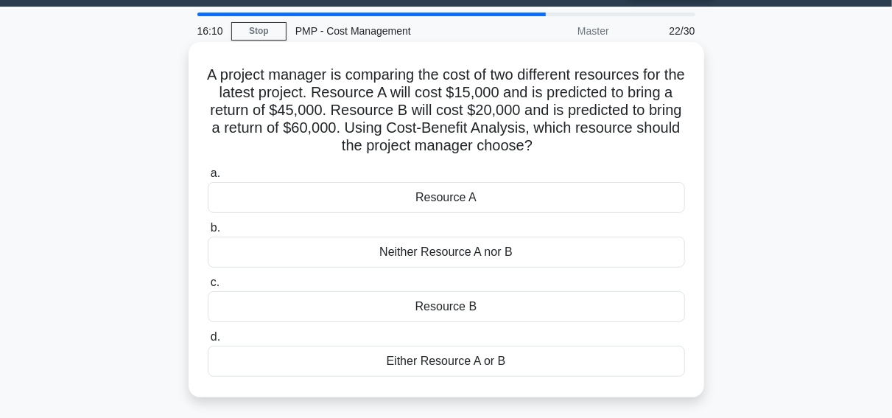
click at [466, 306] on div "Resource B" at bounding box center [446, 306] width 477 height 31
click at [208, 287] on input "c. Resource B" at bounding box center [208, 283] width 0 height 10
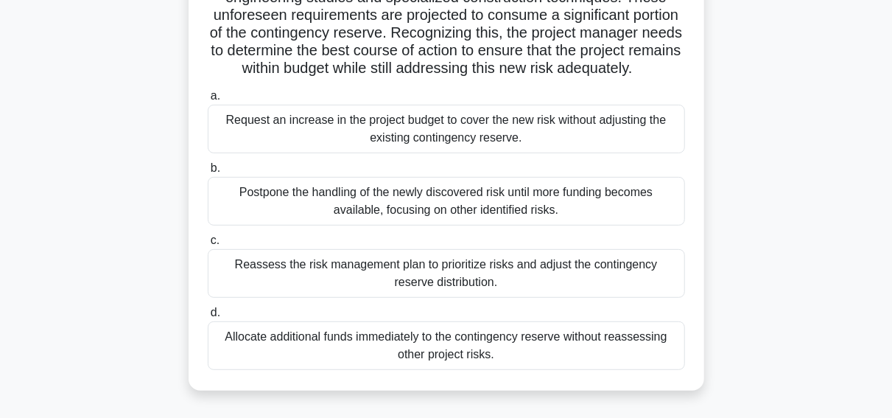
scroll to position [220, 0]
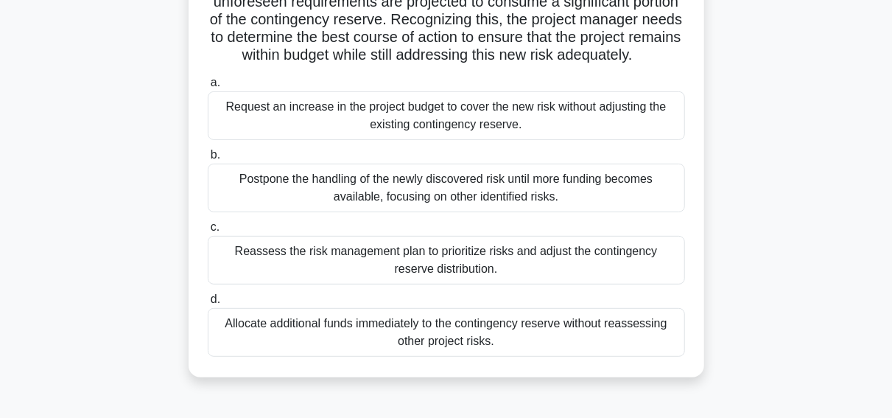
click at [387, 256] on div "Reassess the risk management plan to prioritize risks and adjust the contingenc…" at bounding box center [446, 260] width 477 height 49
click at [208, 232] on input "c. Reassess the risk management plan to prioritize risks and adjust the conting…" at bounding box center [208, 228] width 0 height 10
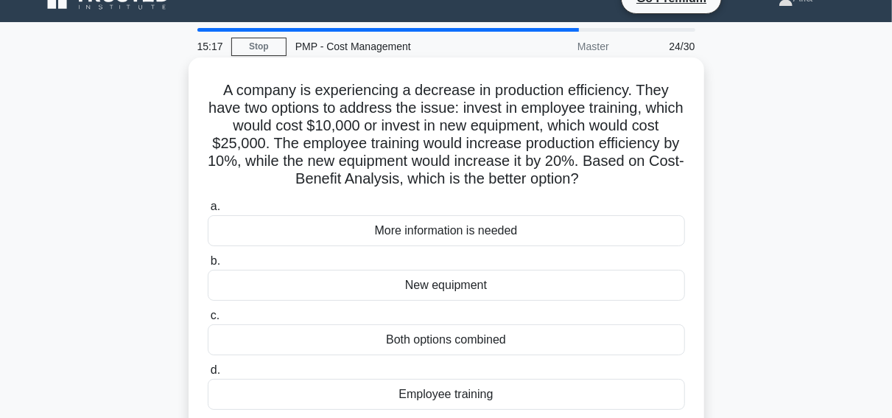
scroll to position [25, 0]
click at [474, 299] on div "New equipment" at bounding box center [446, 285] width 477 height 31
click at [208, 266] on input "b. New equipment" at bounding box center [208, 261] width 0 height 10
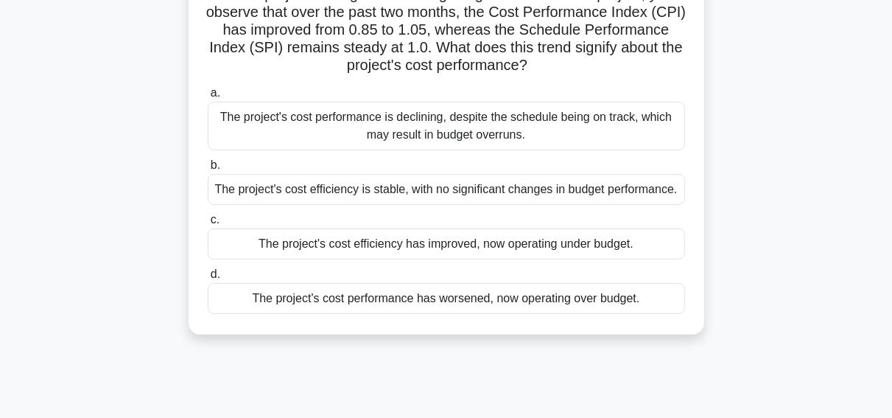
scroll to position [127, 0]
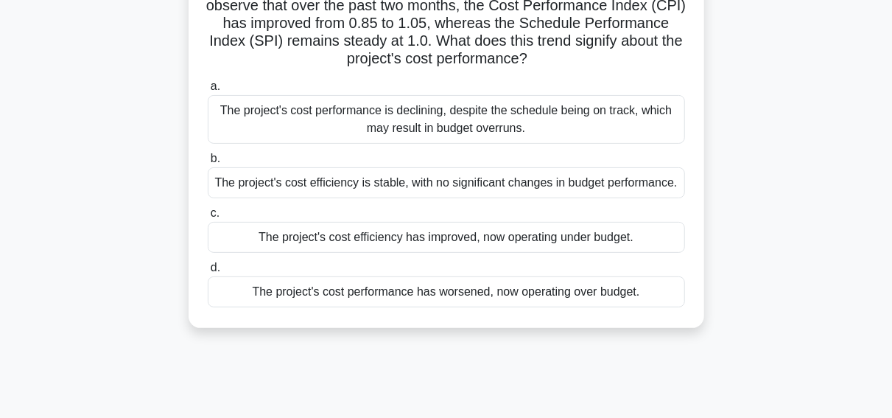
click at [435, 253] on div "The project's cost efficiency has improved, now operating under budget." at bounding box center [446, 237] width 477 height 31
click at [208, 218] on input "c. The project's cost efficiency has improved, now operating under budget." at bounding box center [208, 214] width 0 height 10
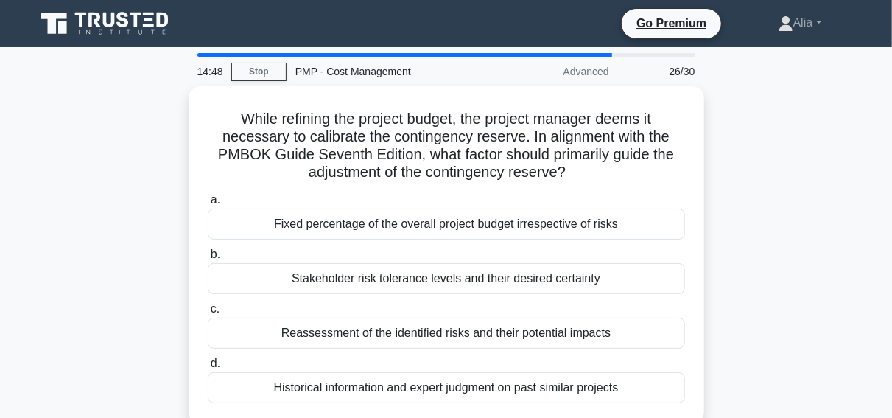
scroll to position [0, 0]
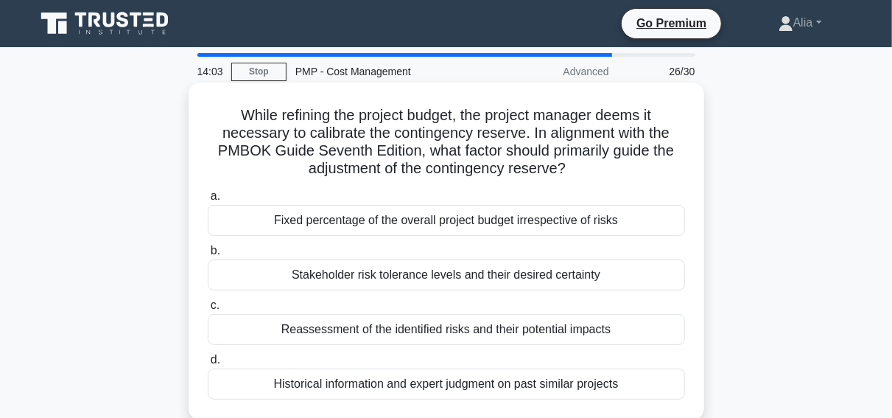
click at [401, 338] on div "Reassessment of the identified risks and their potential impacts" at bounding box center [446, 329] width 477 height 31
click at [208, 310] on input "c. Reassessment of the identified risks and their potential impacts" at bounding box center [208, 306] width 0 height 10
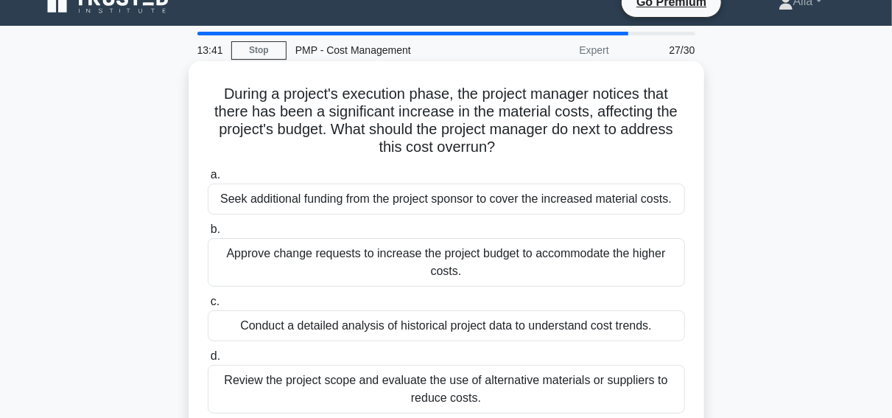
scroll to position [21, 0]
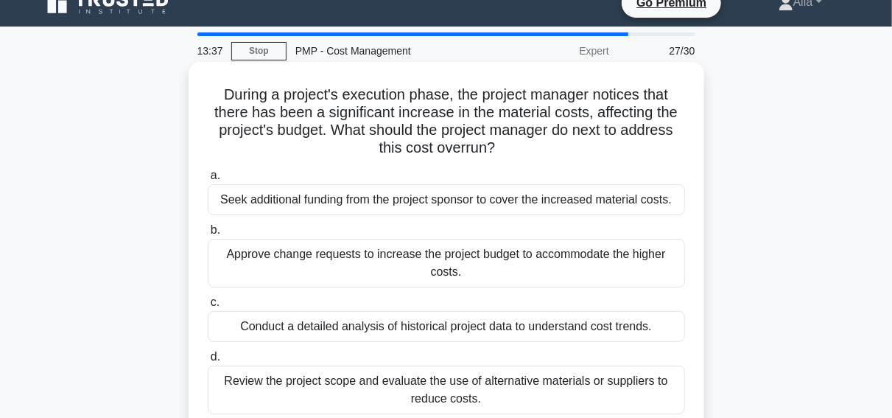
click at [378, 330] on div "Conduct a detailed analysis of historical project data to understand cost trend…" at bounding box center [446, 326] width 477 height 31
click at [208, 307] on input "c. Conduct a detailed analysis of historical project data to understand cost tr…" at bounding box center [208, 303] width 0 height 10
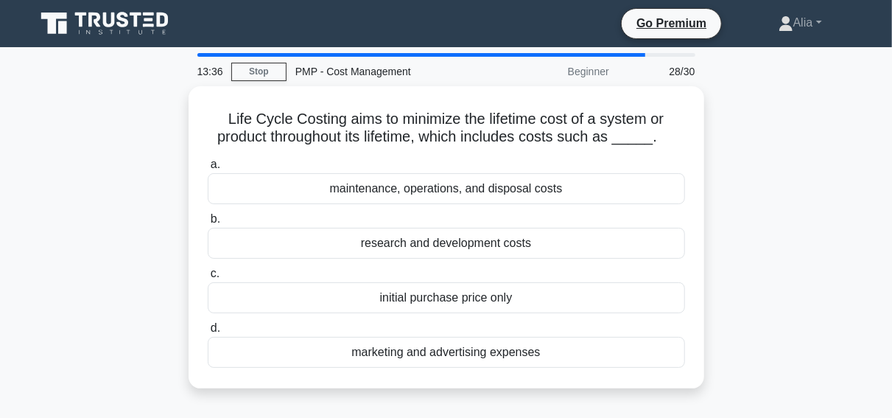
scroll to position [0, 0]
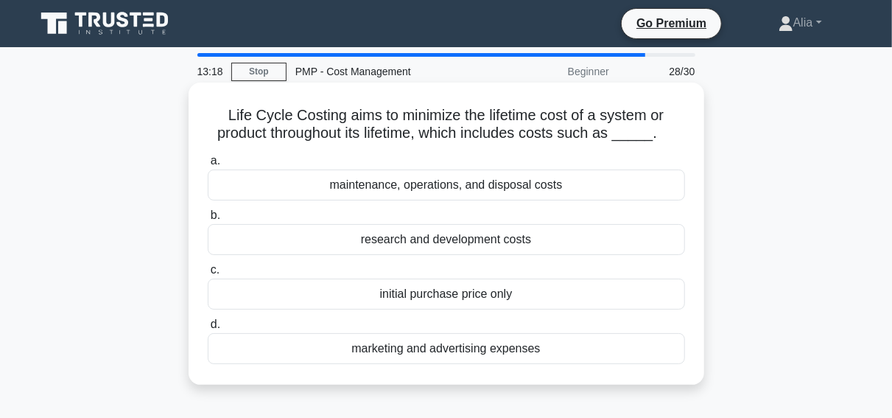
click at [453, 192] on div "maintenance, operations, and disposal costs" at bounding box center [446, 184] width 477 height 31
click at [208, 166] on input "a. maintenance, operations, and disposal costs" at bounding box center [208, 161] width 0 height 10
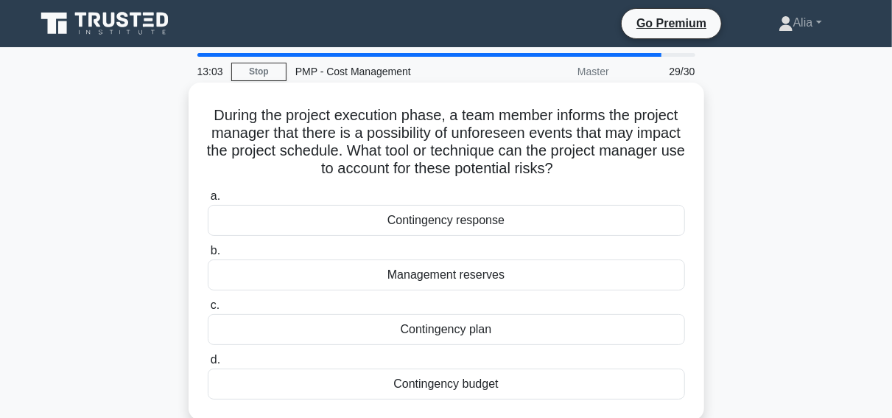
click at [463, 290] on div "Management reserves" at bounding box center [446, 274] width 477 height 31
click at [208, 256] on input "b. Management reserves" at bounding box center [208, 251] width 0 height 10
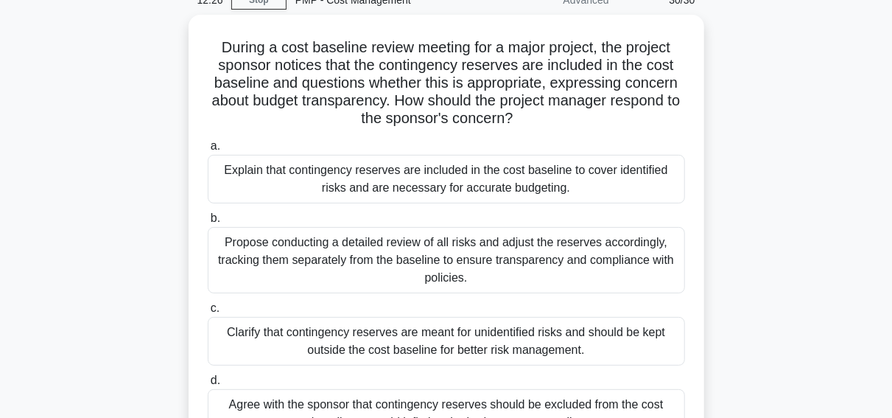
scroll to position [61, 0]
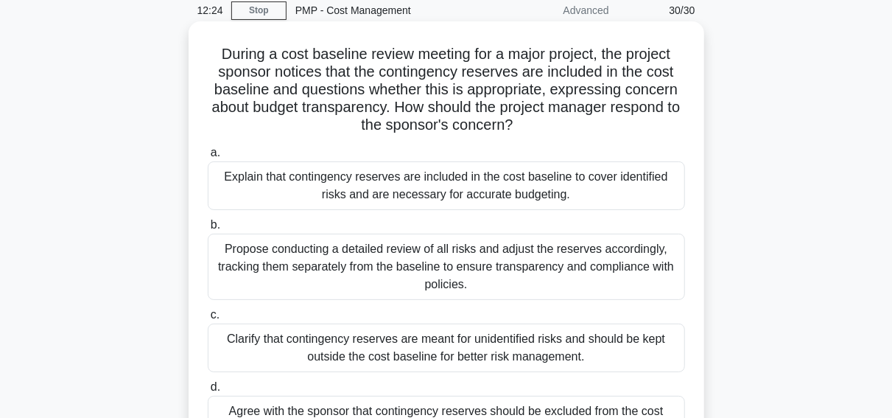
click at [405, 190] on div "Explain that contingency reserves are included in the cost baseline to cover id…" at bounding box center [446, 185] width 477 height 49
click at [208, 158] on input "a. Explain that contingency reserves are included in the cost baseline to cover…" at bounding box center [208, 153] width 0 height 10
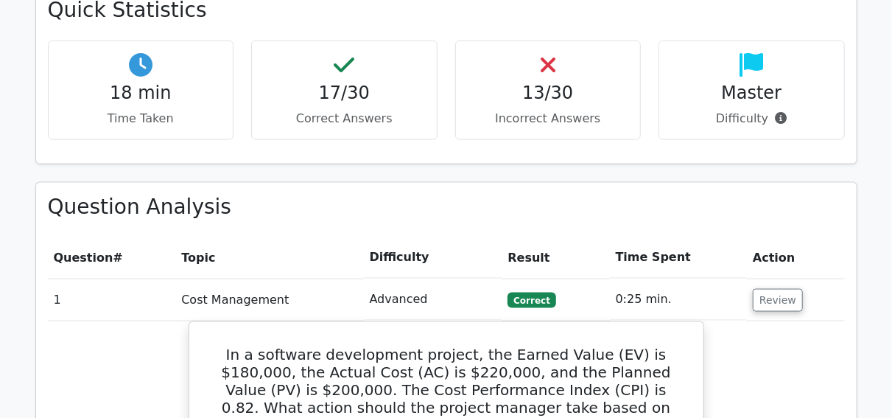
scroll to position [623, 0]
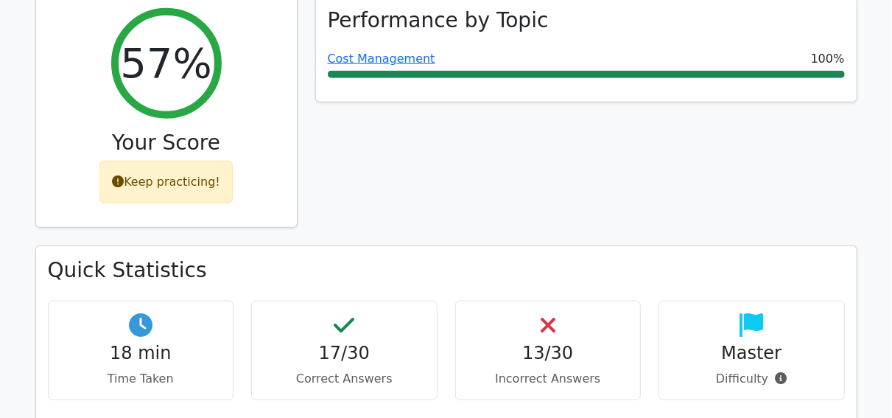
click at [329, 246] on div "Quick Statistics 18 min Time Taken 17/30 Correct Answers 13/30 Incorrect Answer…" at bounding box center [446, 334] width 821 height 177
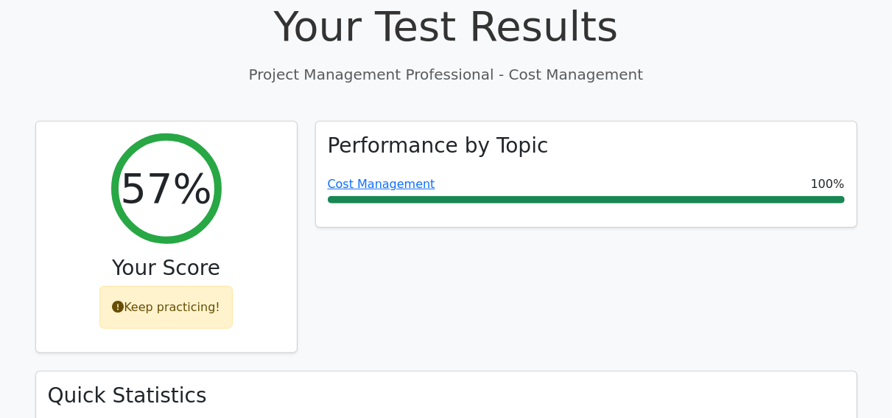
scroll to position [511, 0]
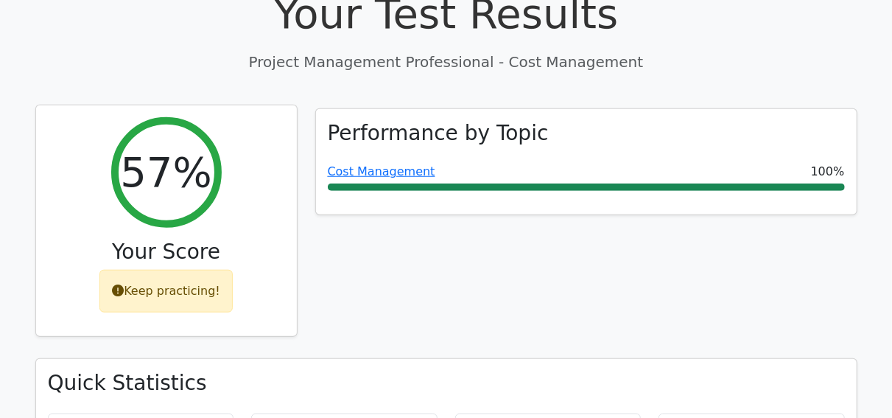
click at [81, 231] on div "57% Your Score Keep practicing!" at bounding box center [166, 220] width 261 height 231
click at [119, 284] on icon at bounding box center [118, 290] width 12 height 12
